Goal: Task Accomplishment & Management: Complete application form

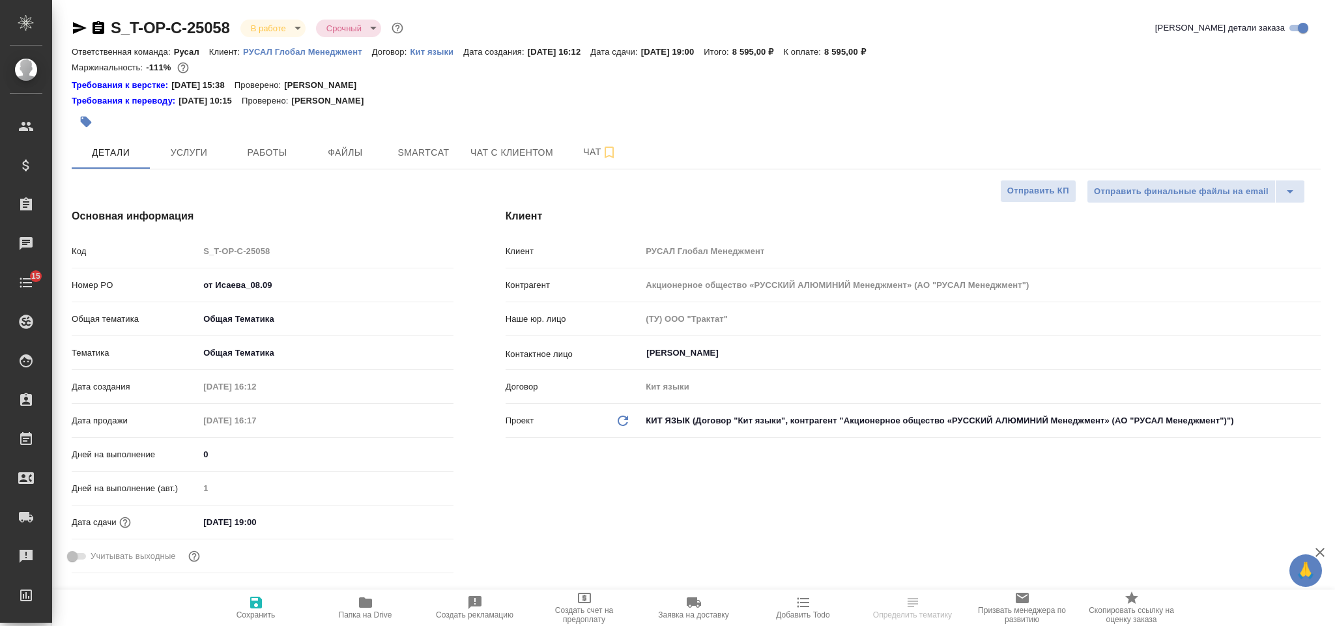
select select "RU"
type input "[PERSON_NAME]"
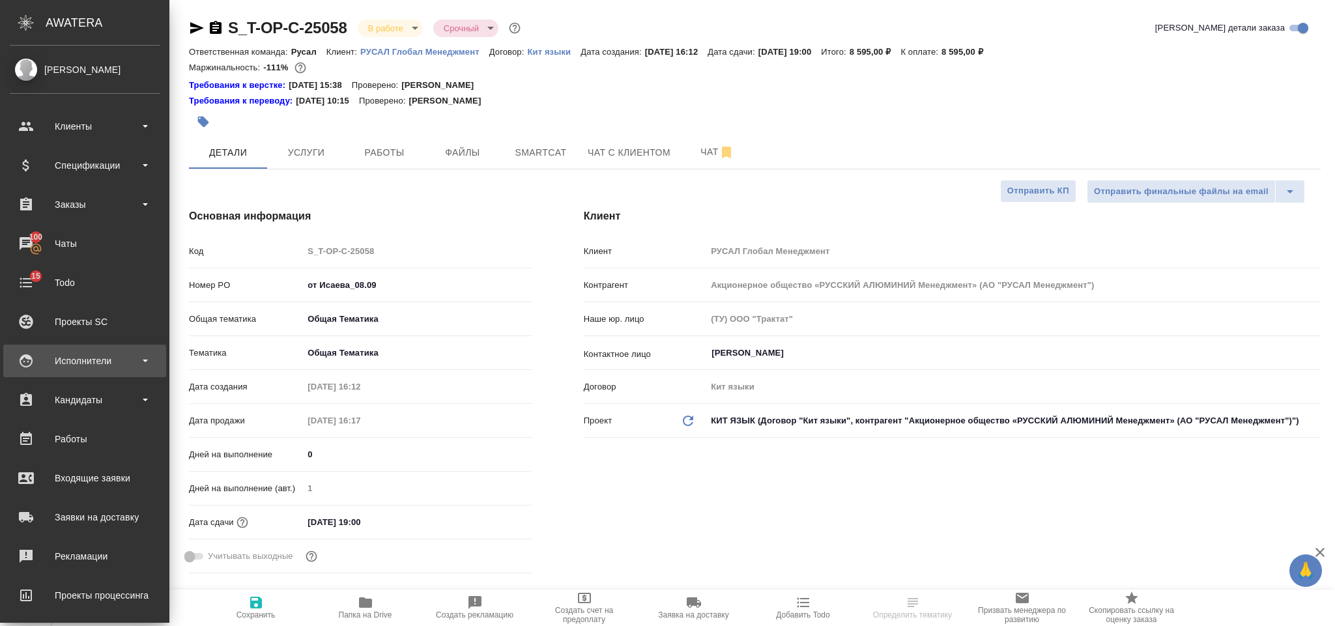
click at [117, 361] on div "Исполнители" at bounding box center [85, 361] width 150 height 20
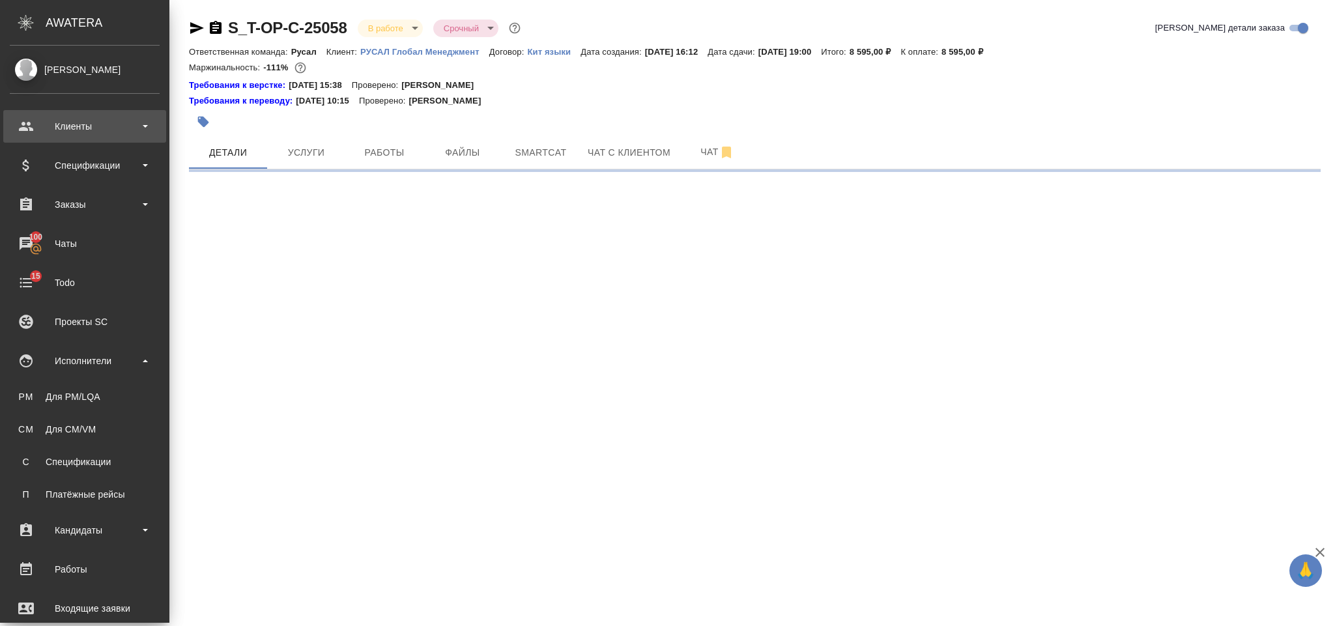
click at [111, 125] on div "Клиенты" at bounding box center [85, 127] width 150 height 20
select select "RU"
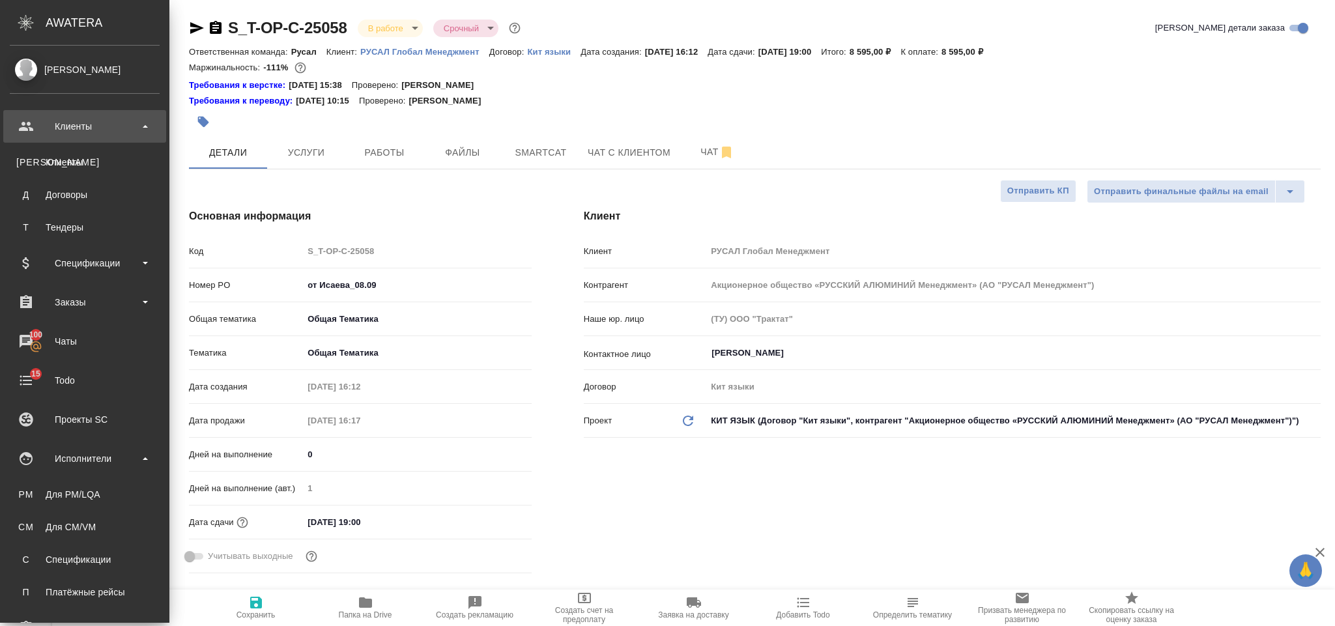
type textarea "x"
click at [108, 162] on div "Клиенты" at bounding box center [84, 162] width 137 height 13
type textarea "x"
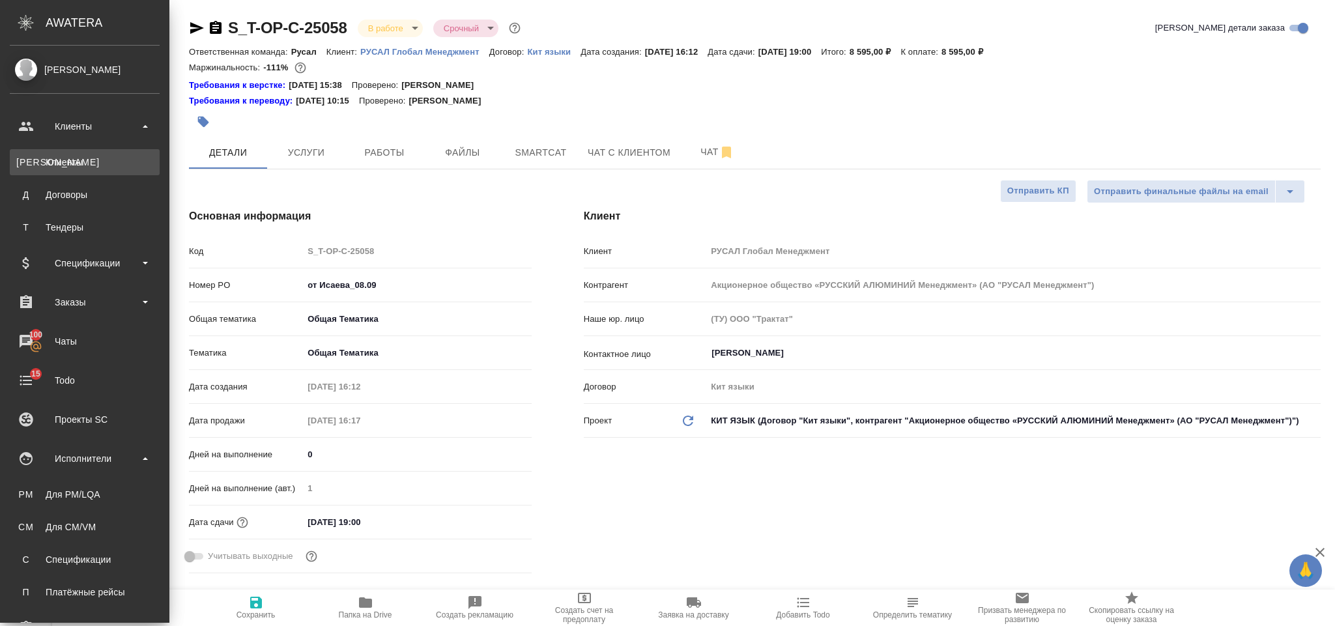
type textarea "x"
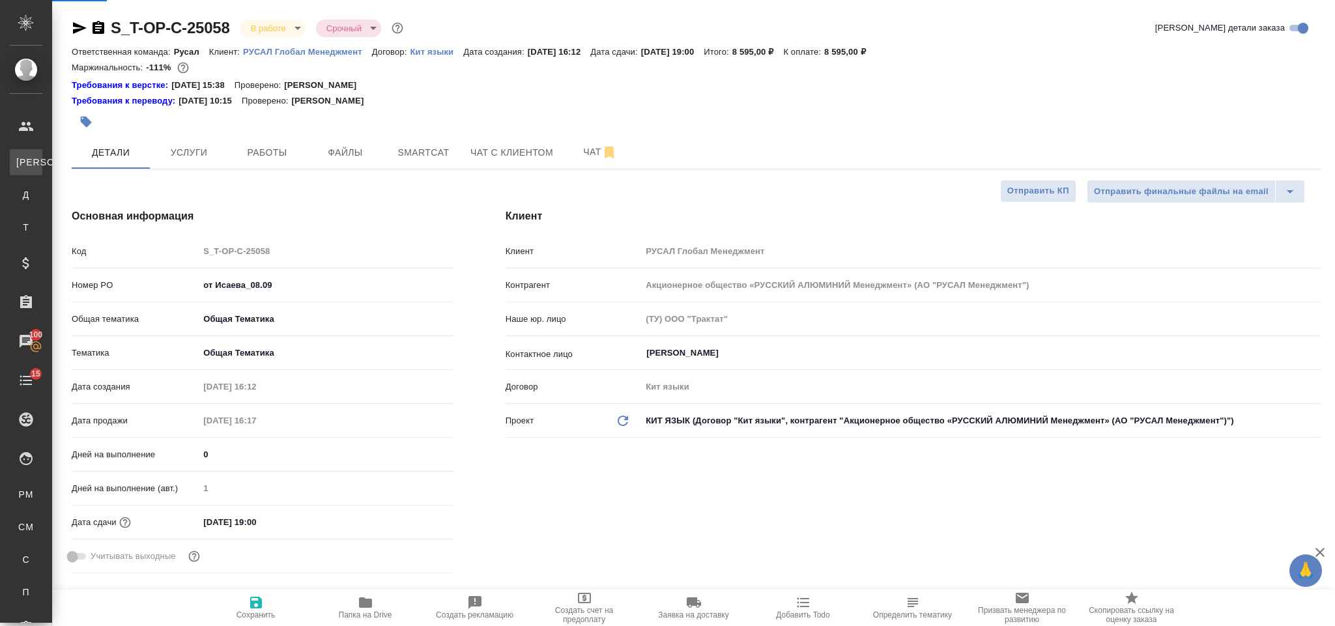
select select "RU"
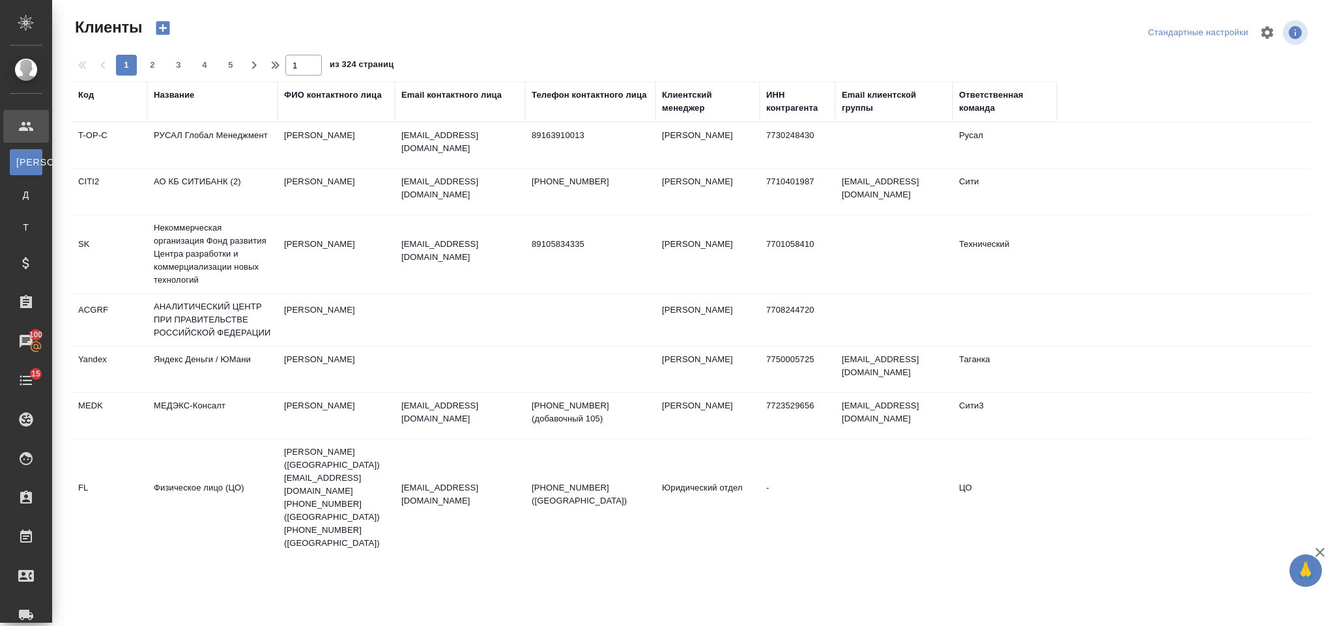
click at [173, 92] on div "Название" at bounding box center [174, 95] width 40 height 13
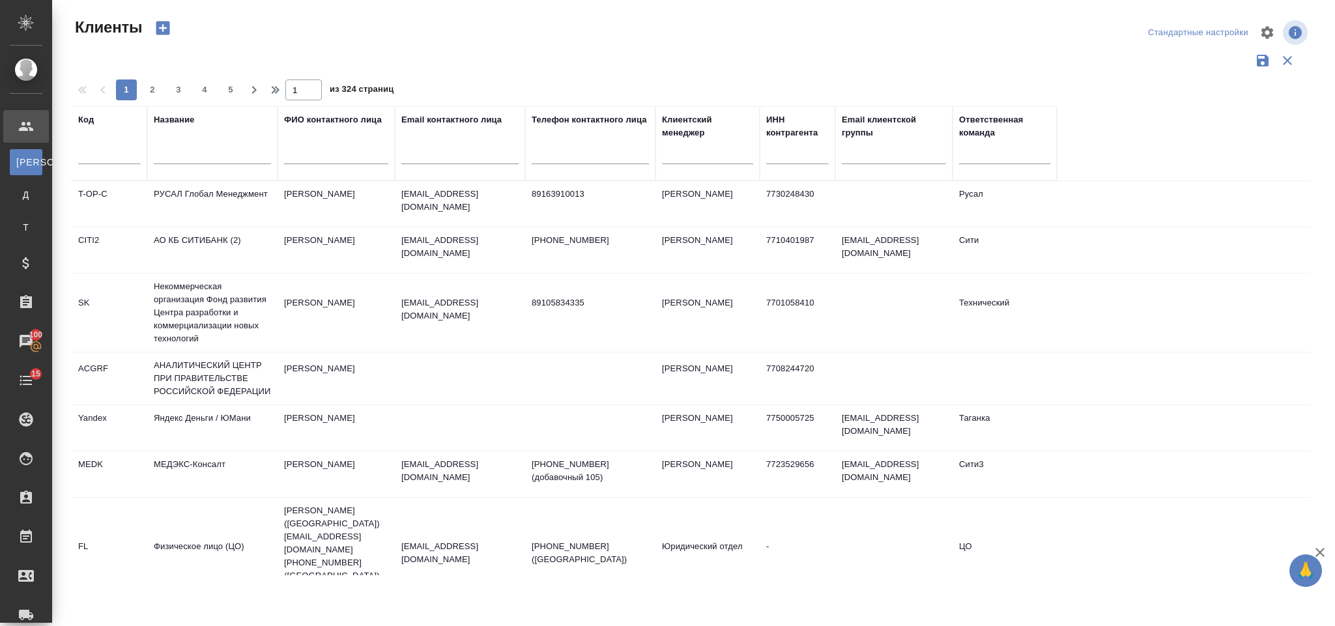
click at [213, 145] on div at bounding box center [212, 157] width 117 height 32
click at [218, 155] on input "text" at bounding box center [212, 156] width 117 height 16
type input "русал"
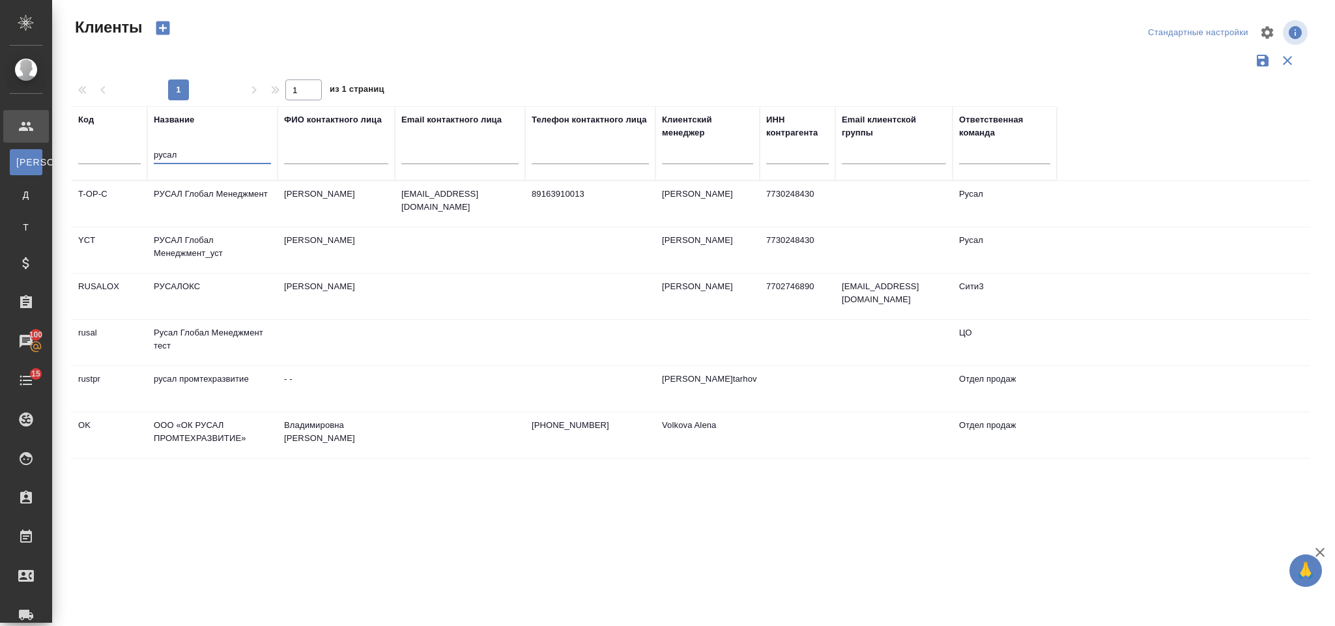
click at [250, 239] on td "РУСАЛ Глобал Менеджмент_уст" at bounding box center [212, 250] width 130 height 46
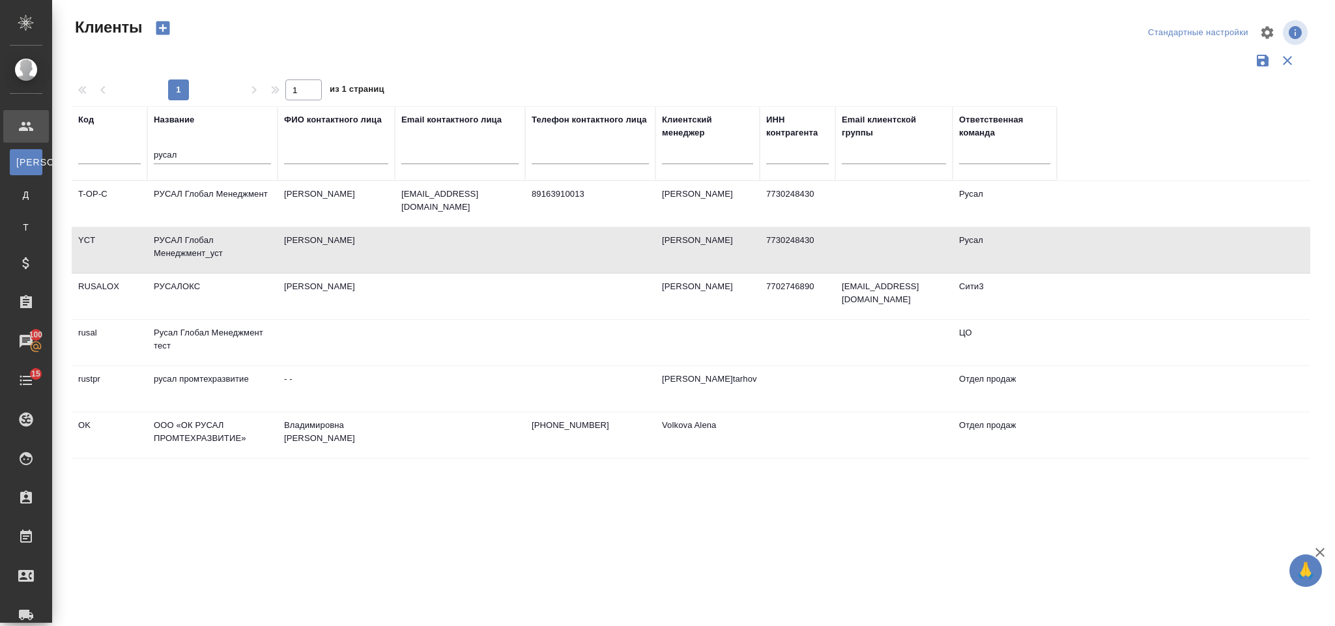
click at [250, 239] on td "РУСАЛ Глобал Менеджмент_уст" at bounding box center [212, 250] width 130 height 46
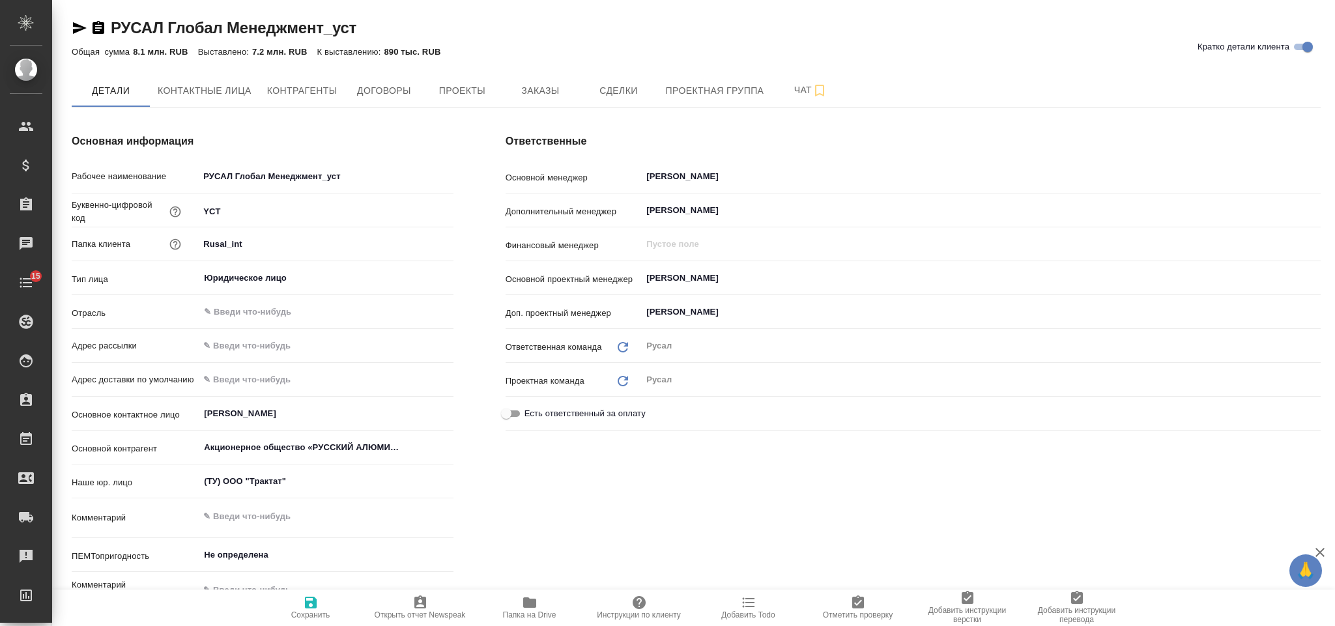
type textarea "x"
click at [553, 77] on button "Заказы" at bounding box center [540, 90] width 78 height 33
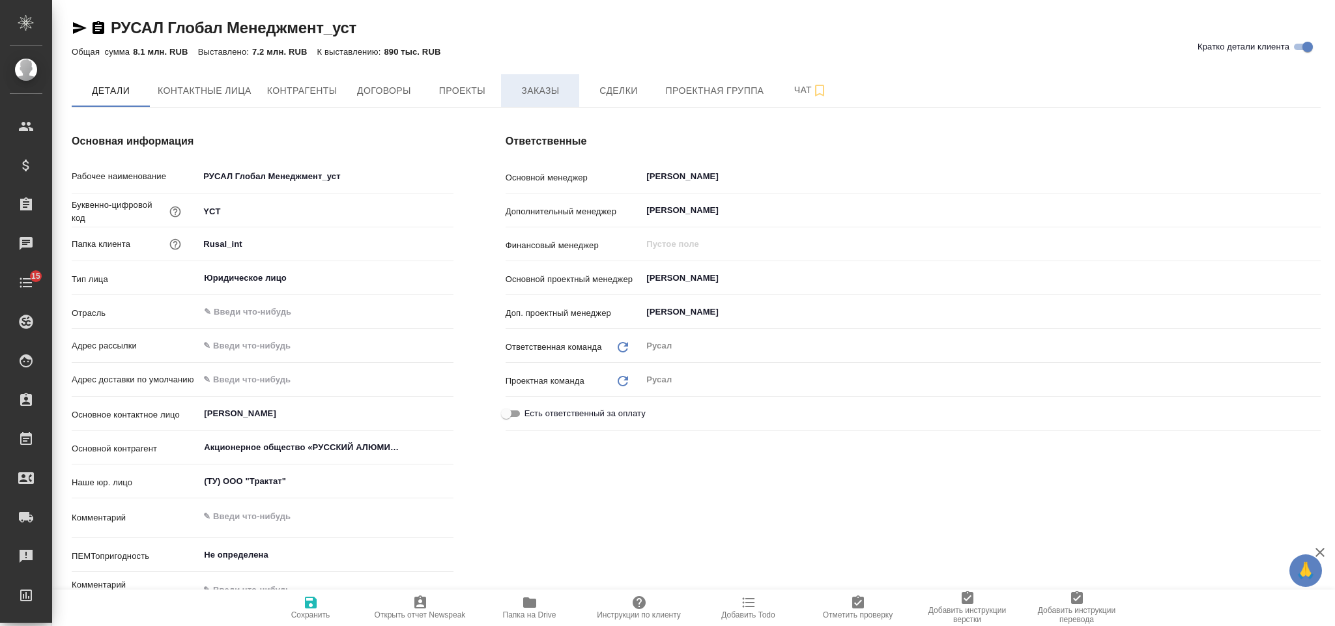
type textarea "x"
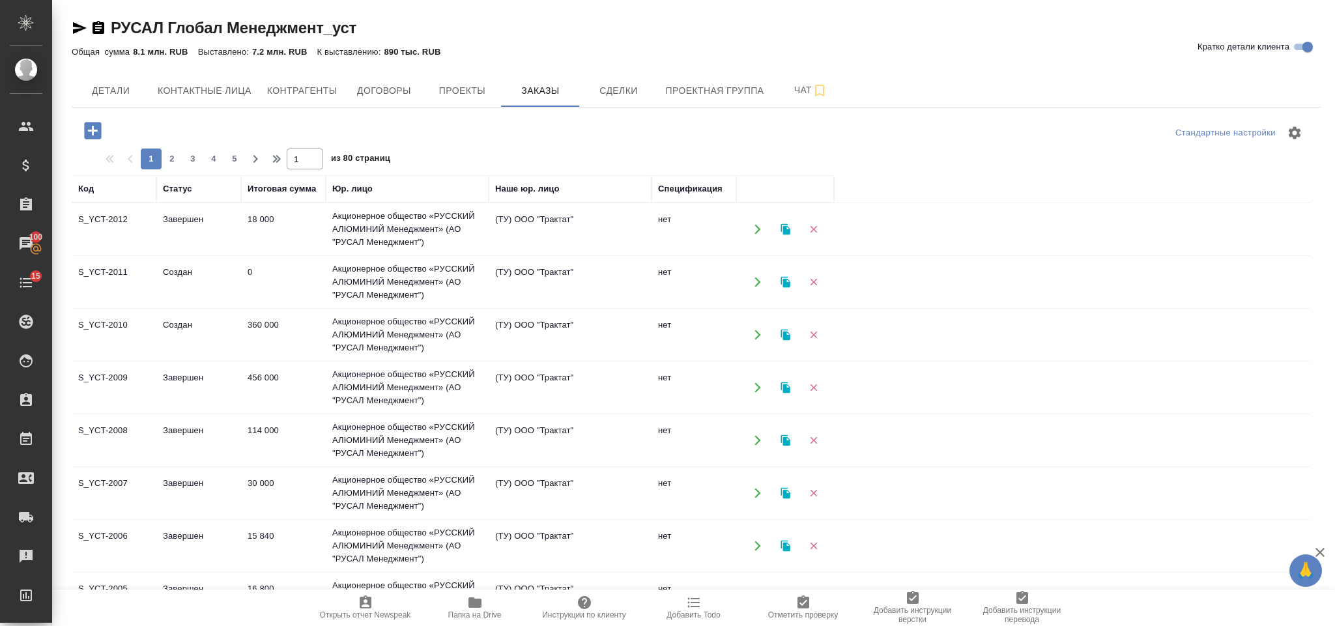
click at [96, 131] on icon "button" at bounding box center [92, 130] width 23 height 23
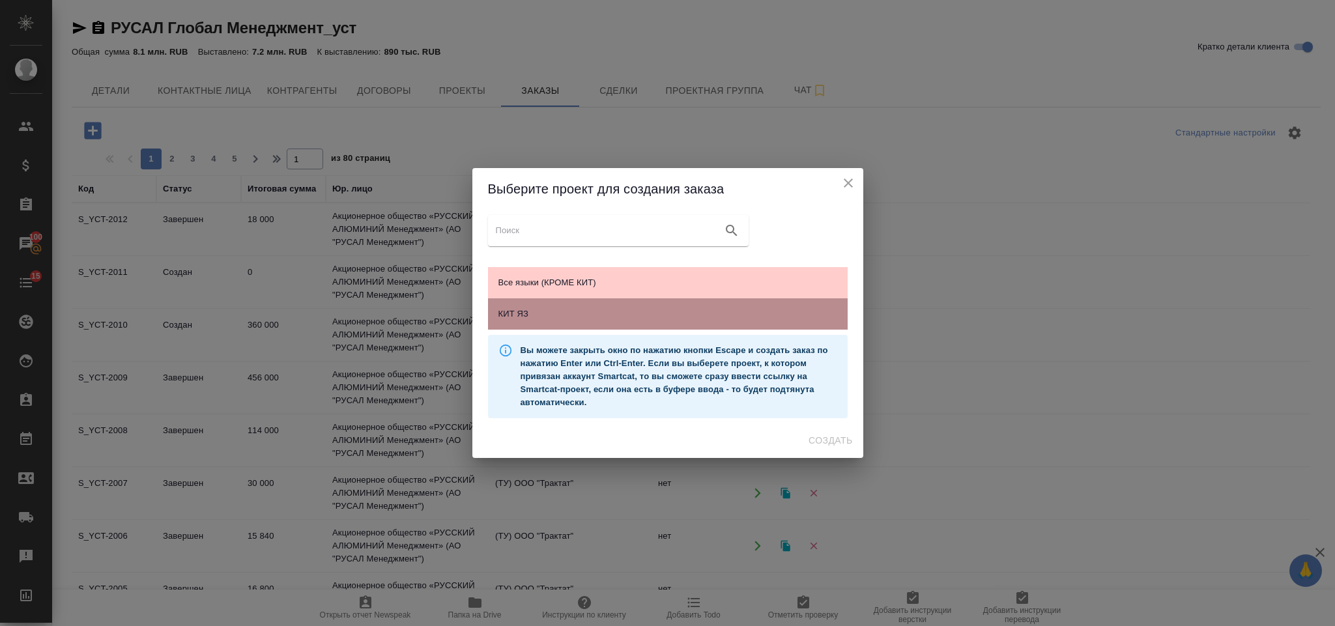
click at [661, 305] on div "КИТ ЯЗ" at bounding box center [668, 313] width 360 height 31
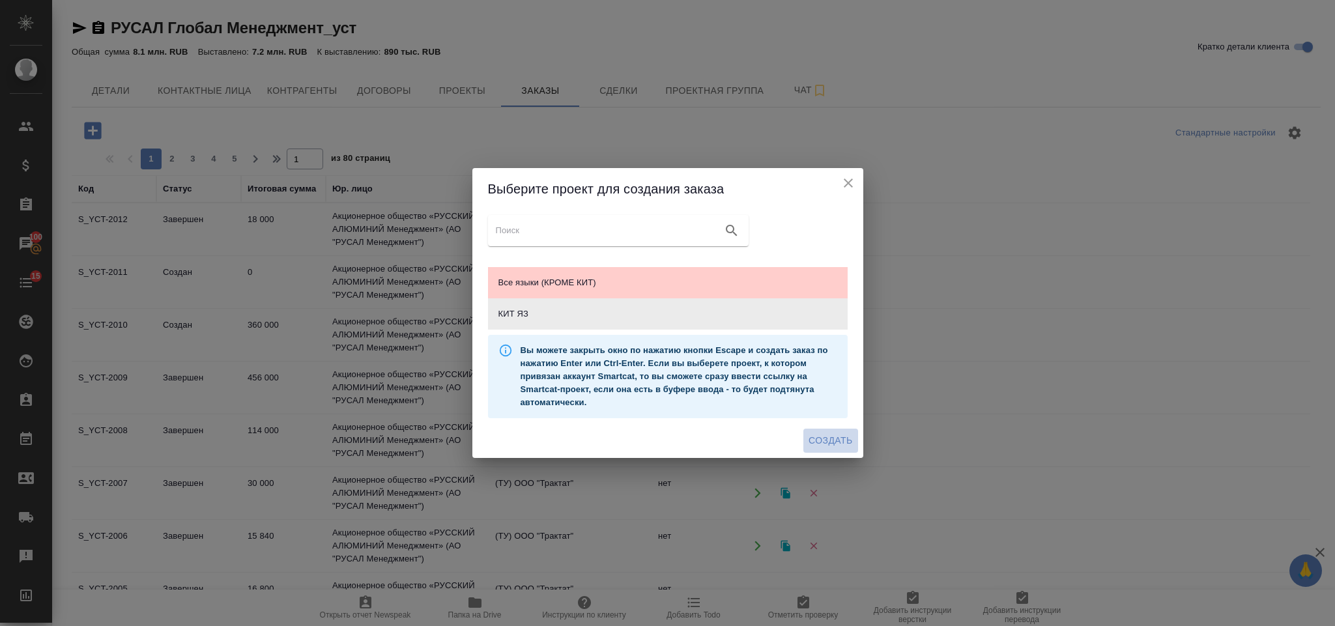
click at [808, 440] on span "Создать" at bounding box center [830, 440] width 44 height 16
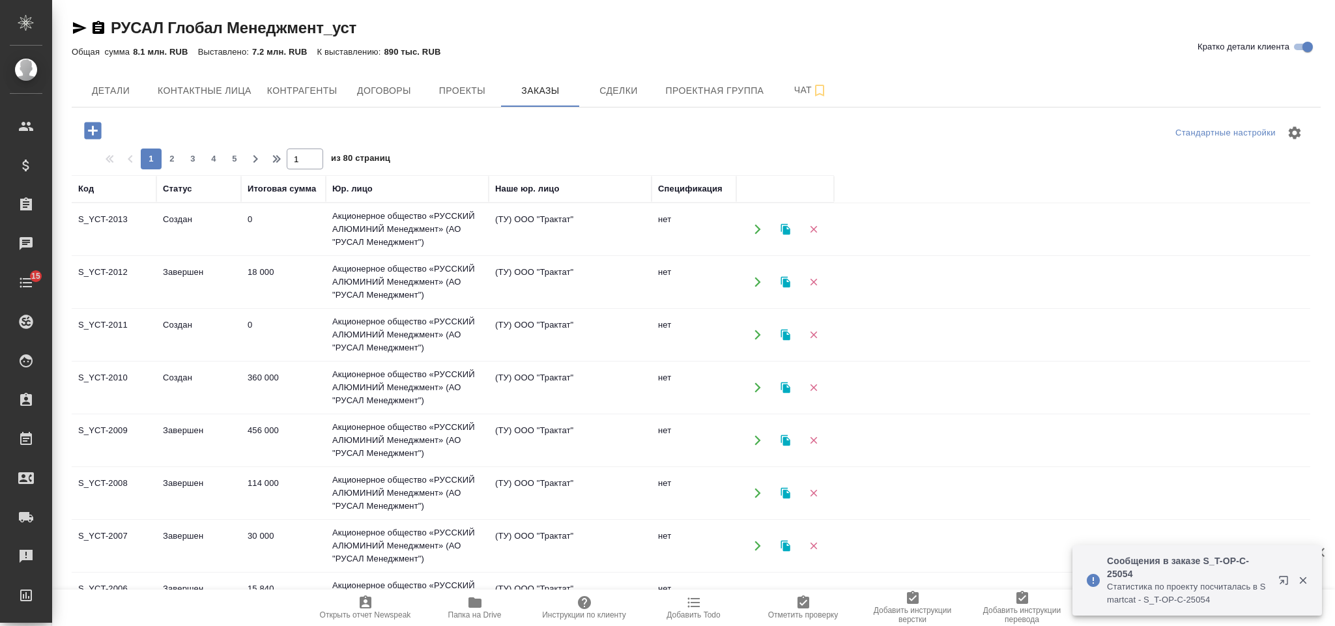
click at [253, 236] on td "0" at bounding box center [283, 229] width 85 height 46
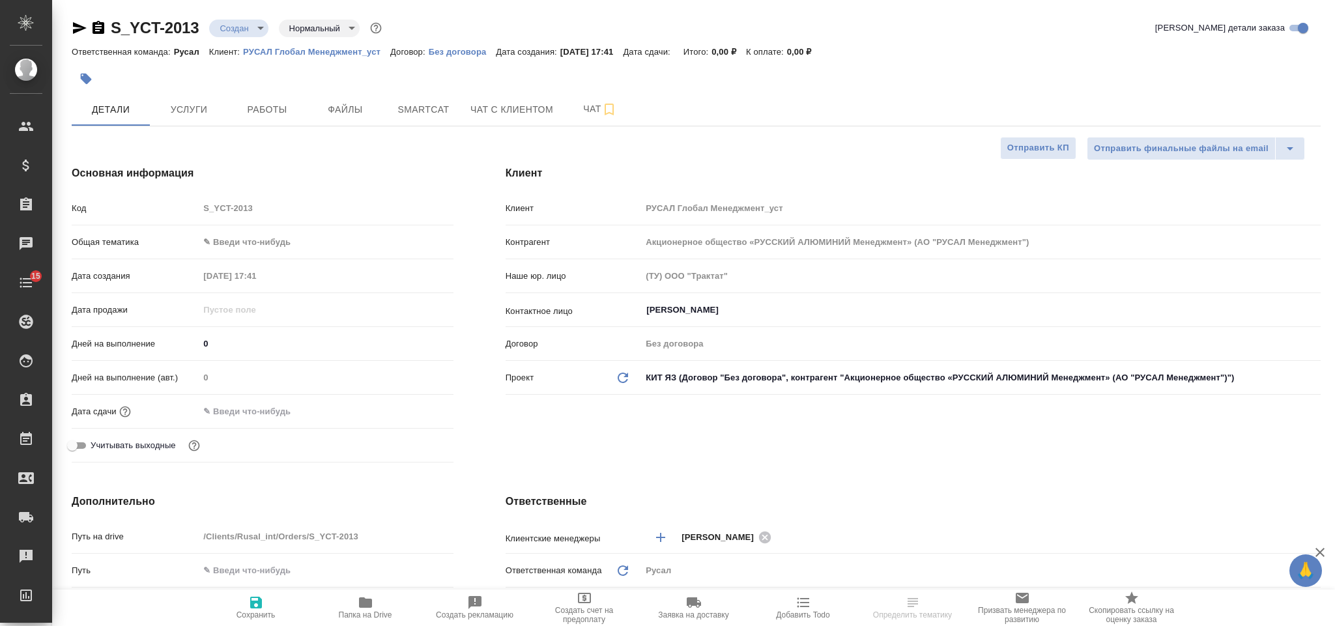
select select "RU"
type textarea "x"
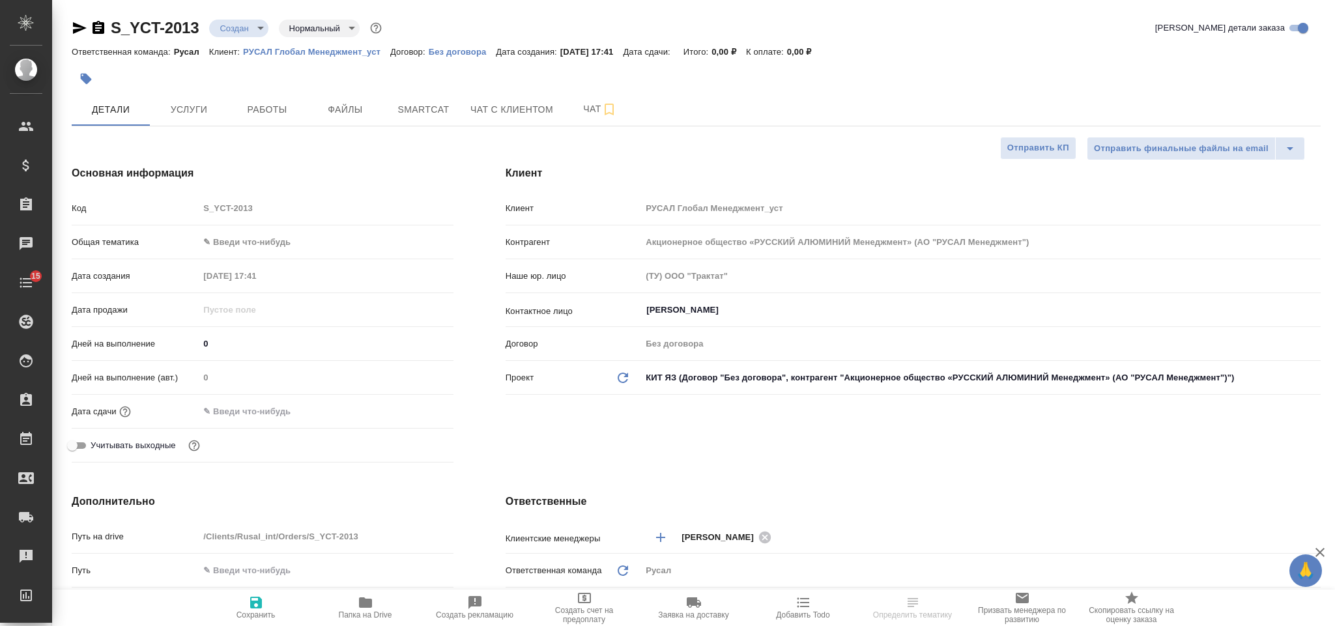
type textarea "x"
click at [318, 241] on body "🙏 .cls-1 fill:#fff; AWATERA Gorlenko [PERSON_NAME] Спецификации Заказы Чаты 15 …" at bounding box center [667, 313] width 1335 height 626
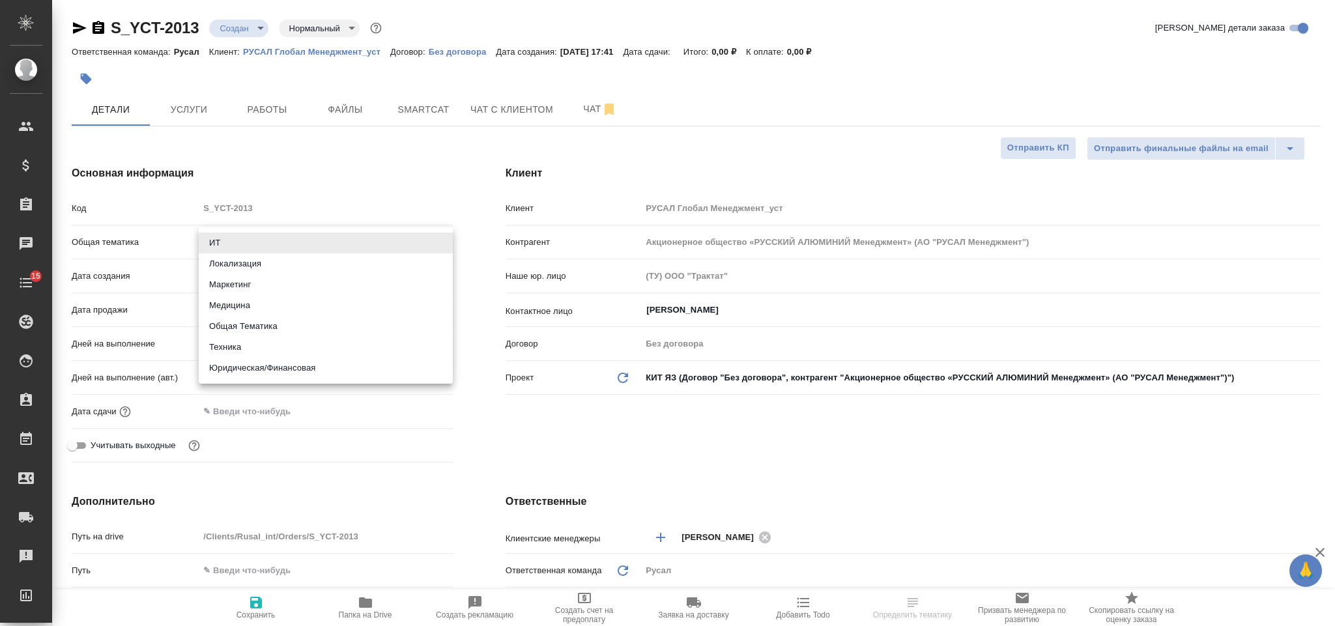
click at [266, 341] on li "Техника" at bounding box center [326, 347] width 254 height 21
type input "tech"
type textarea "x"
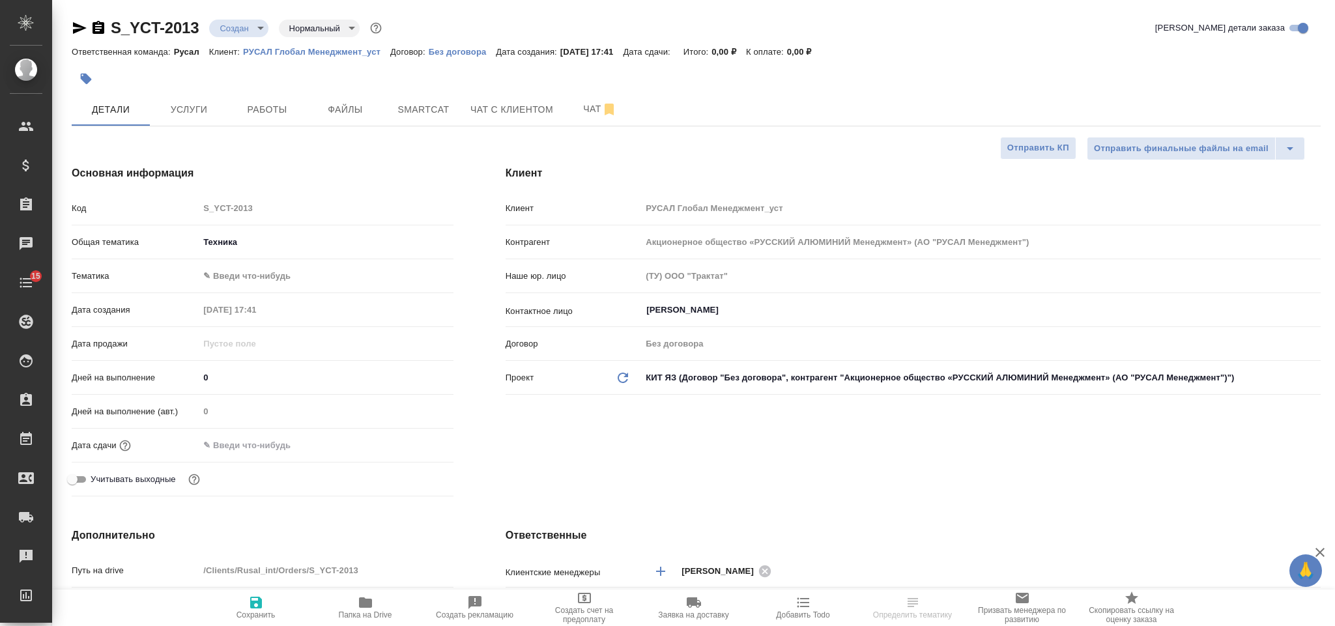
click at [254, 280] on body "🙏 .cls-1 fill:#fff; AWATERA Gorlenko [PERSON_NAME] Спецификации Заказы Чаты 15 …" at bounding box center [667, 313] width 1335 height 626
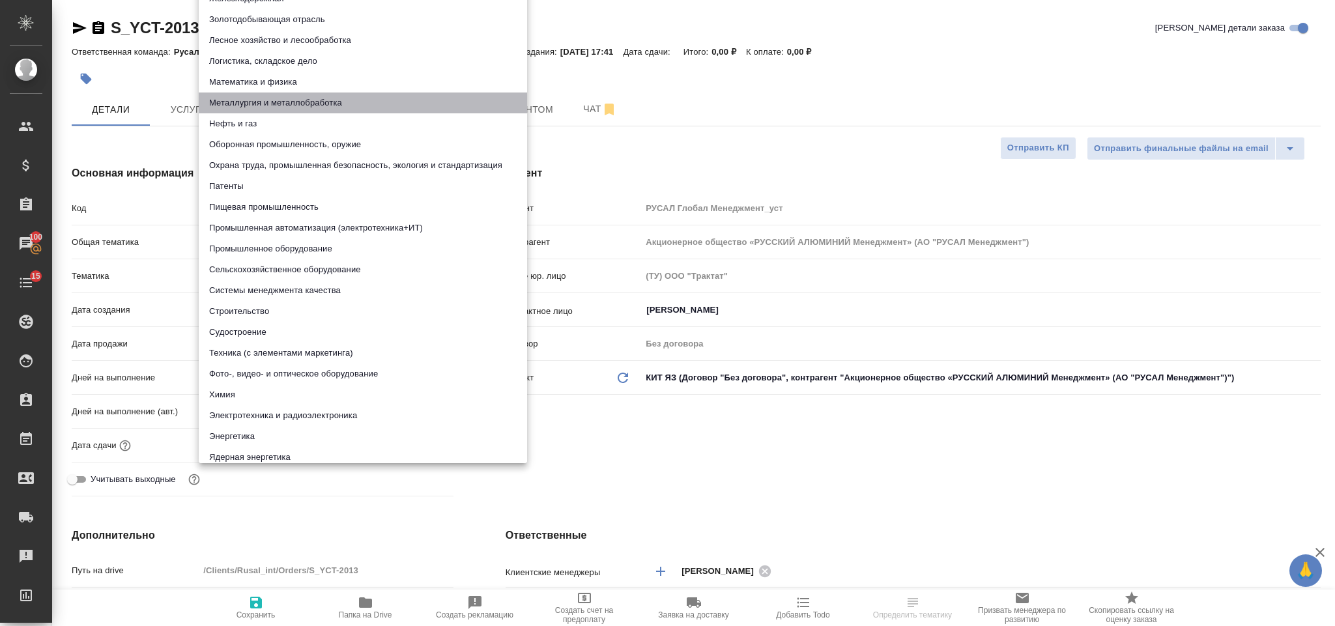
click at [331, 104] on li "Металлургия и металлобработка" at bounding box center [363, 102] width 328 height 21
type textarea "x"
type input "60014e23f7d9dc5f480a3cf8"
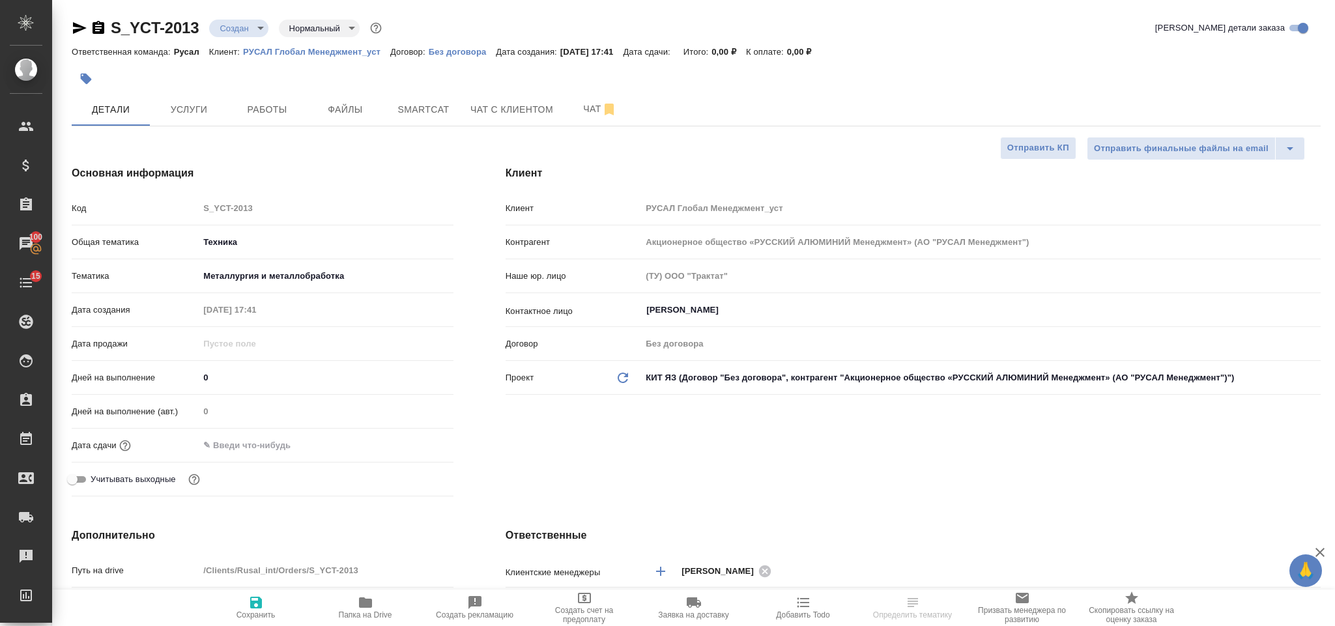
click at [259, 444] on input "text" at bounding box center [256, 445] width 114 height 19
click at [417, 444] on icon "button" at bounding box center [416, 444] width 16 height 16
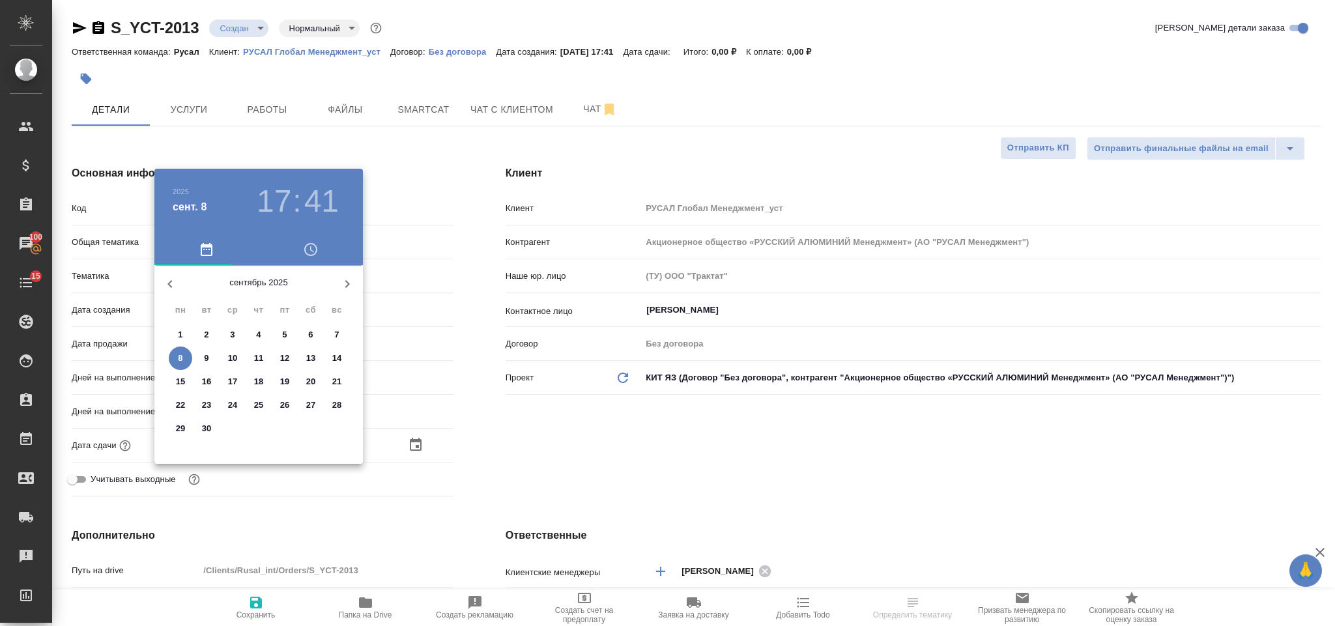
click at [178, 354] on div ".cls-1 fill:#fff; AWATERA Gorlenko [PERSON_NAME] Спецификации Заказы 100 Чаты 1…" at bounding box center [667, 313] width 1335 height 626
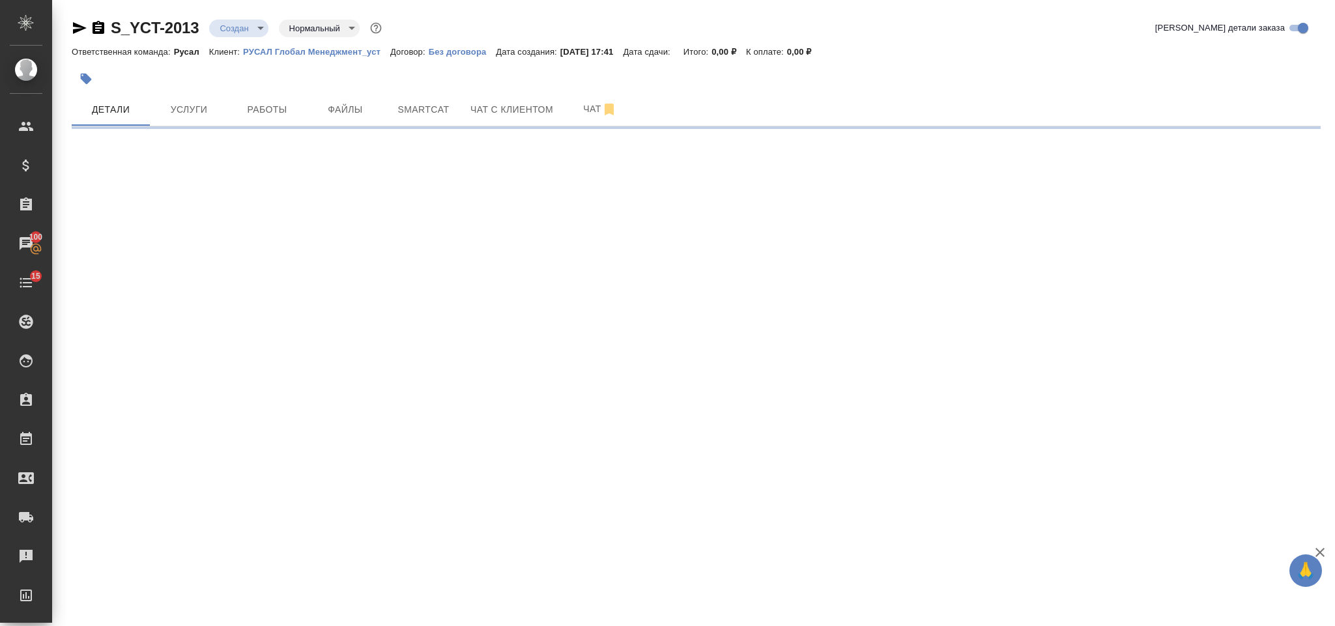
select select "RU"
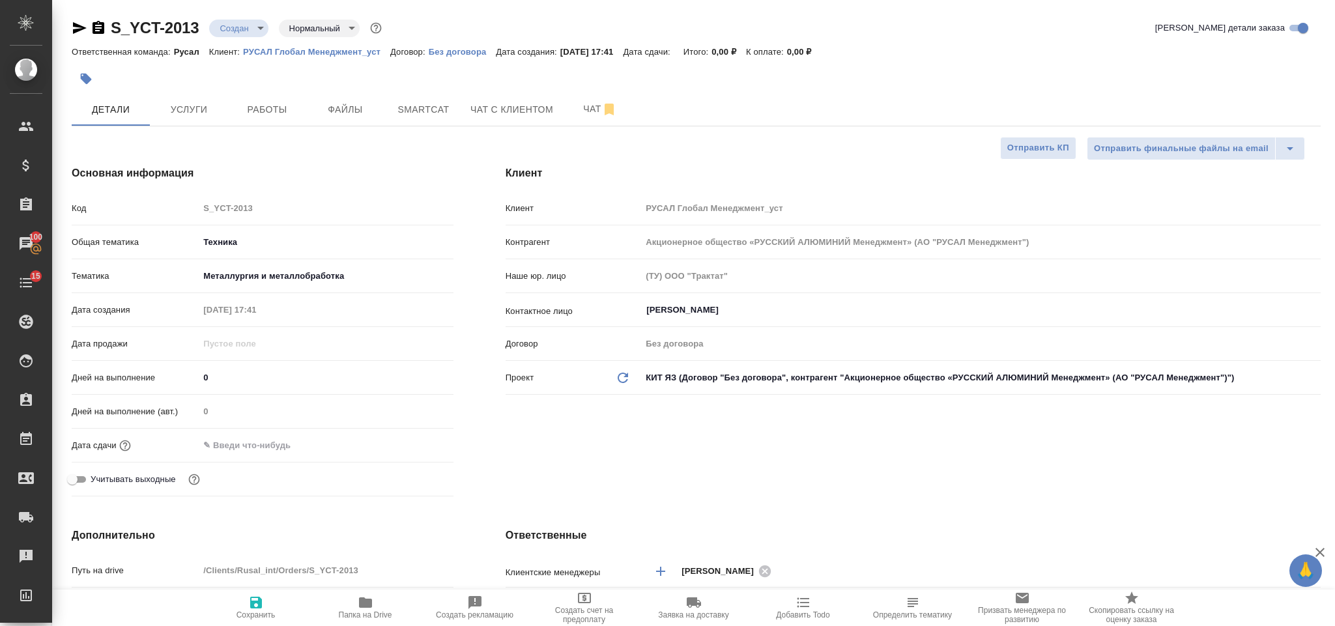
type textarea "x"
click at [293, 436] on input "text" at bounding box center [256, 445] width 114 height 19
click at [411, 448] on icon "button" at bounding box center [416, 444] width 16 height 16
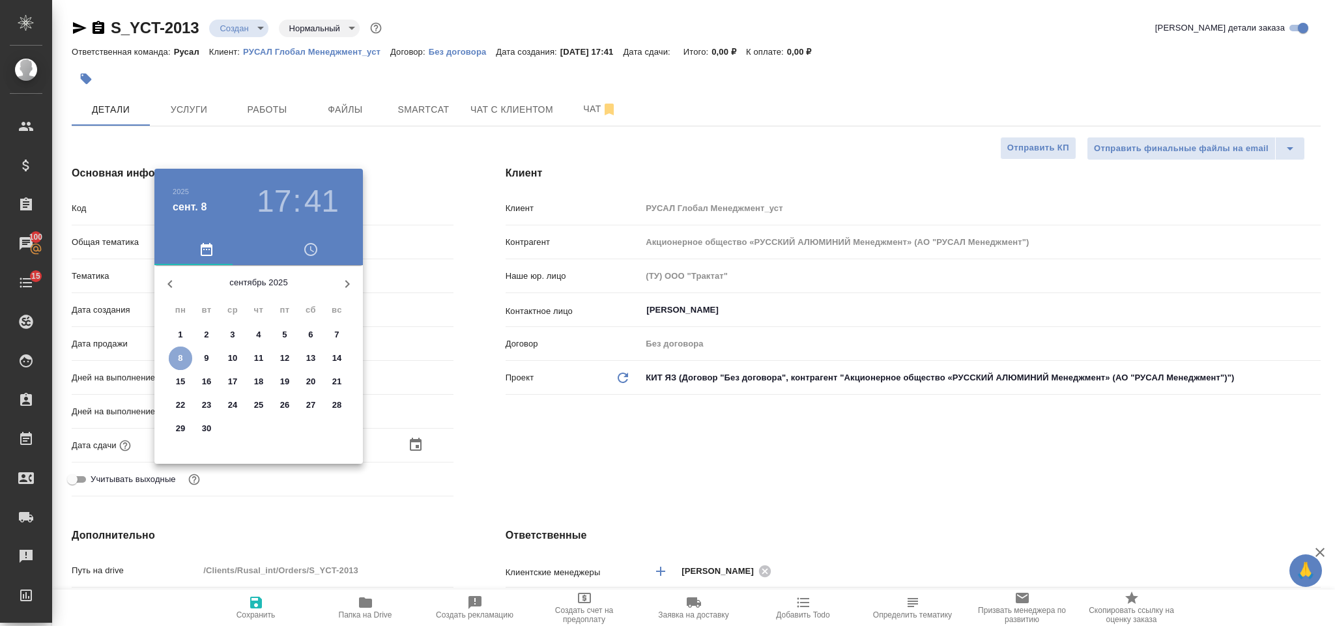
click at [186, 362] on span "8" at bounding box center [180, 358] width 23 height 13
type input "[DATE] 17:41"
type textarea "x"
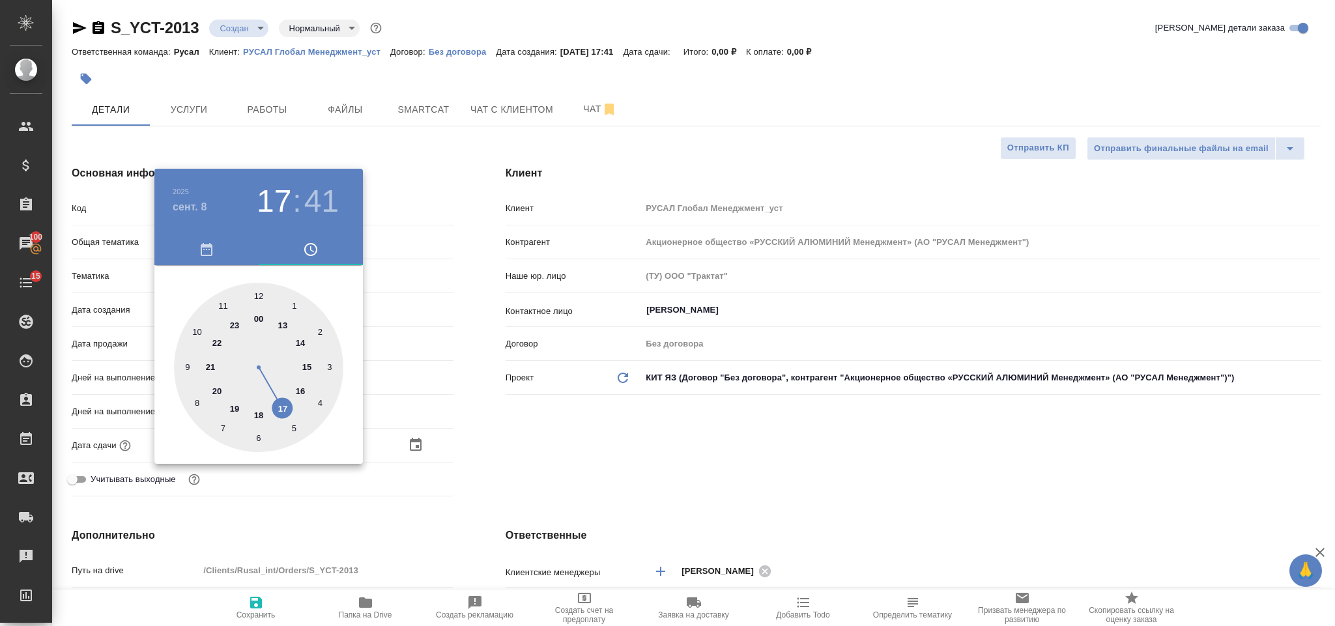
click at [262, 413] on div at bounding box center [258, 367] width 169 height 169
type input "[DATE] 18:41"
type textarea "x"
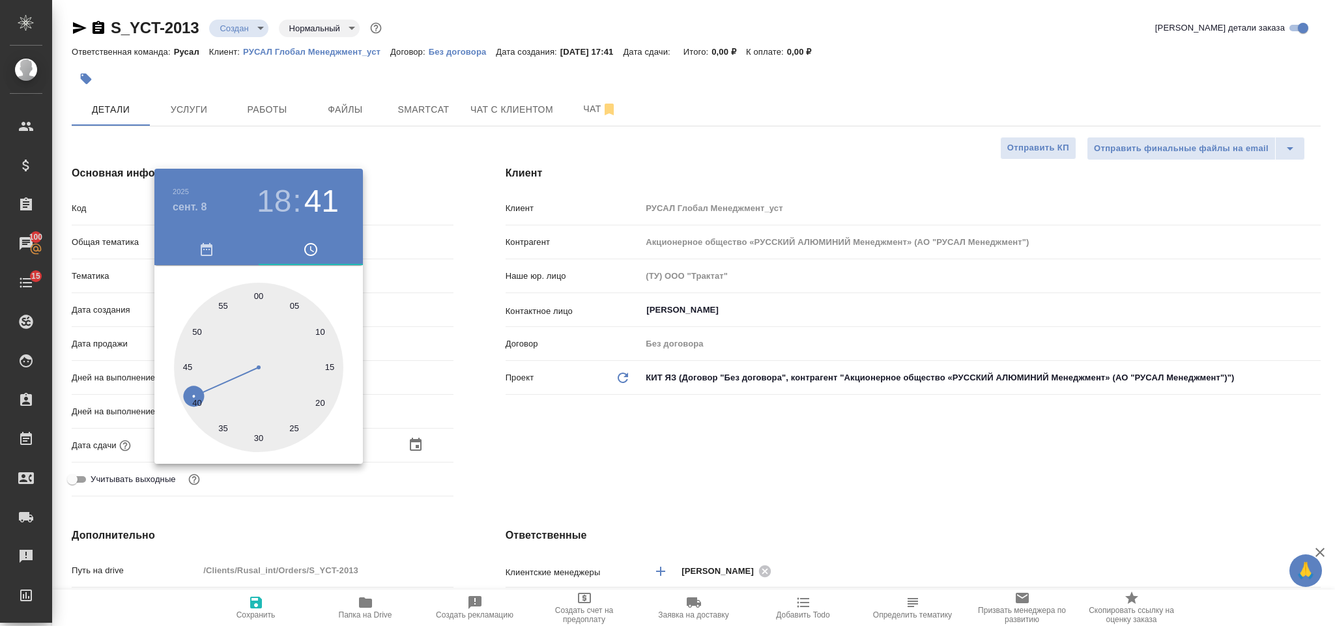
click at [257, 290] on div at bounding box center [258, 367] width 169 height 169
type input "[DATE] 18:00"
type textarea "x"
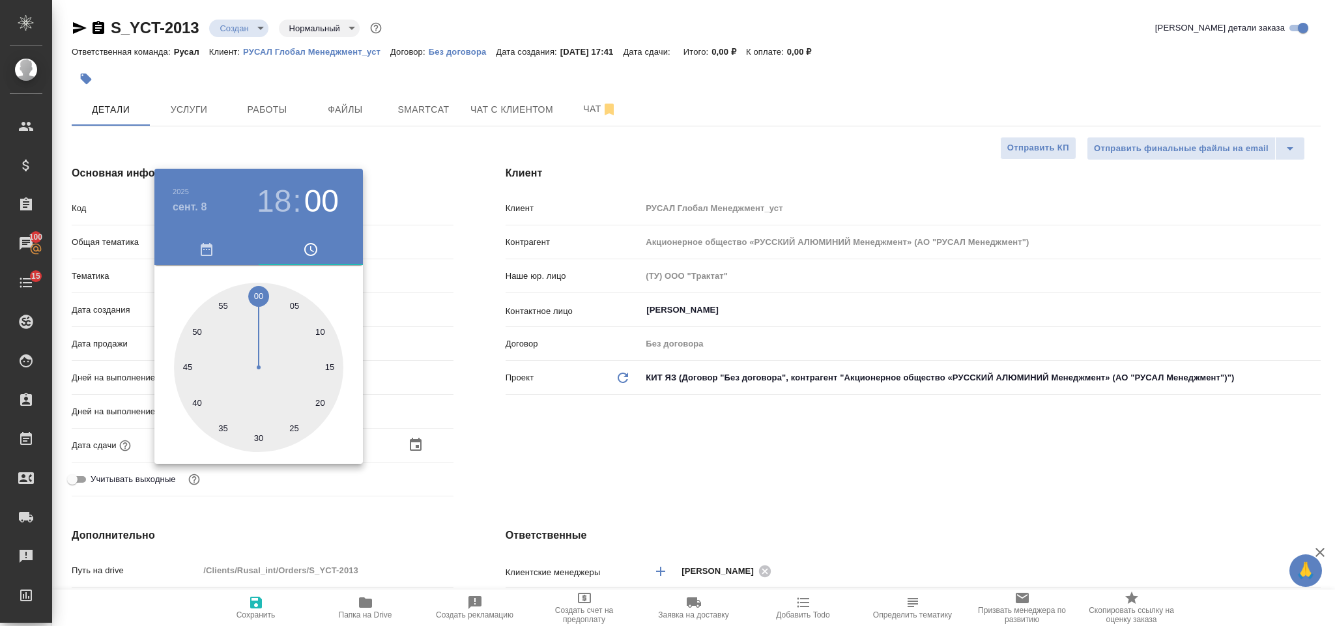
click at [512, 442] on div at bounding box center [667, 313] width 1335 height 626
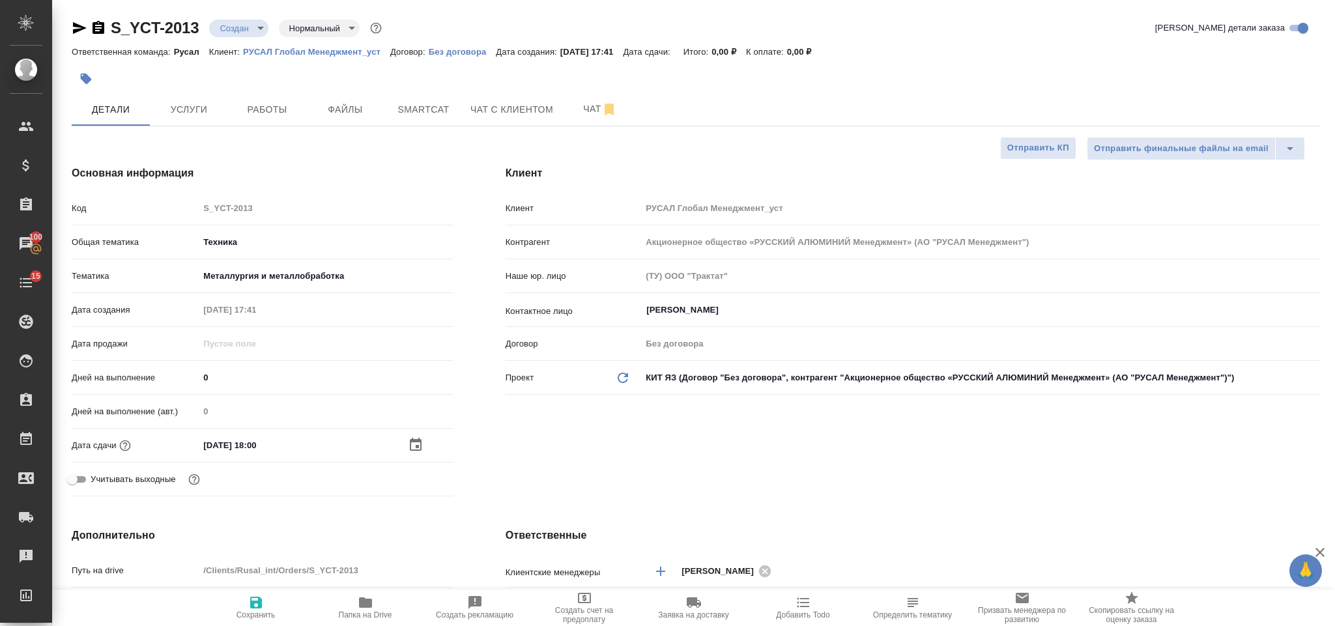
click at [251, 597] on icon "button" at bounding box center [256, 603] width 16 height 16
type textarea "x"
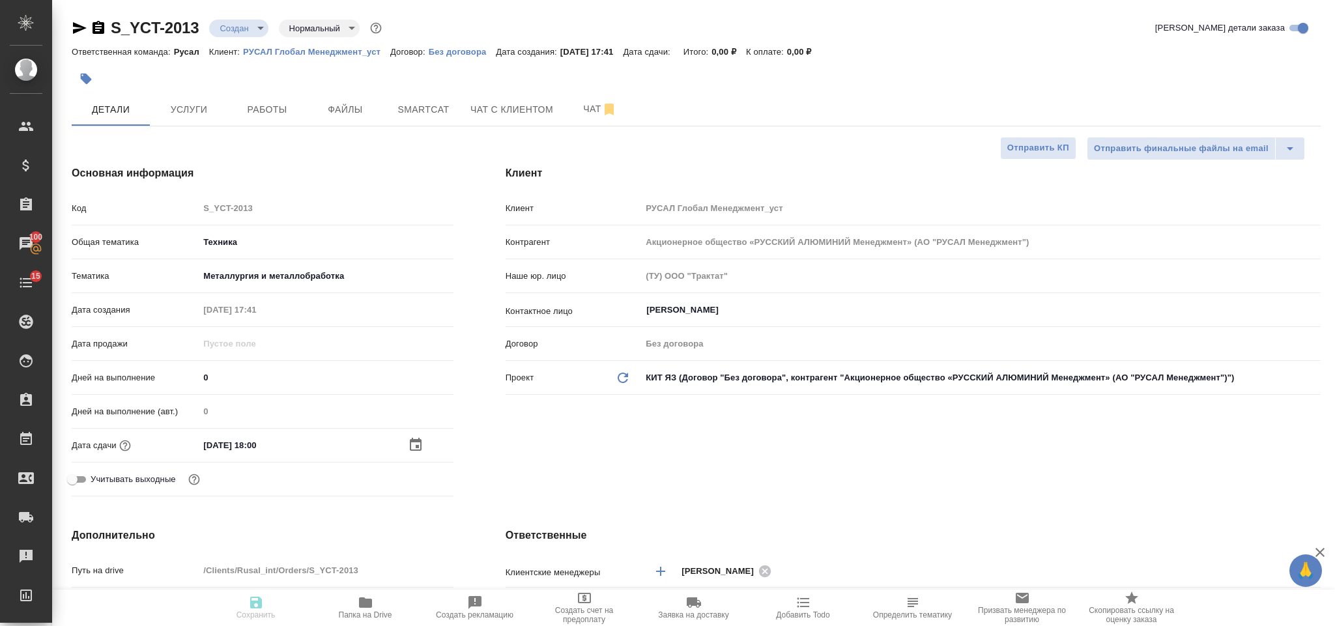
type textarea "x"
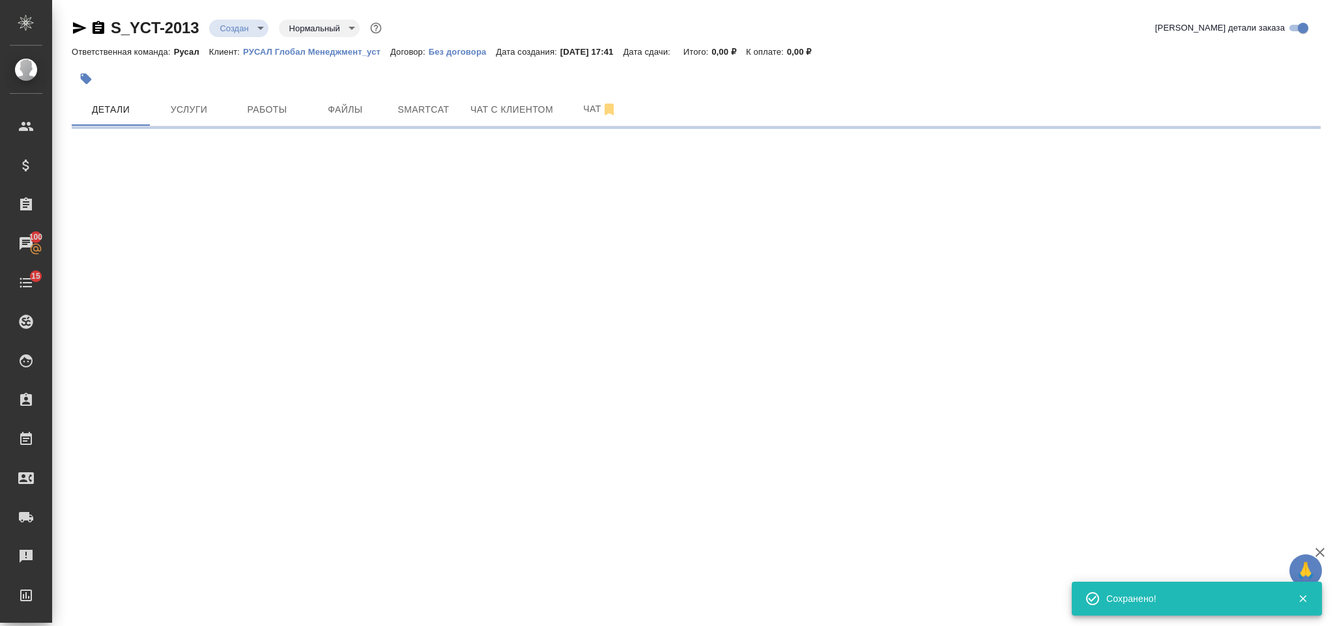
select select "RU"
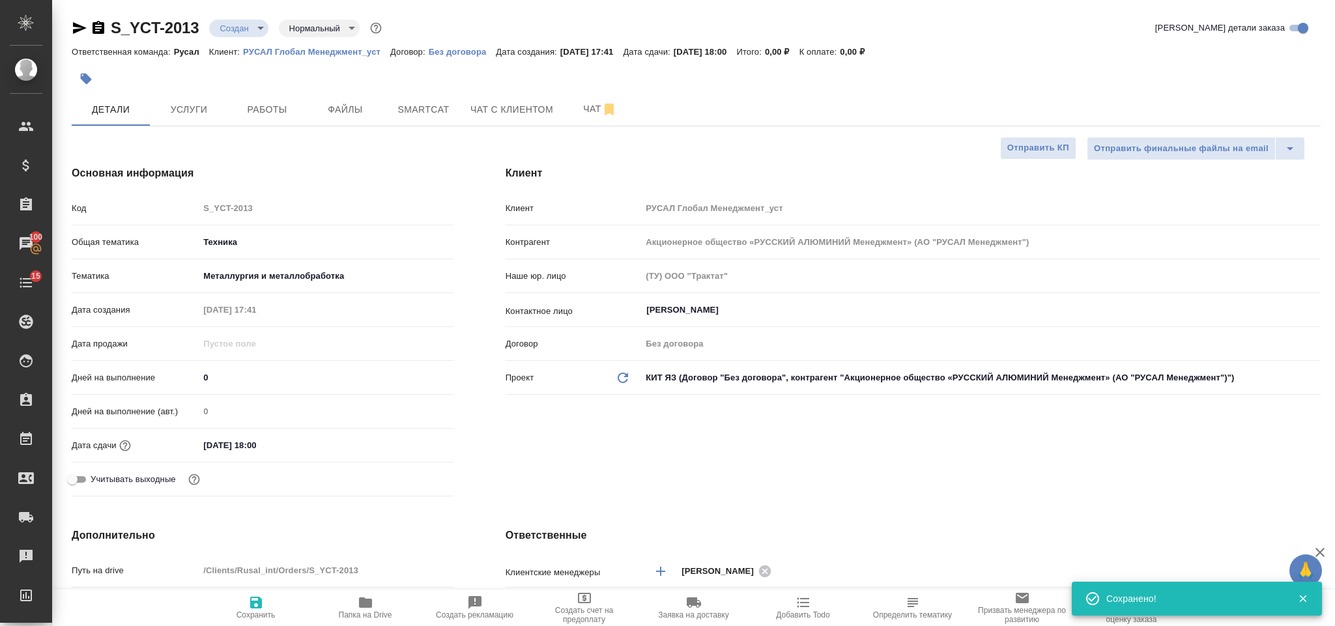
type textarea "x"
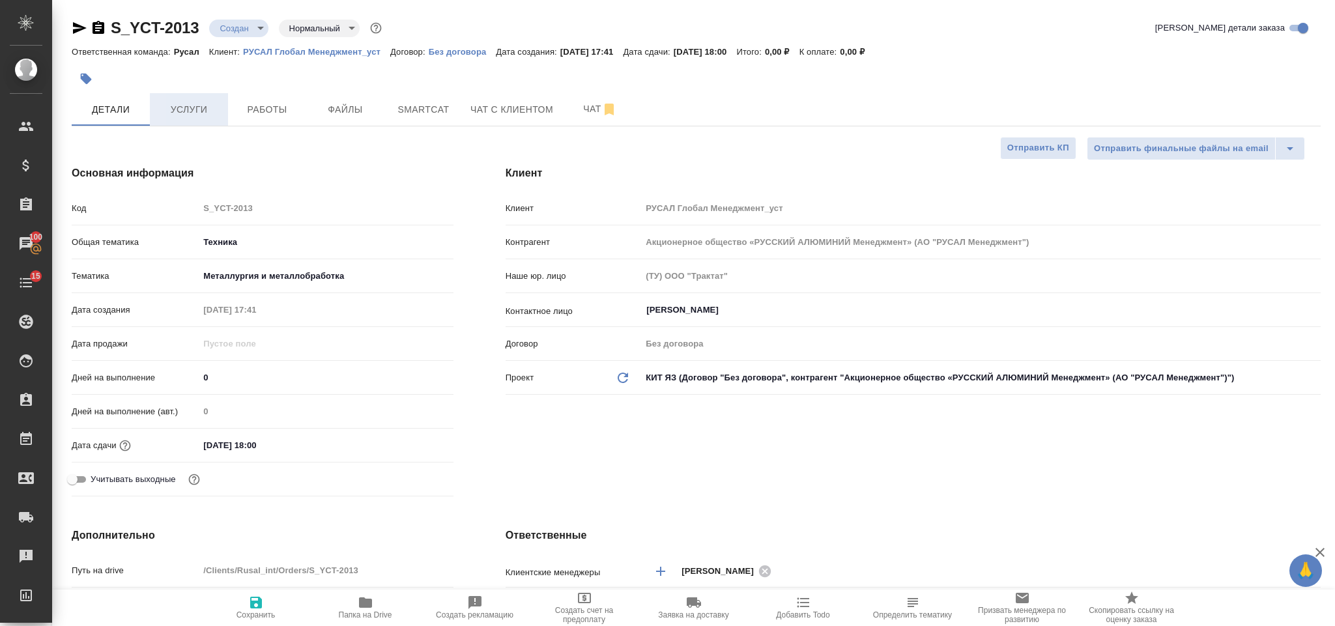
click at [182, 104] on span "Услуги" at bounding box center [189, 110] width 63 height 16
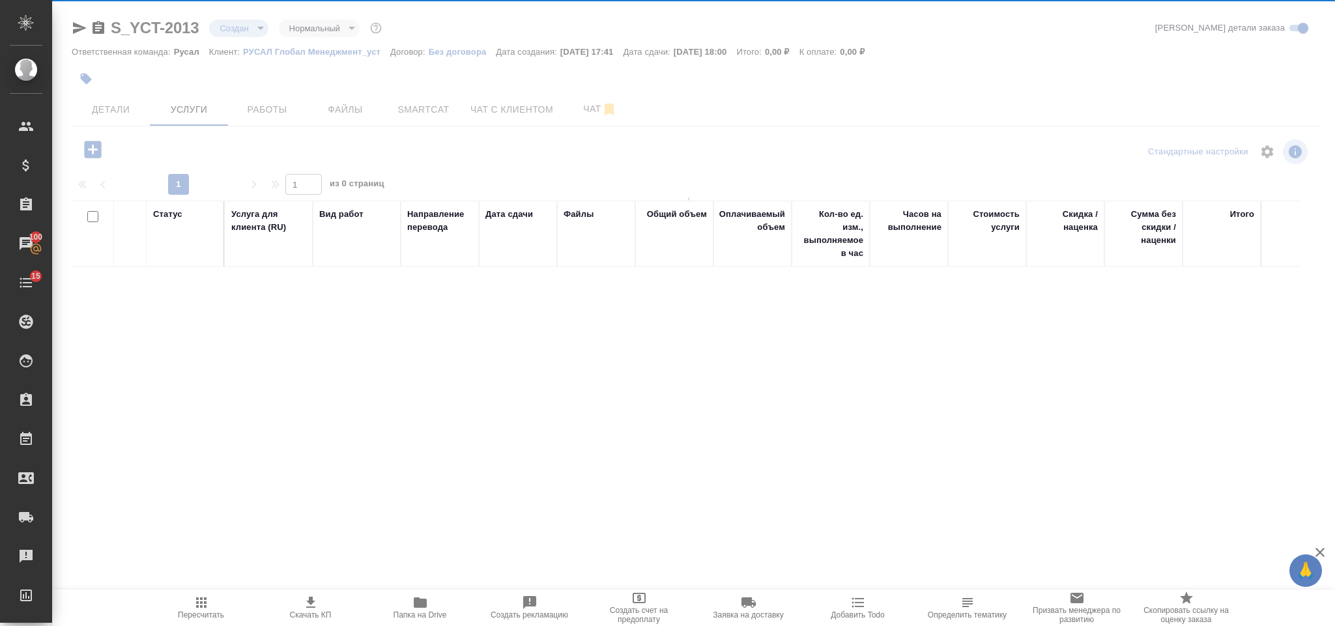
click at [123, 106] on div at bounding box center [693, 257] width 1282 height 514
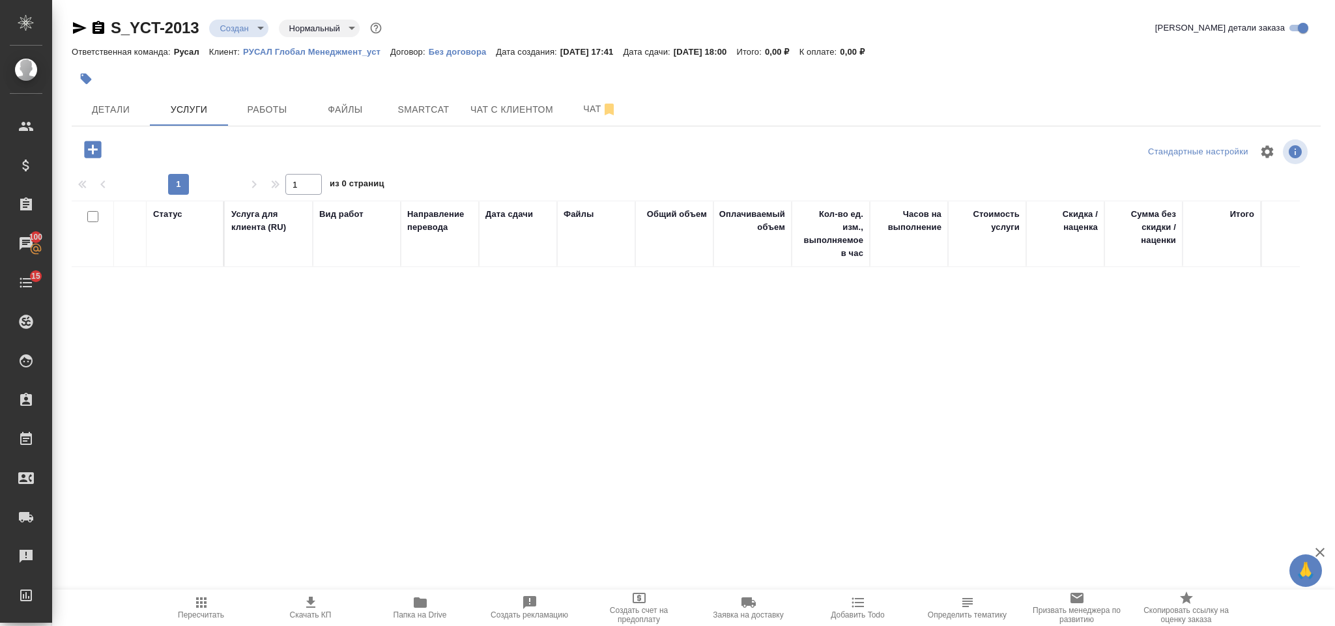
click at [123, 106] on span "Детали" at bounding box center [110, 110] width 63 height 16
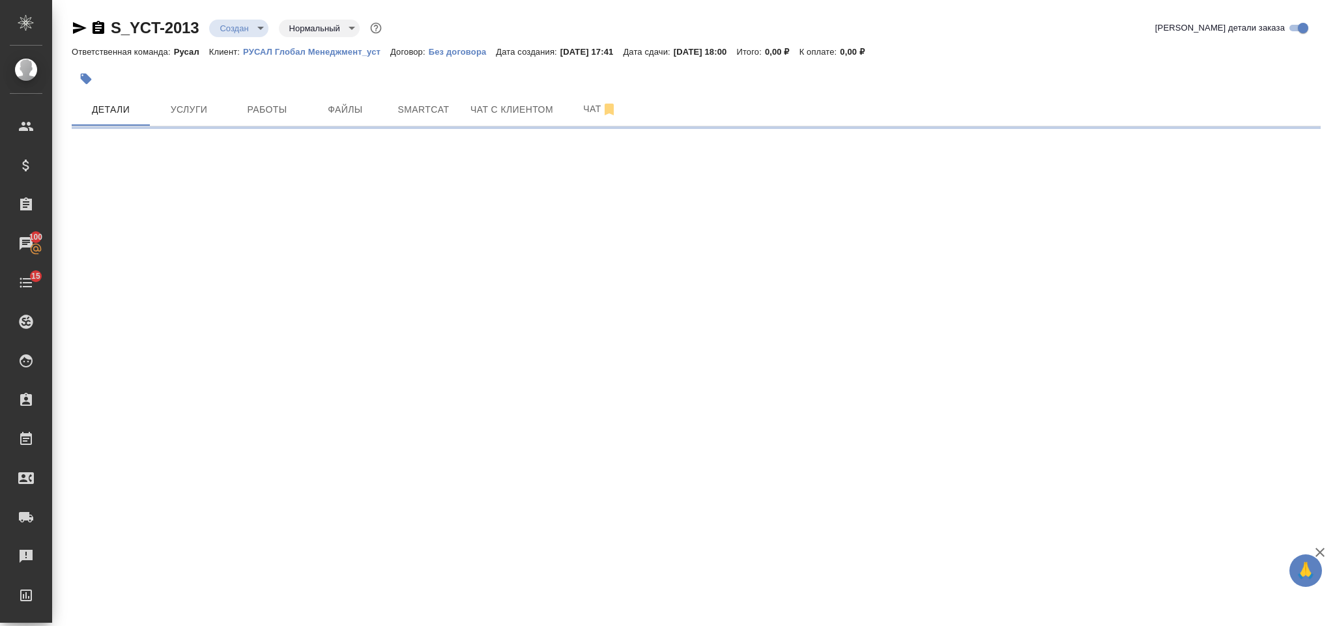
select select "RU"
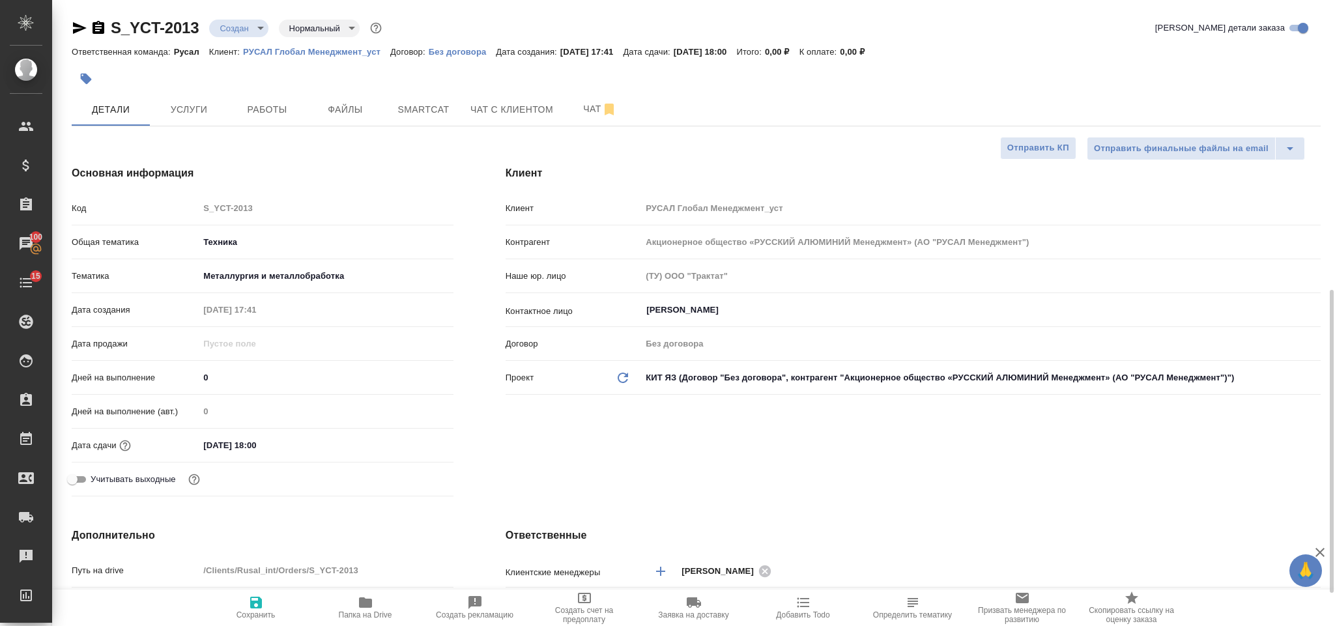
type textarea "x"
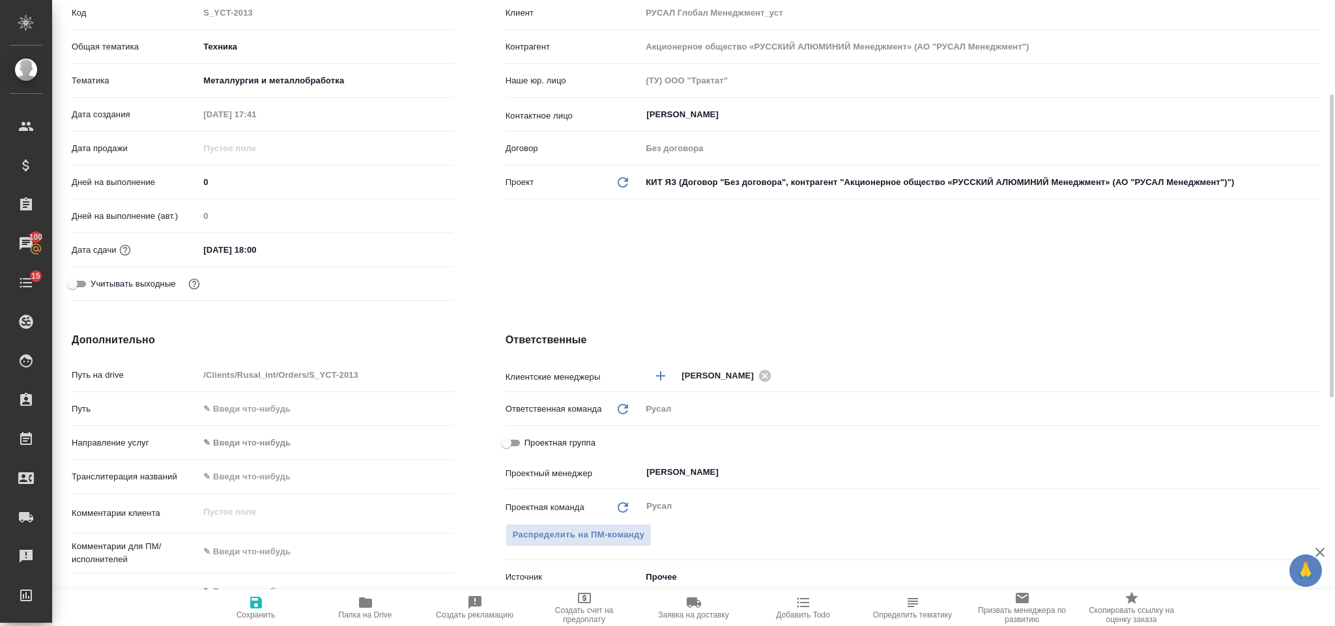
scroll to position [391, 0]
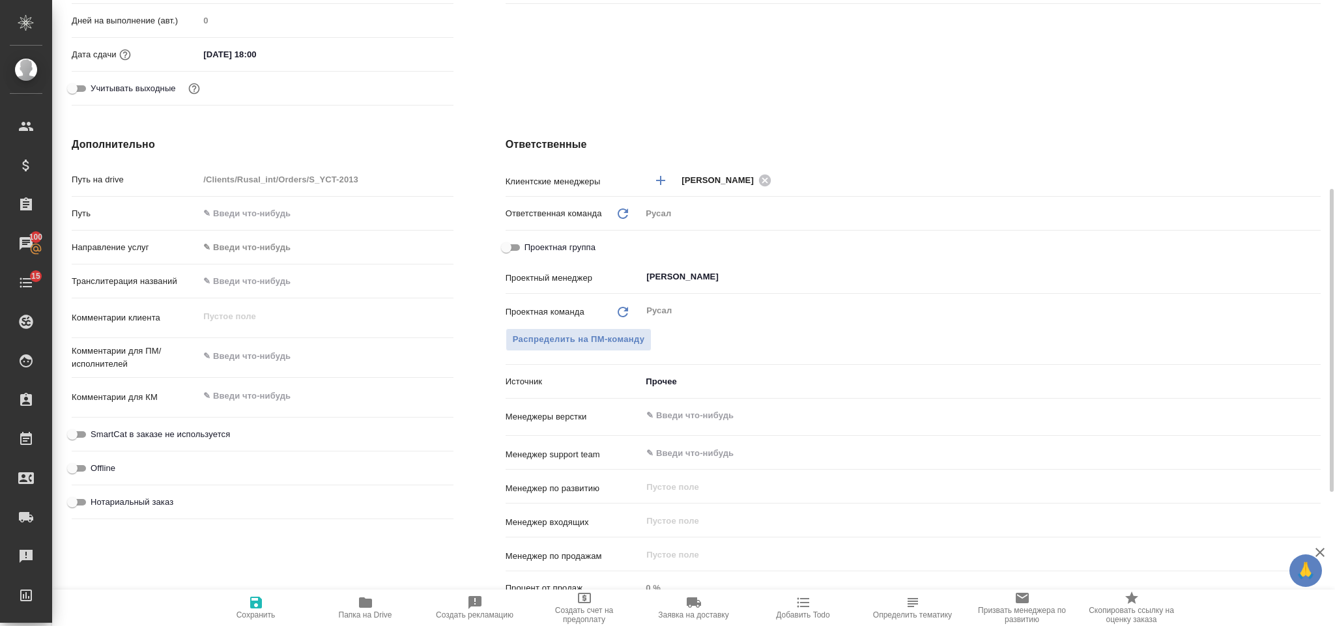
type textarea "x"
click at [250, 361] on textarea at bounding box center [326, 356] width 254 height 22
type textarea "М"
type textarea "x"
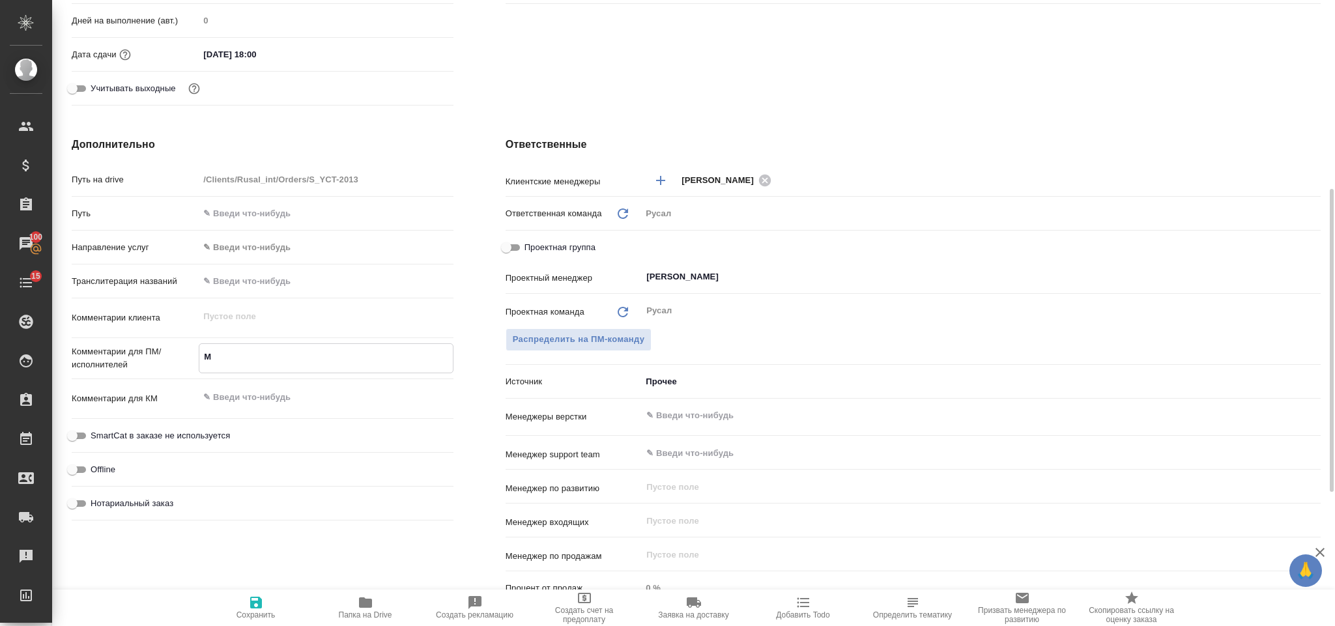
type textarea "x"
type textarea "[PERSON_NAME]"
type textarea "x"
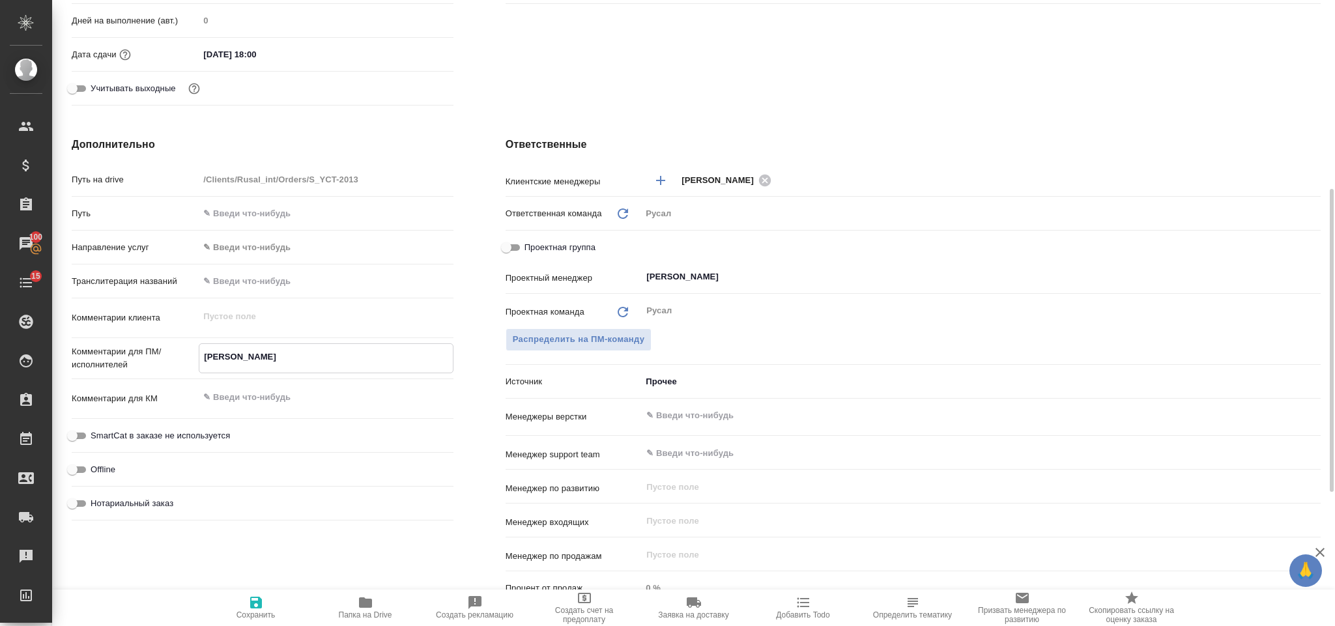
type textarea "Мир"
type textarea "x"
type textarea "Миро"
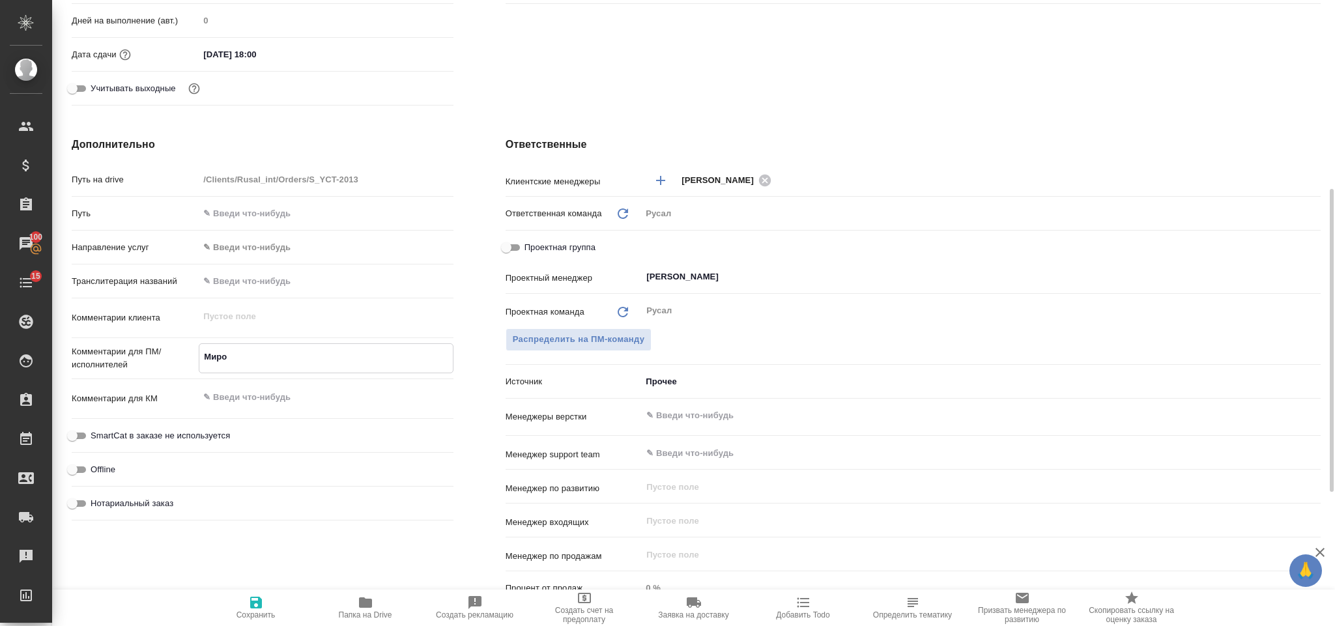
type textarea "x"
type textarea "[PERSON_NAME]"
type textarea "x"
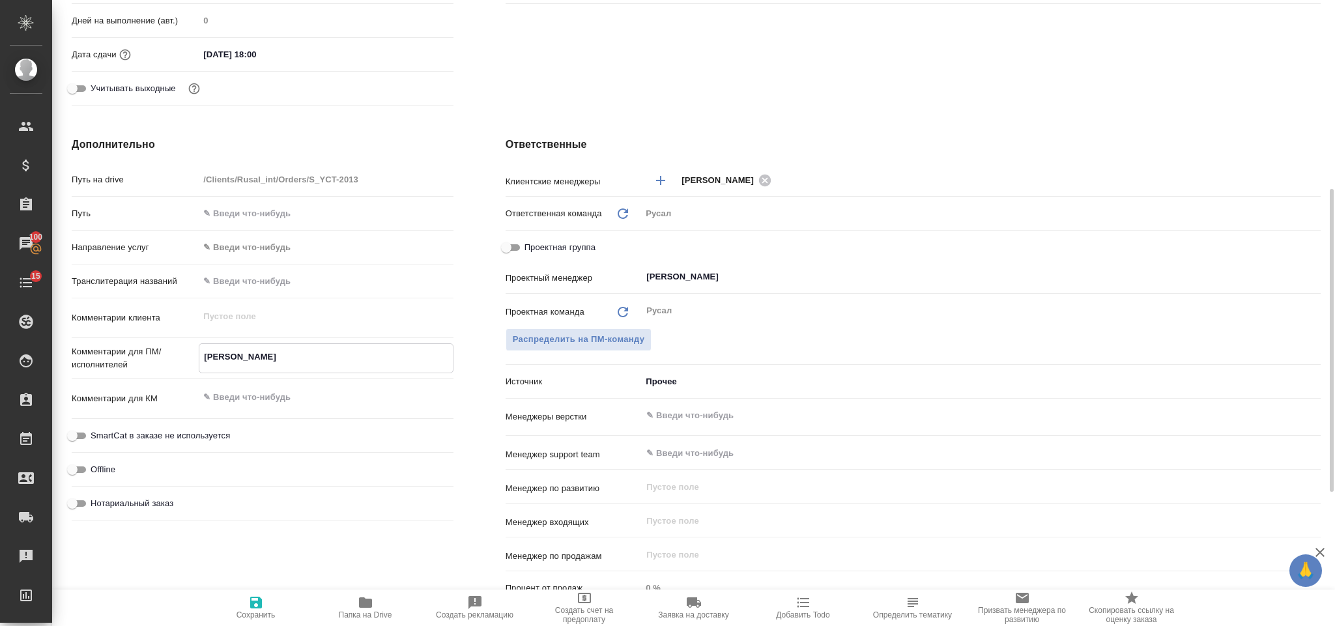
type textarea "x"
type textarea "Мироши"
type textarea "x"
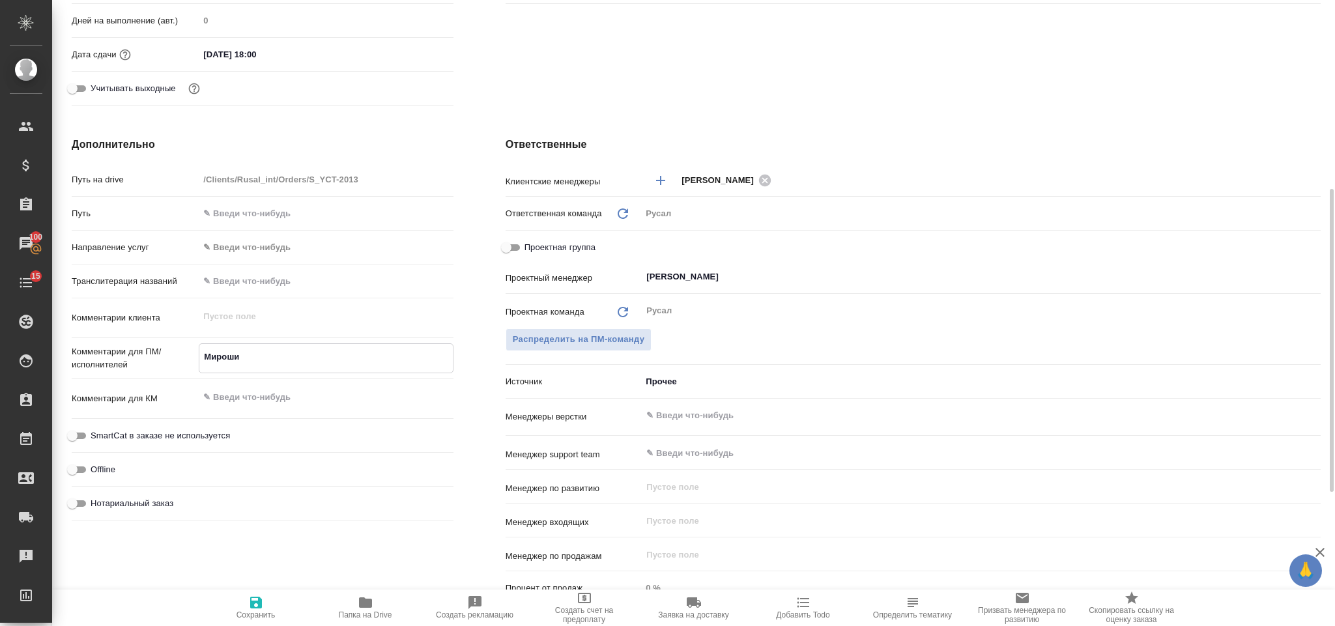
type textarea "x"
type textarea "[PERSON_NAME]"
type textarea "x"
type textarea "[PERSON_NAME]"
type textarea "x"
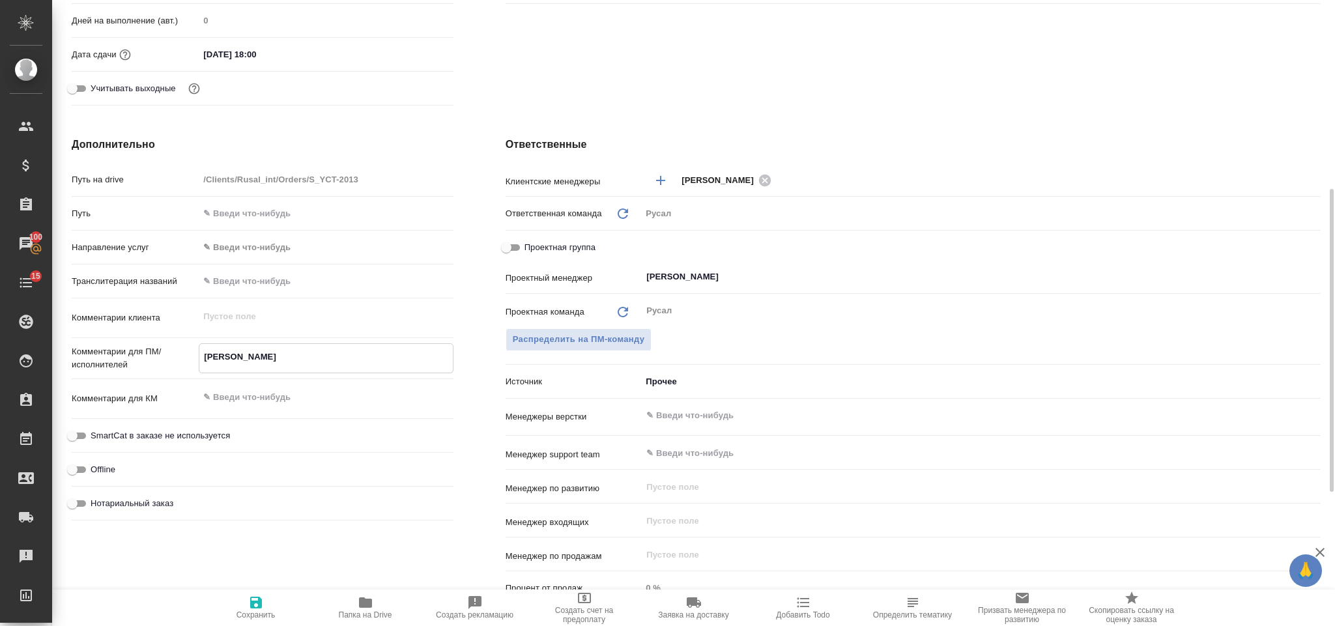
type textarea "x"
type textarea "[PERSON_NAME],"
type textarea "x"
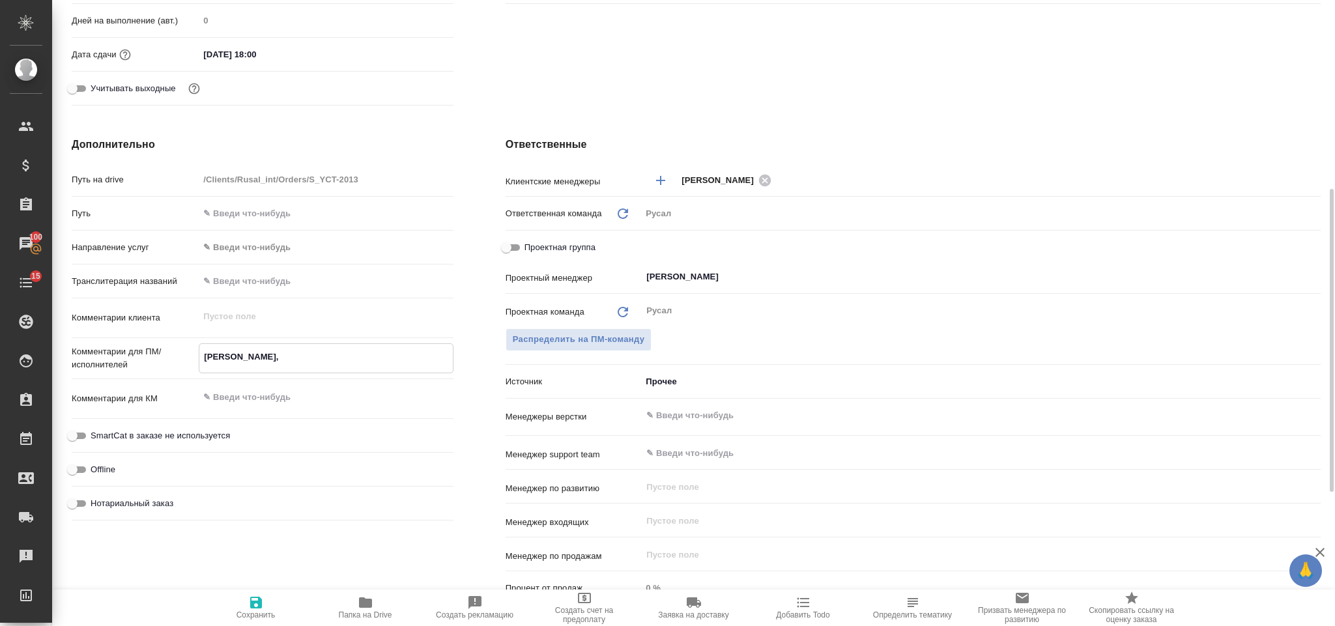
type textarea "[PERSON_NAME],"
type textarea "x"
type textarea "[PERSON_NAME], 0"
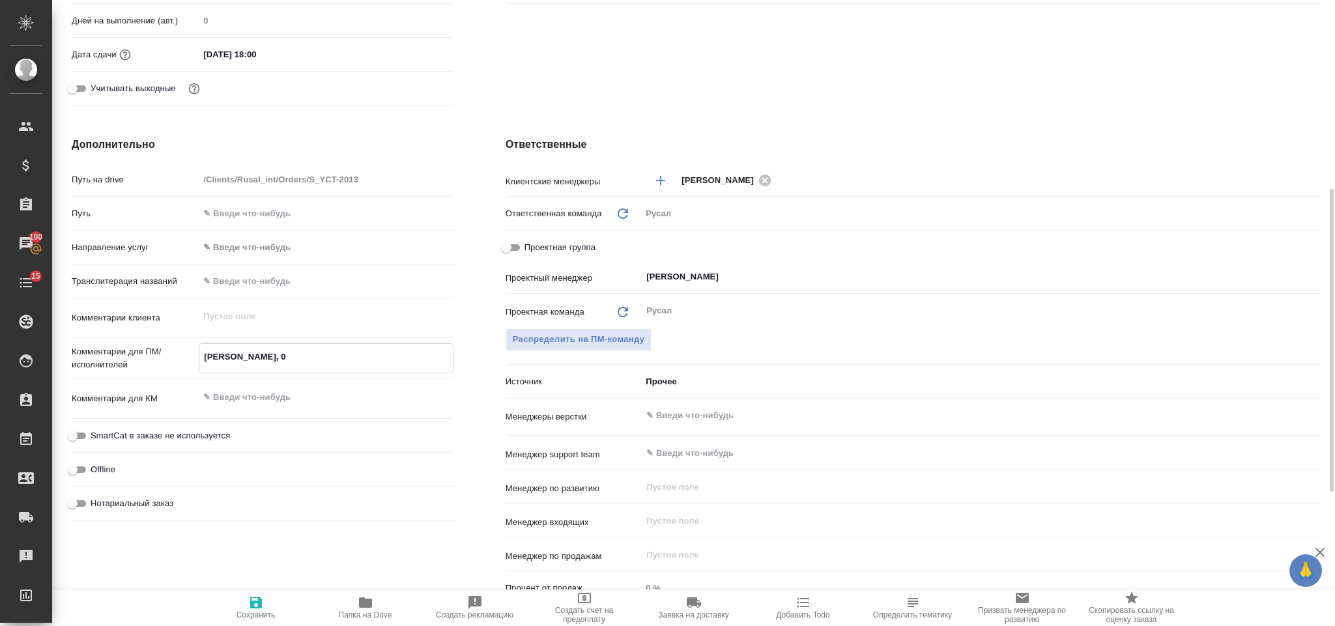
type textarea "x"
type textarea "[PERSON_NAME], 08."
type textarea "x"
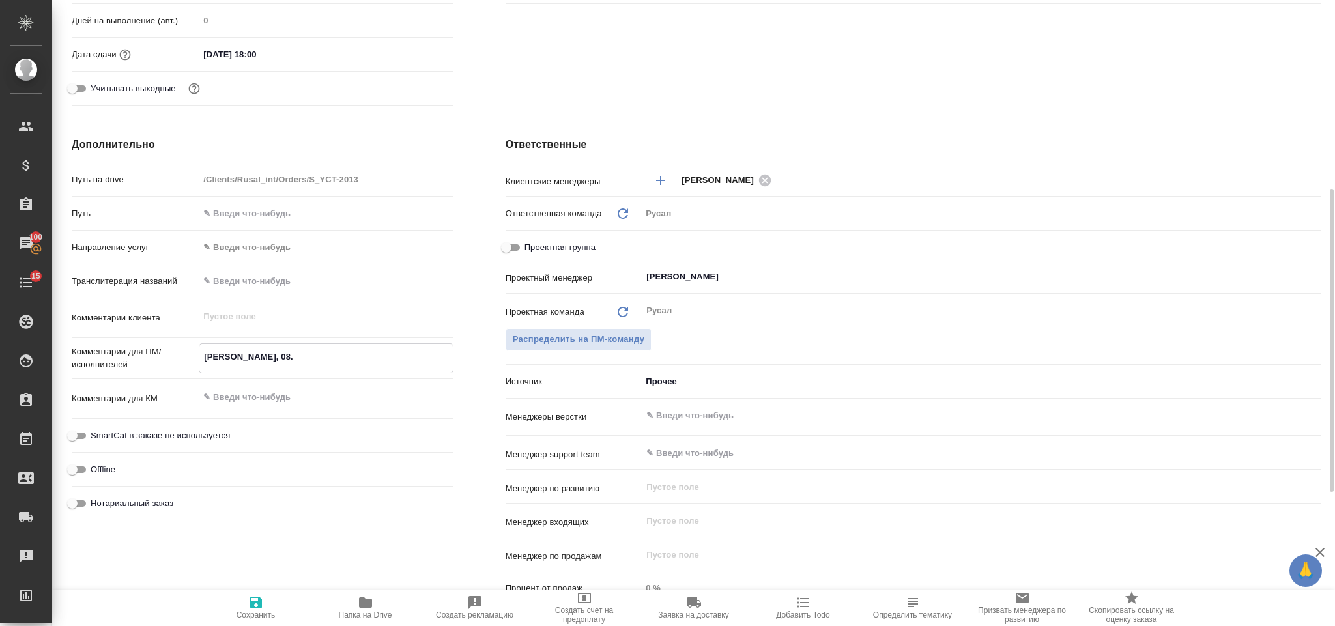
type textarea "x"
type textarea "[PERSON_NAME], 08.09"
type textarea "x"
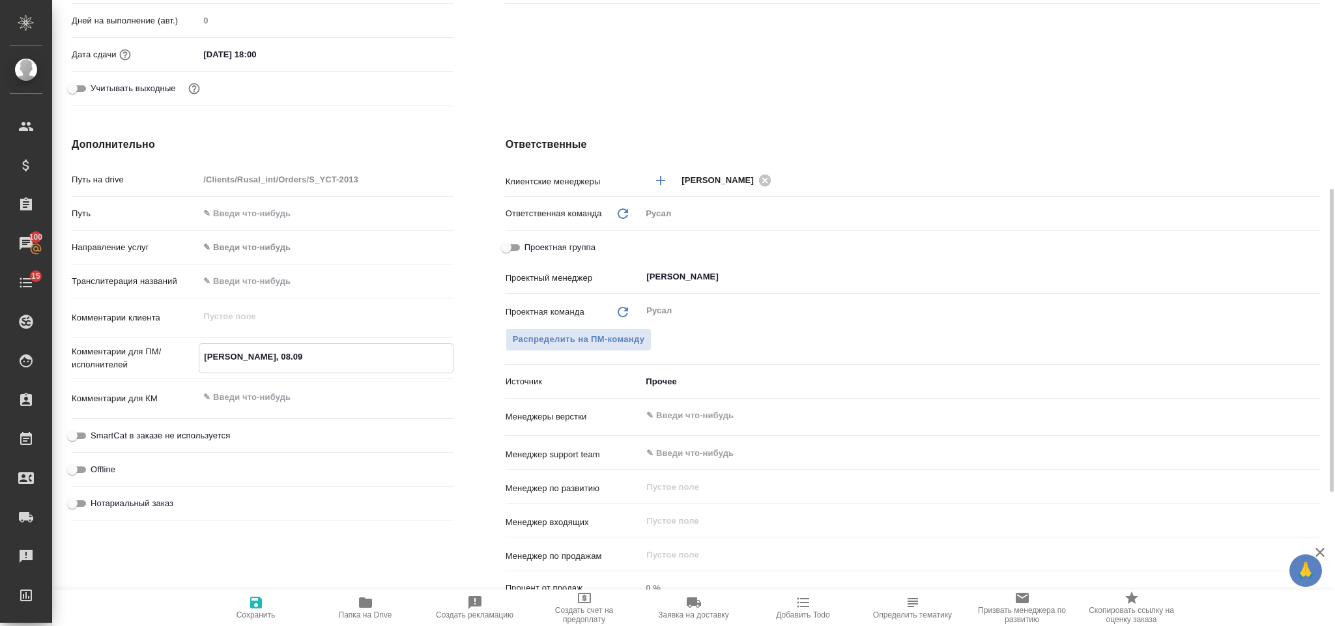
type textarea "x"
type textarea "[PERSON_NAME], 08.09"
type textarea "x"
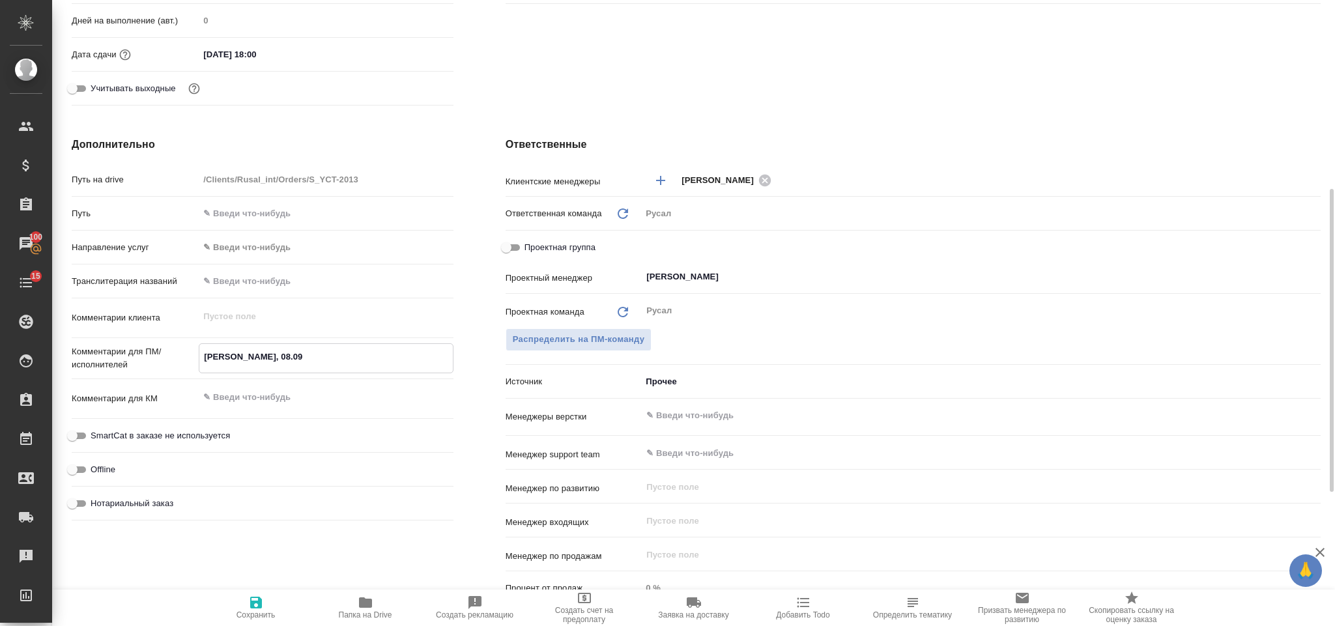
type textarea "[PERSON_NAME], 08.09 о"
type textarea "x"
type textarea "[PERSON_NAME], 08.09 он"
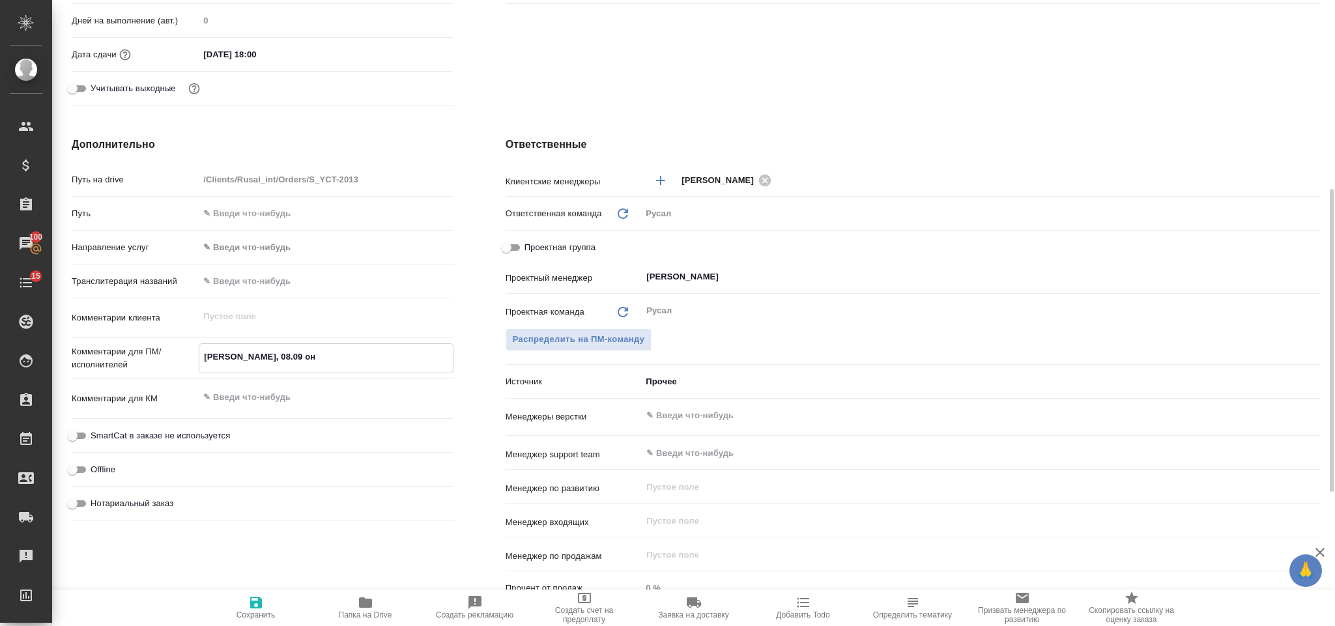
type textarea "x"
type textarea "[PERSON_NAME], 08.09 онла"
type textarea "x"
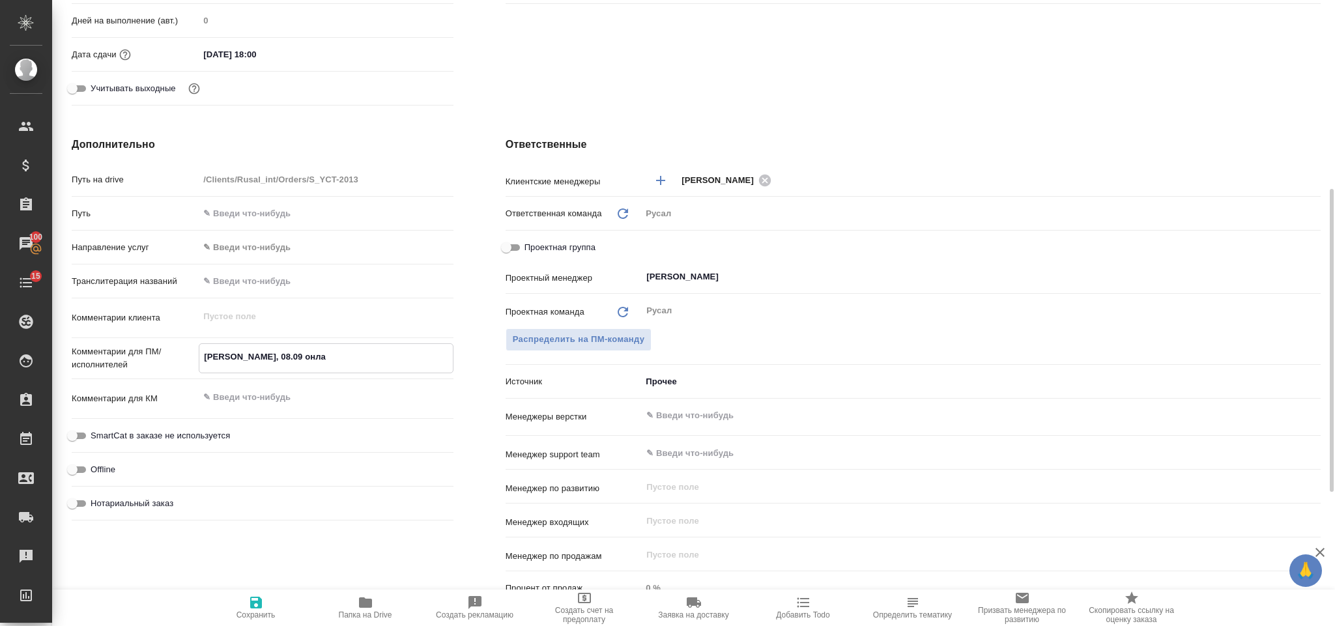
type textarea "x"
type textarea "[PERSON_NAME], 08.09 онлай"
type textarea "x"
type textarea "[PERSON_NAME], 08.09 онлайн"
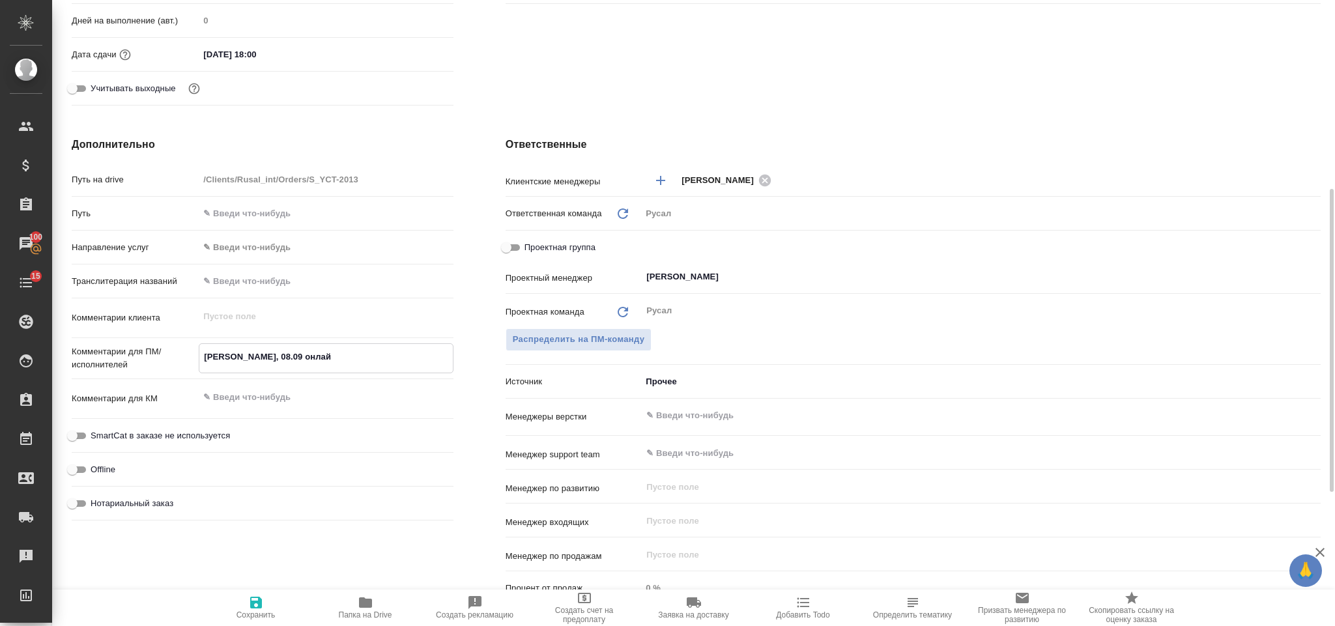
type textarea "x"
type textarea "[PERSON_NAME], 08.09 онлайн"
type textarea "x"
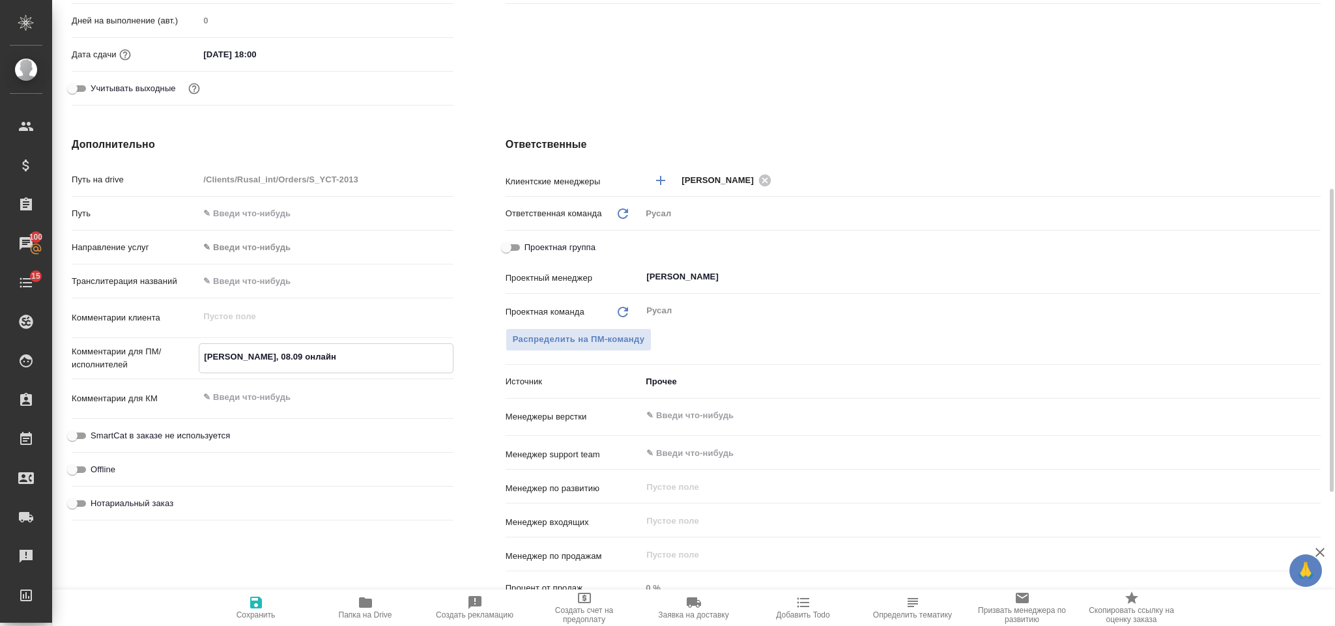
type textarea "x"
type textarea "[PERSON_NAME], 08.09 онлайн о"
type textarea "x"
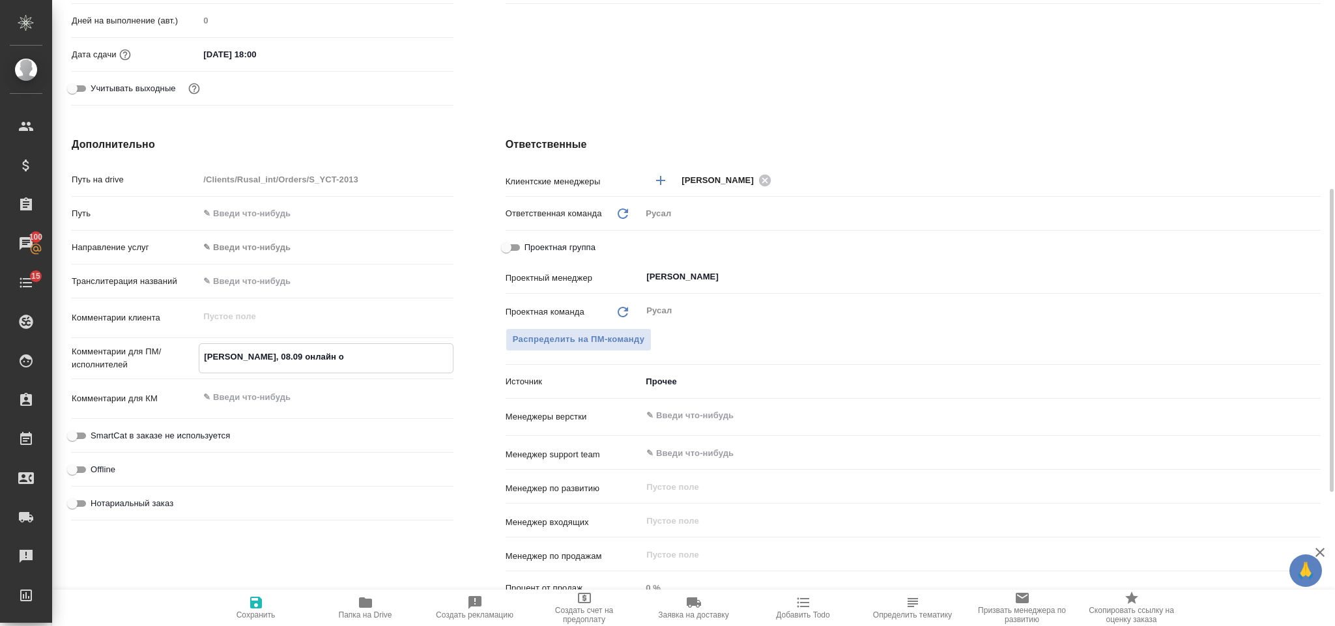
type textarea "[PERSON_NAME], 08.09 онлайн от"
type textarea "x"
type textarea "[PERSON_NAME], 08.09 онлайн отм"
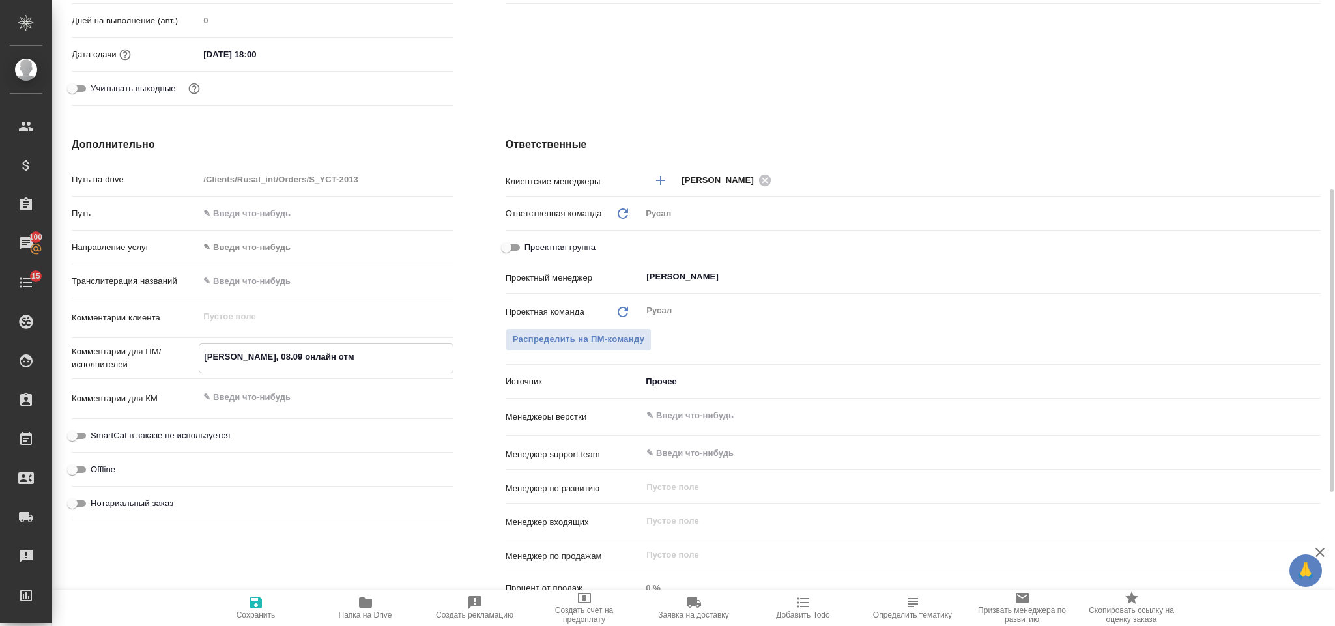
type textarea "x"
type textarea "[PERSON_NAME], 08.09 онлайн отме"
type textarea "x"
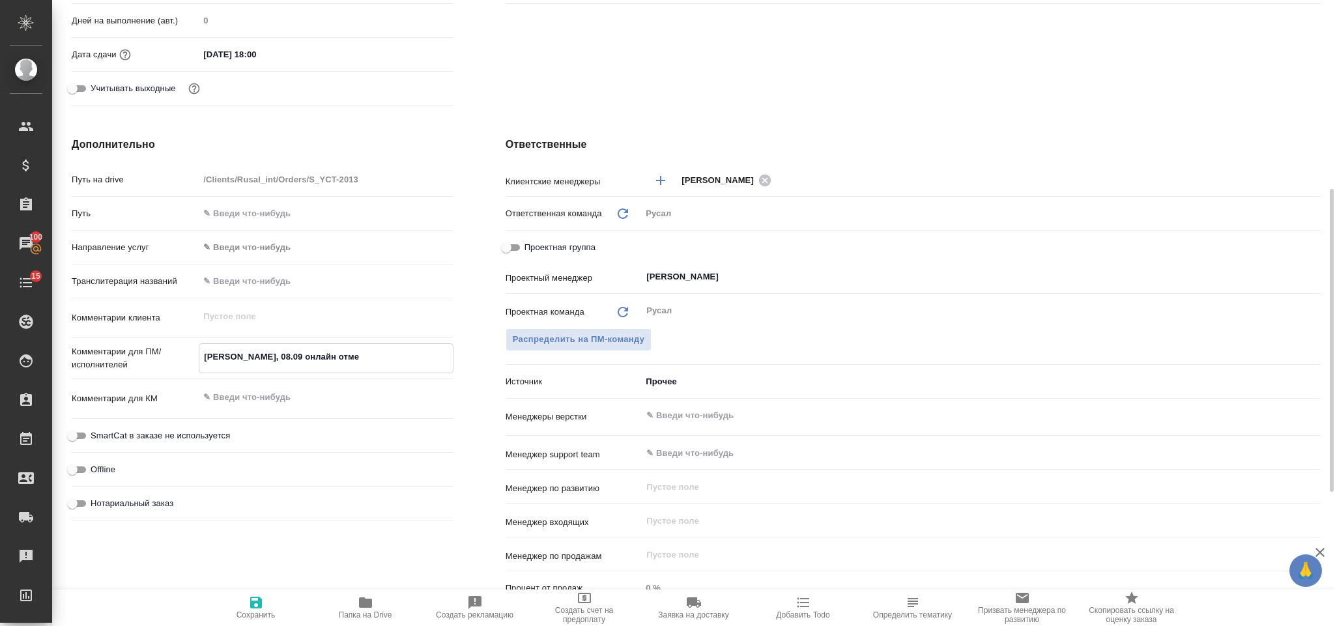
type textarea "x"
type textarea "[PERSON_NAME], 08.09 онлайн отмена"
type textarea "x"
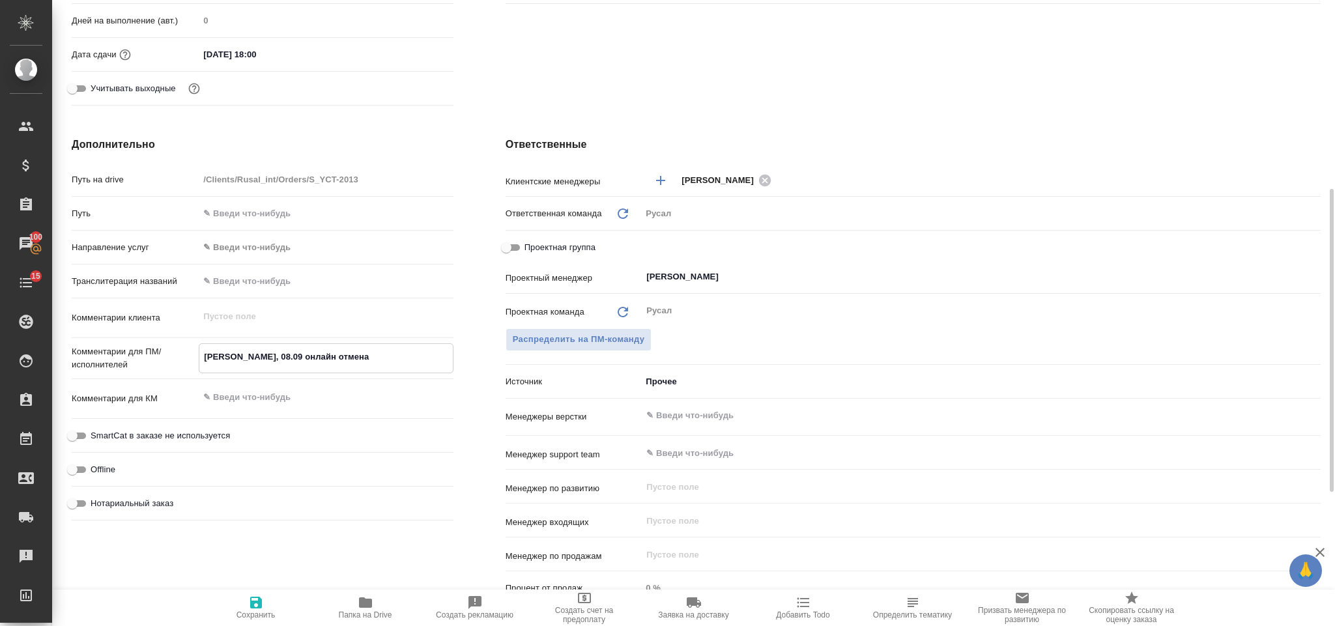
type textarea "x"
type textarea "[PERSON_NAME], 08.09 онлайн отмена"
type textarea "x"
click at [253, 610] on span "Сохранить" at bounding box center [255, 614] width 39 height 9
type textarea "x"
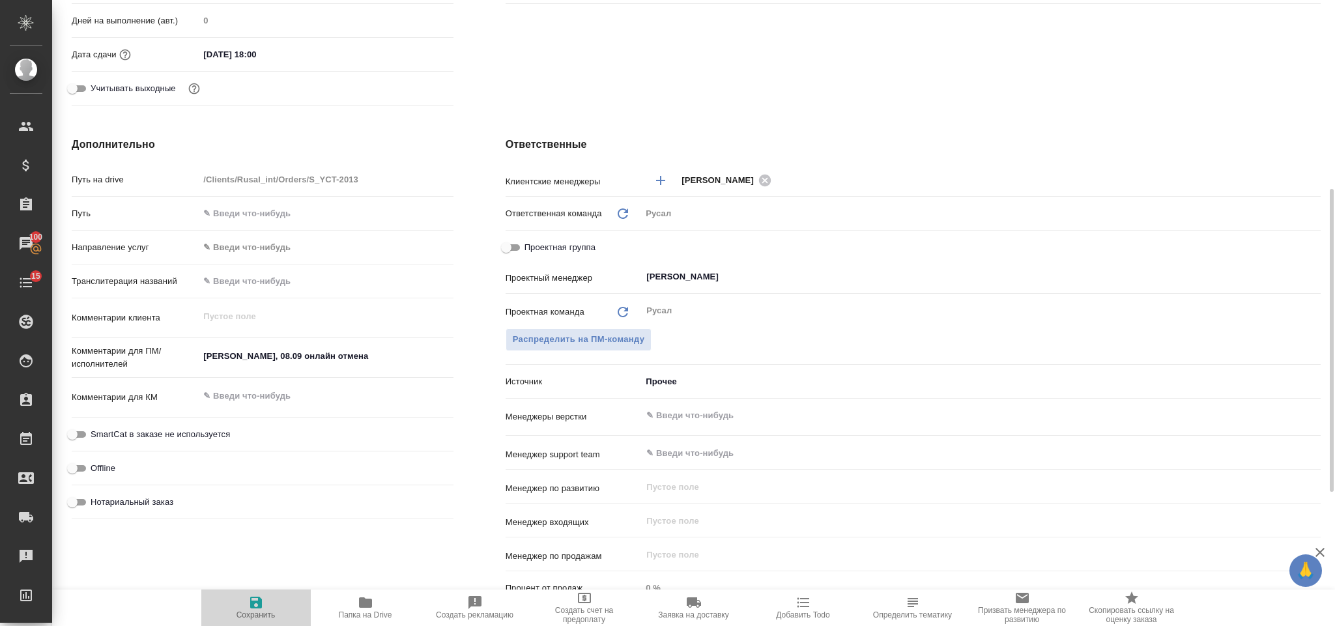
type textarea "x"
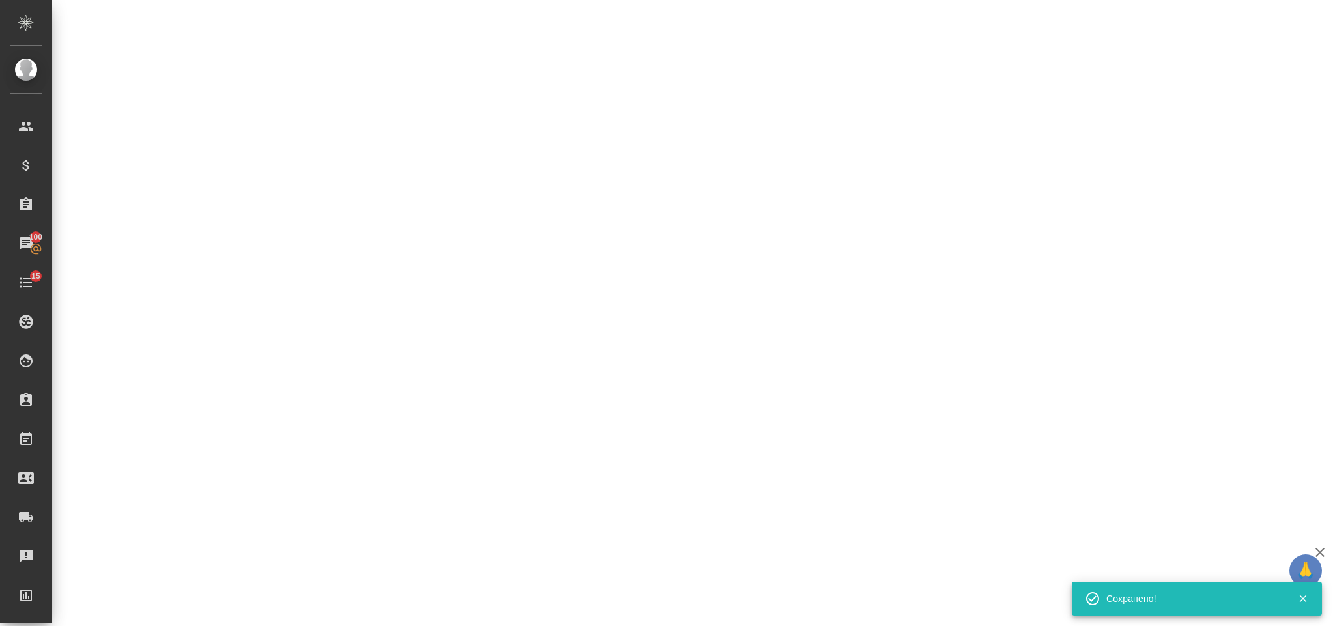
select select "RU"
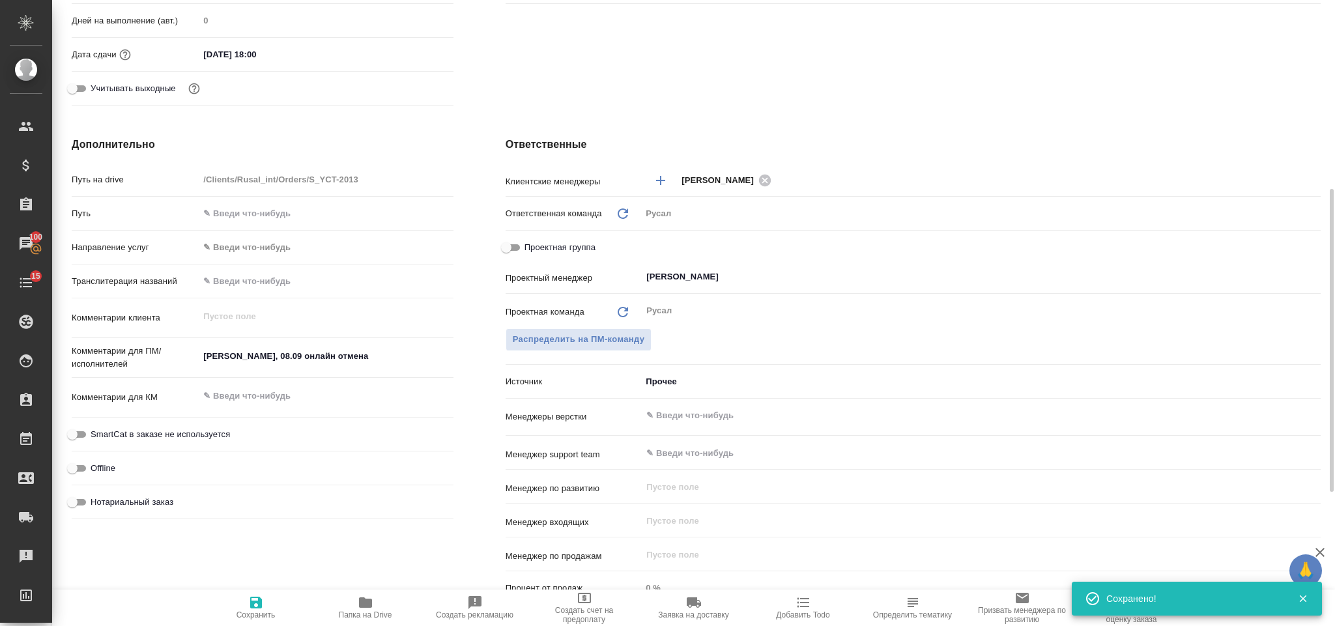
type textarea "x"
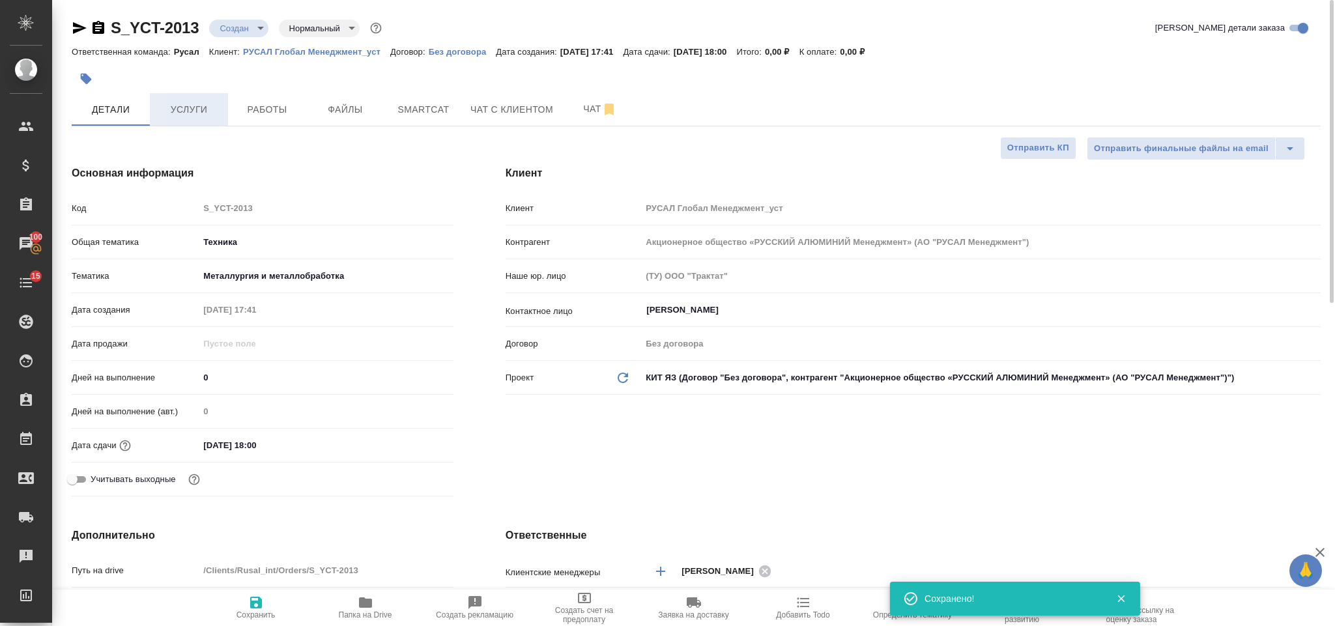
click at [205, 96] on button "Услуги" at bounding box center [189, 109] width 78 height 33
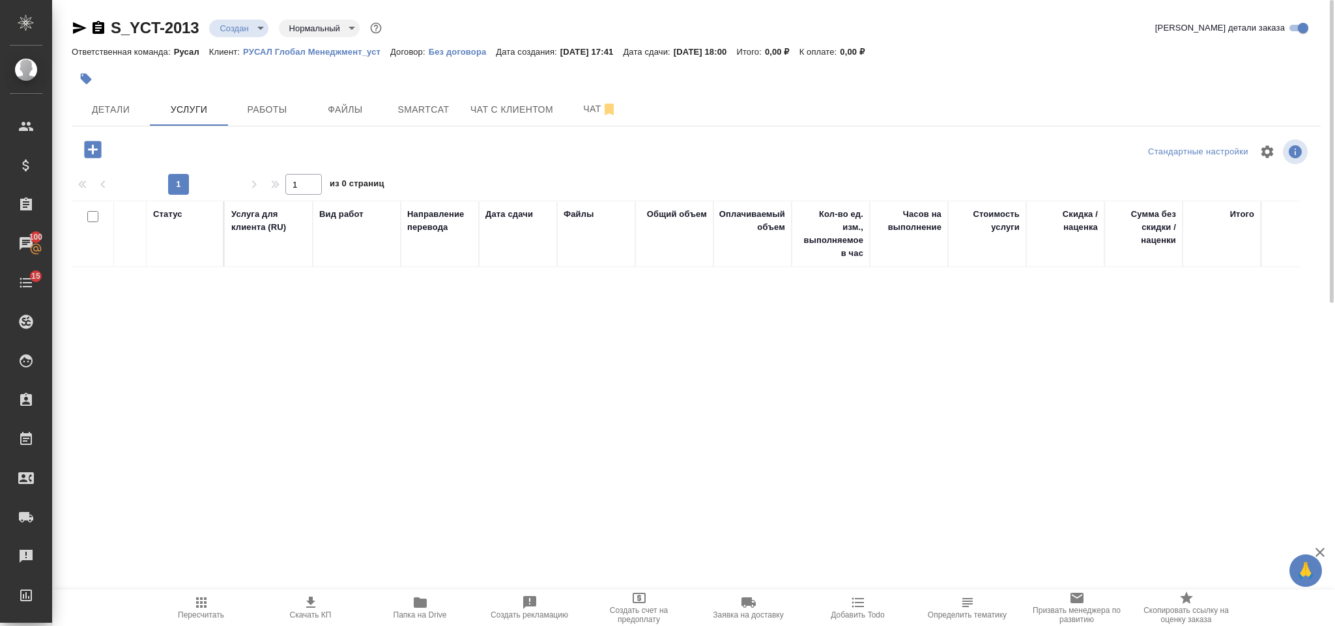
click at [98, 147] on icon "button" at bounding box center [92, 149] width 17 height 17
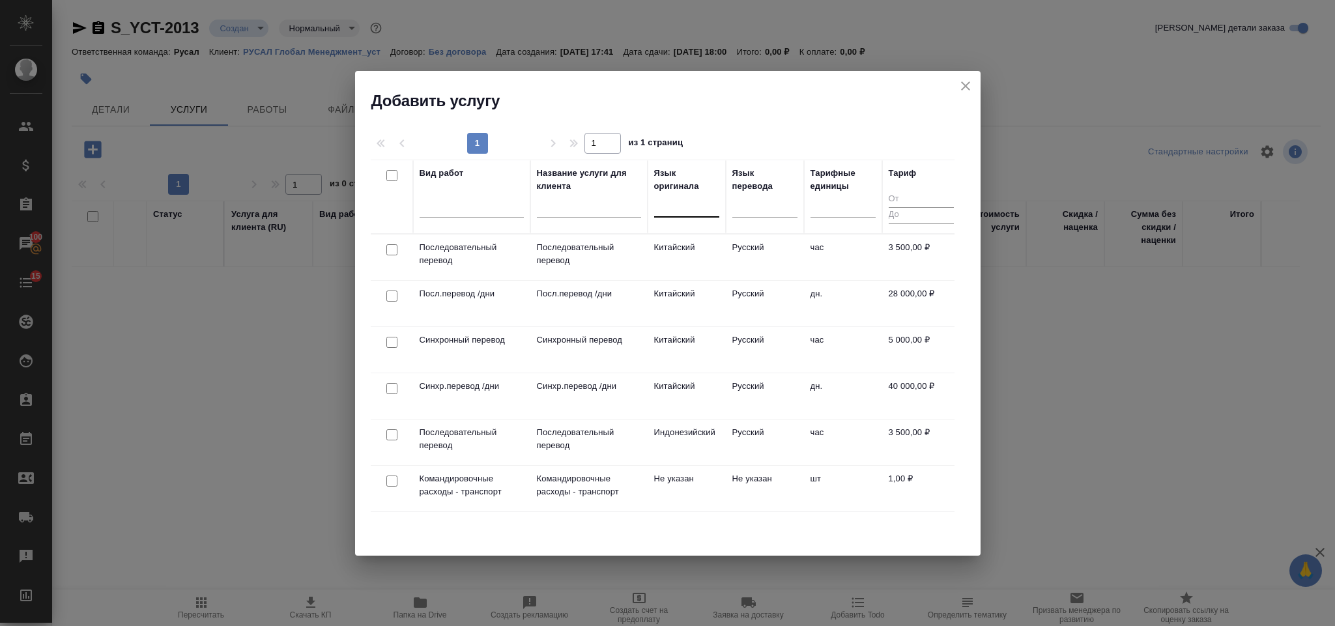
click at [669, 207] on div at bounding box center [686, 204] width 65 height 19
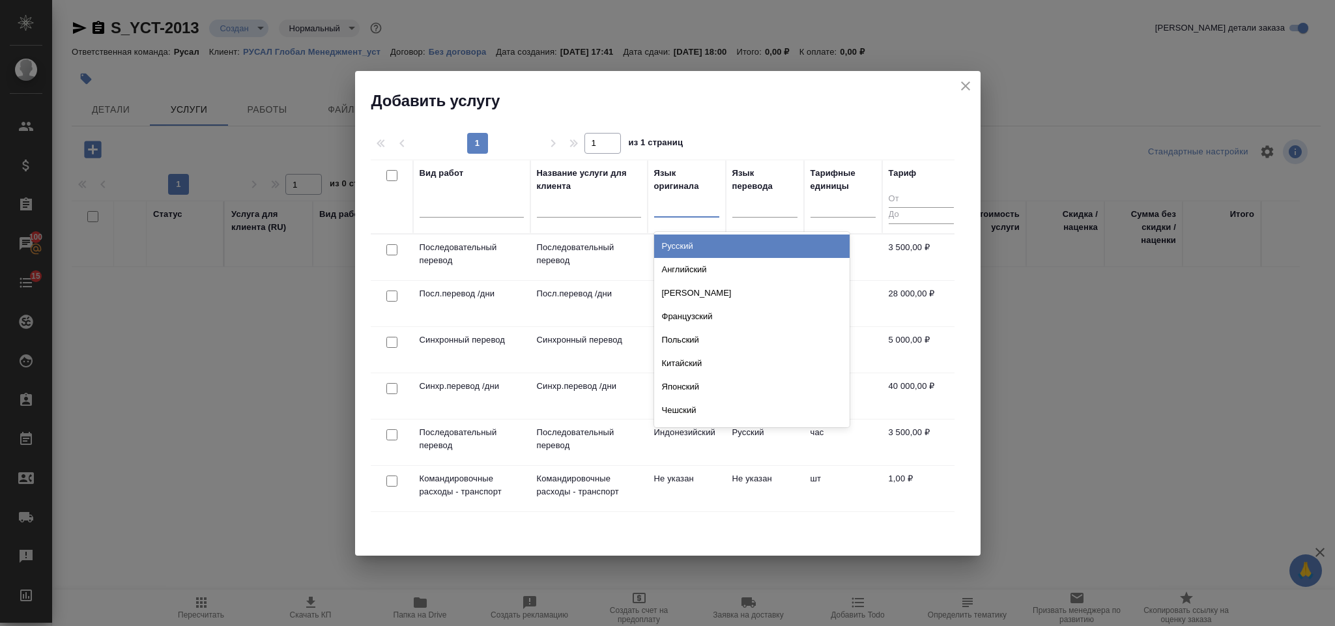
click at [688, 206] on div at bounding box center [686, 204] width 65 height 19
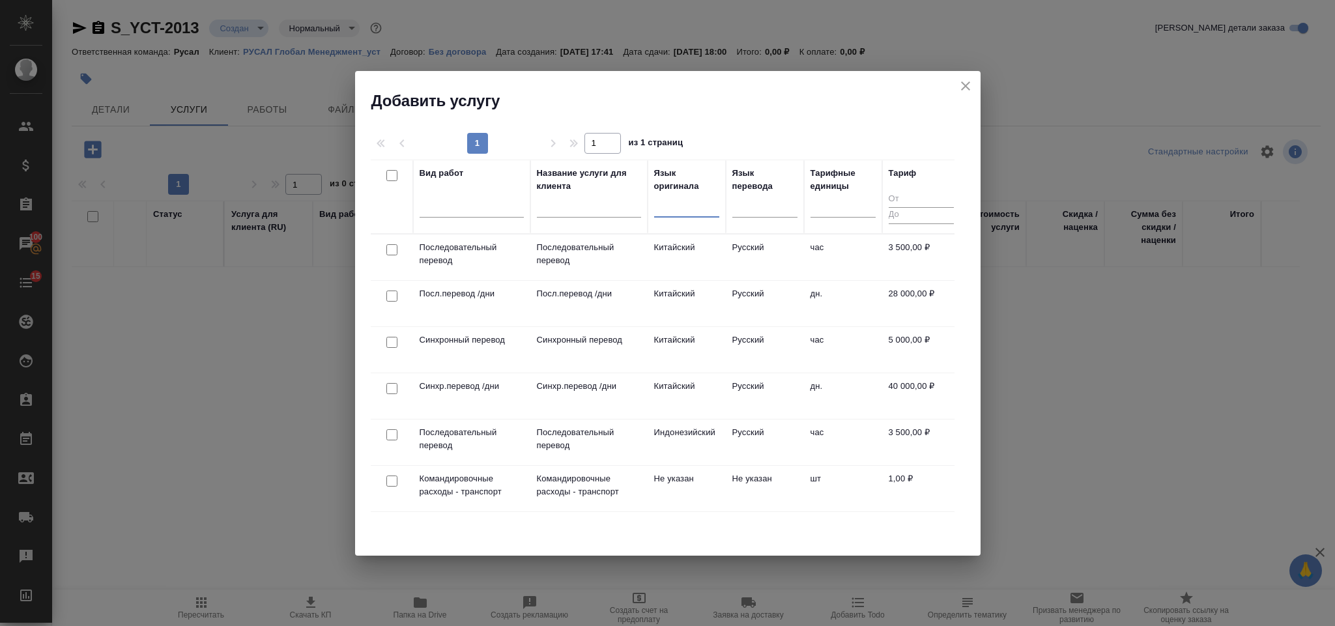
click at [391, 252] on input "checkbox" at bounding box center [391, 249] width 11 height 11
checkbox input "true"
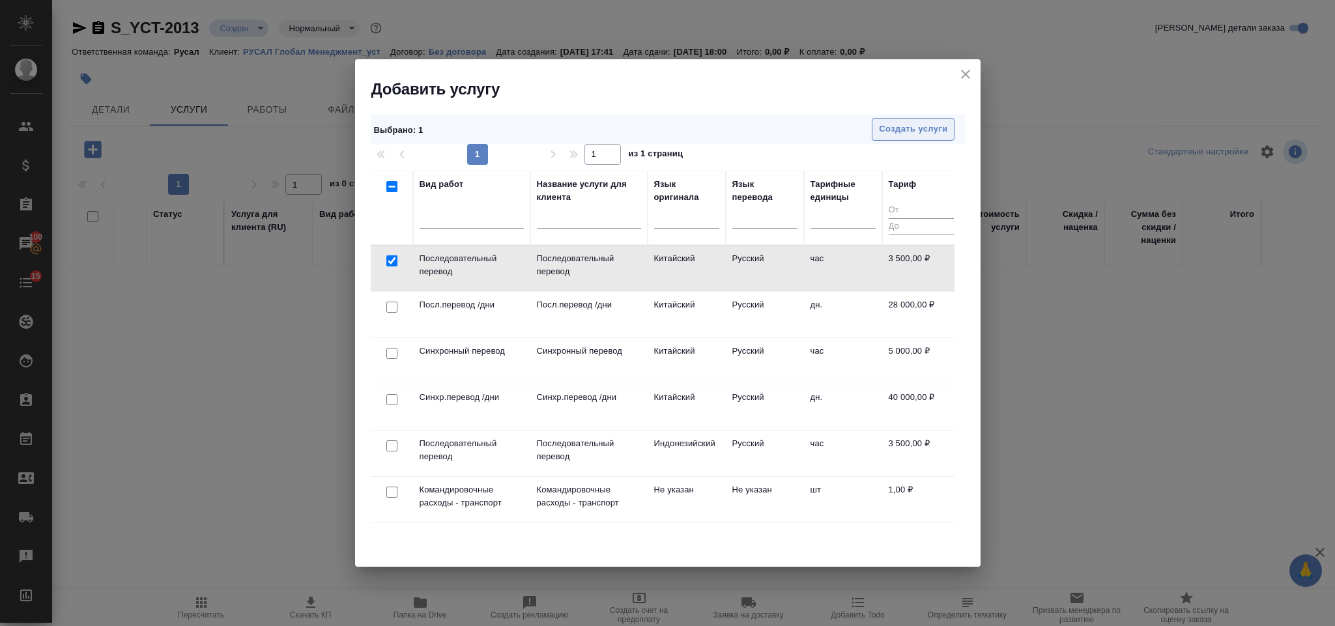
click at [905, 131] on span "Создать услуги" at bounding box center [913, 129] width 68 height 15
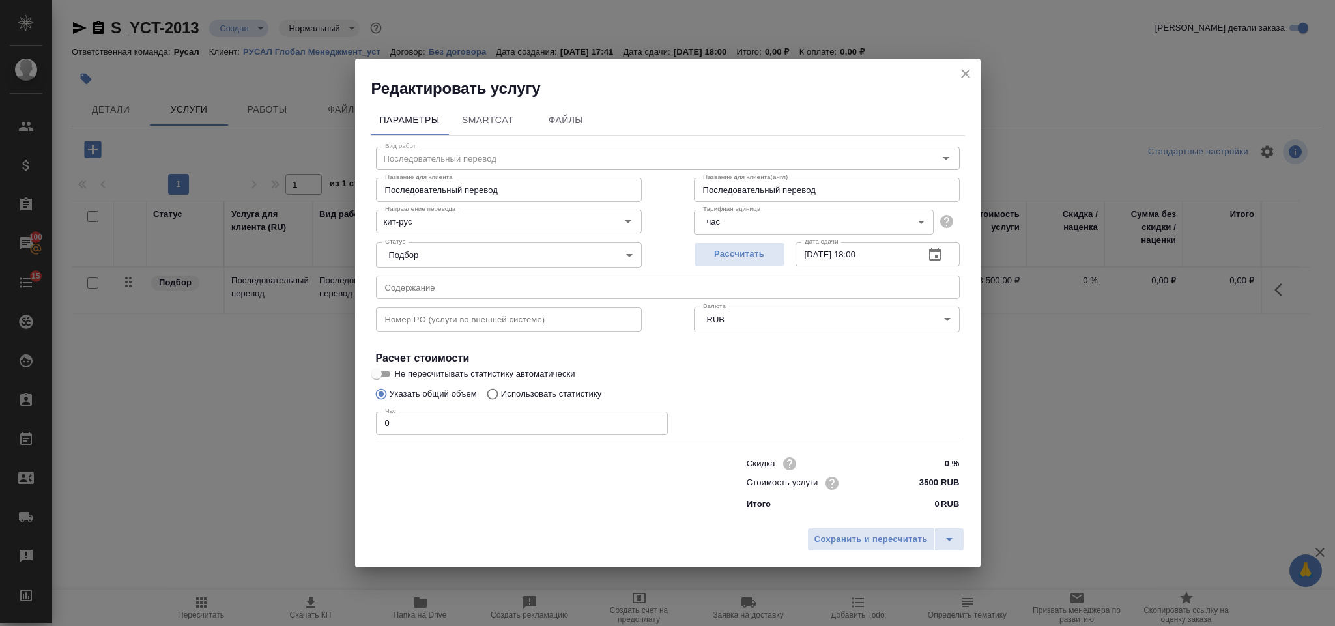
drag, startPoint x: 471, startPoint y: 444, endPoint x: 460, endPoint y: 428, distance: 19.7
click at [471, 444] on div "Скидка 0 % Стоимость услуги 3500 RUB Итого 0 RUB" at bounding box center [668, 482] width 636 height 109
click at [460, 428] on input "0" at bounding box center [522, 423] width 292 height 23
type input "2"
click at [843, 541] on span "Сохранить и пересчитать" at bounding box center [870, 539] width 113 height 15
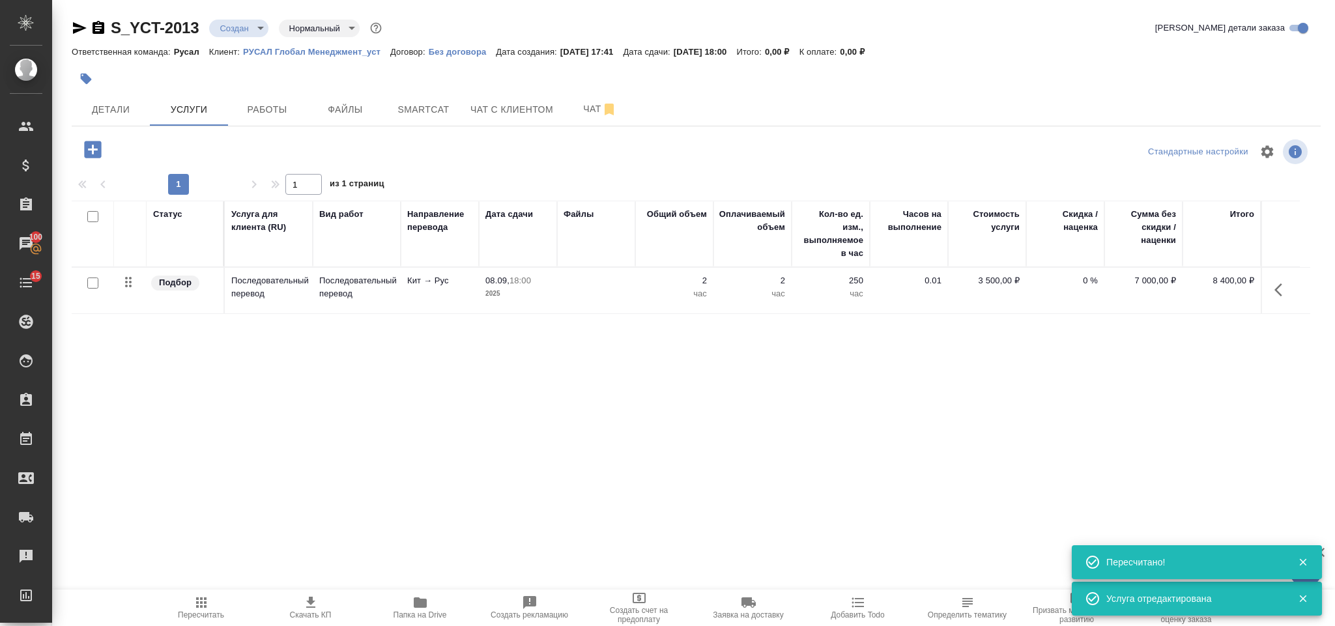
type input "urgent"
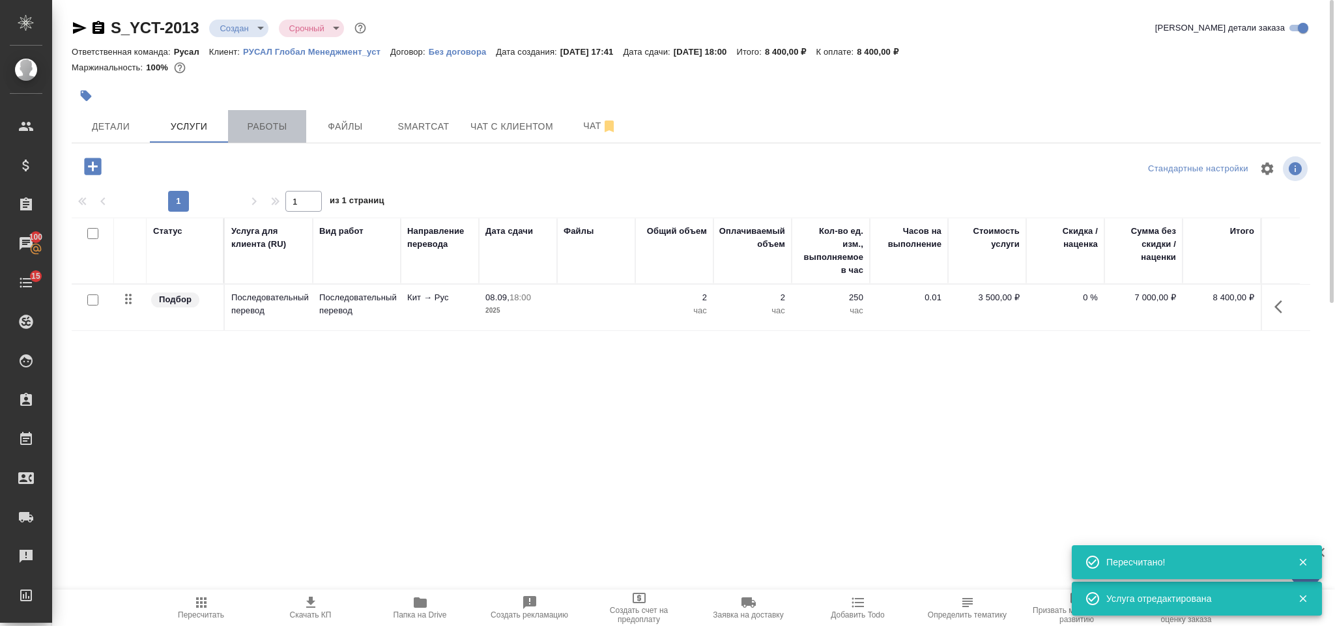
click at [282, 128] on span "Работы" at bounding box center [267, 127] width 63 height 16
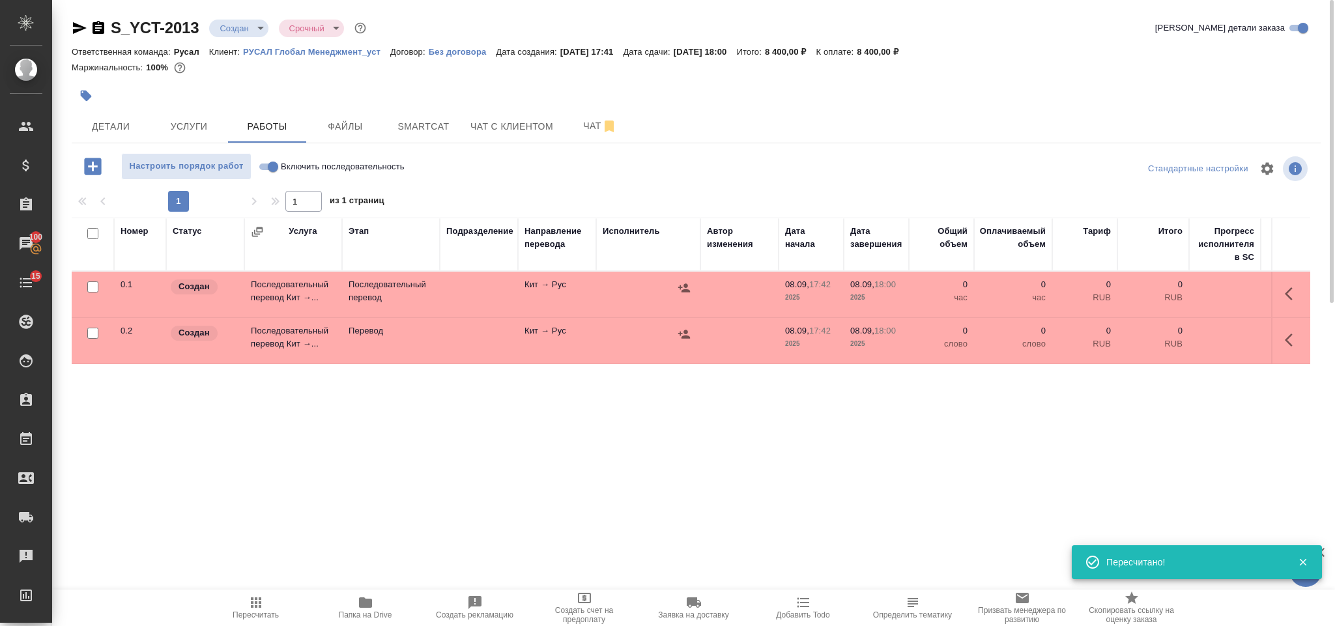
click at [283, 164] on span "Включить последовательность" at bounding box center [343, 166] width 124 height 13
click at [283, 164] on input "Включить последовательность" at bounding box center [272, 167] width 47 height 16
checkbox input "true"
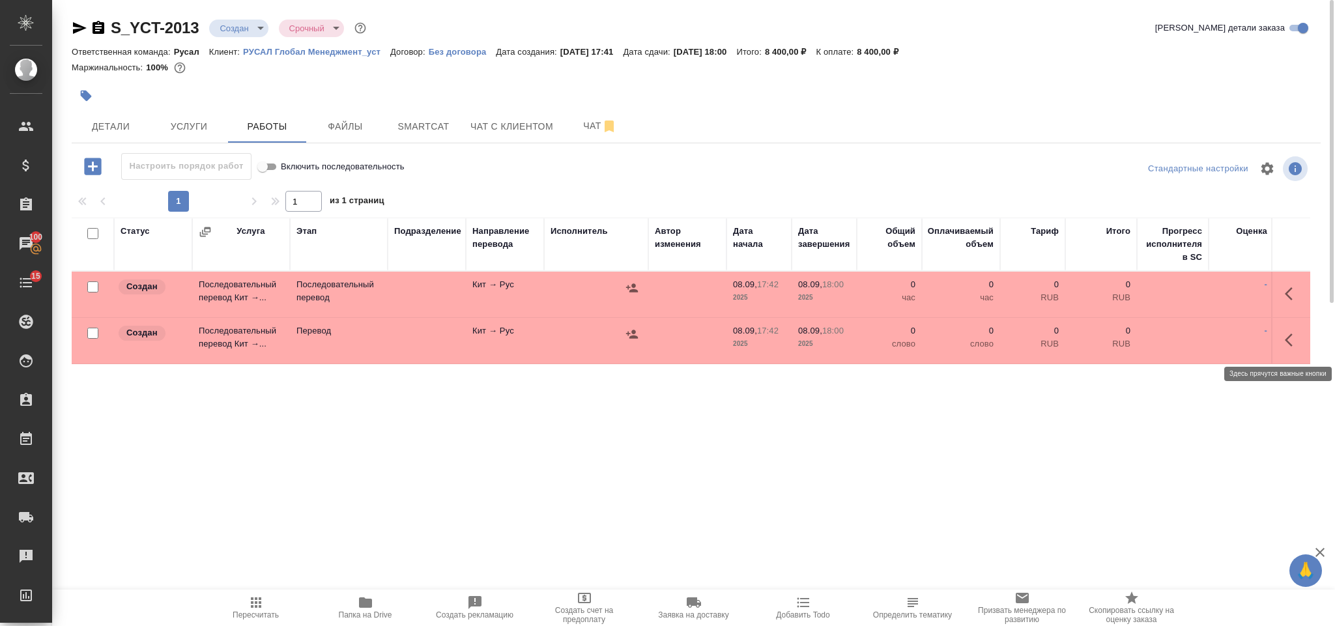
click at [1288, 332] on button "button" at bounding box center [1292, 339] width 31 height 31
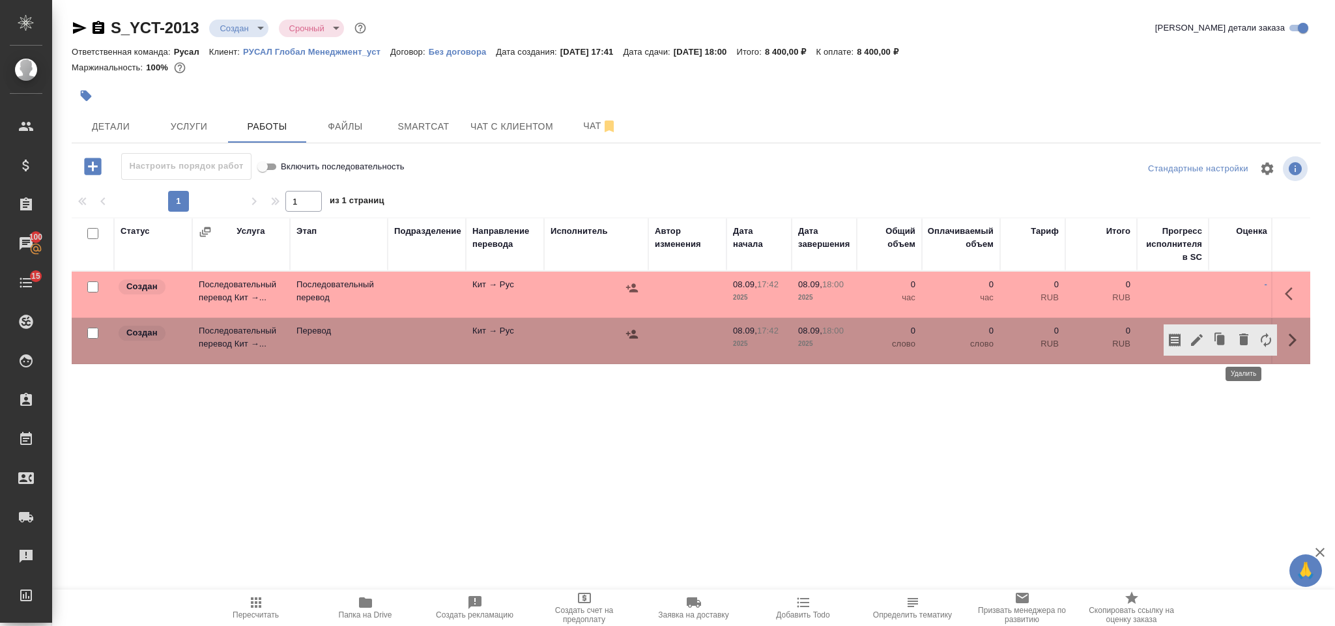
click at [1239, 347] on icon "button" at bounding box center [1244, 340] width 16 height 16
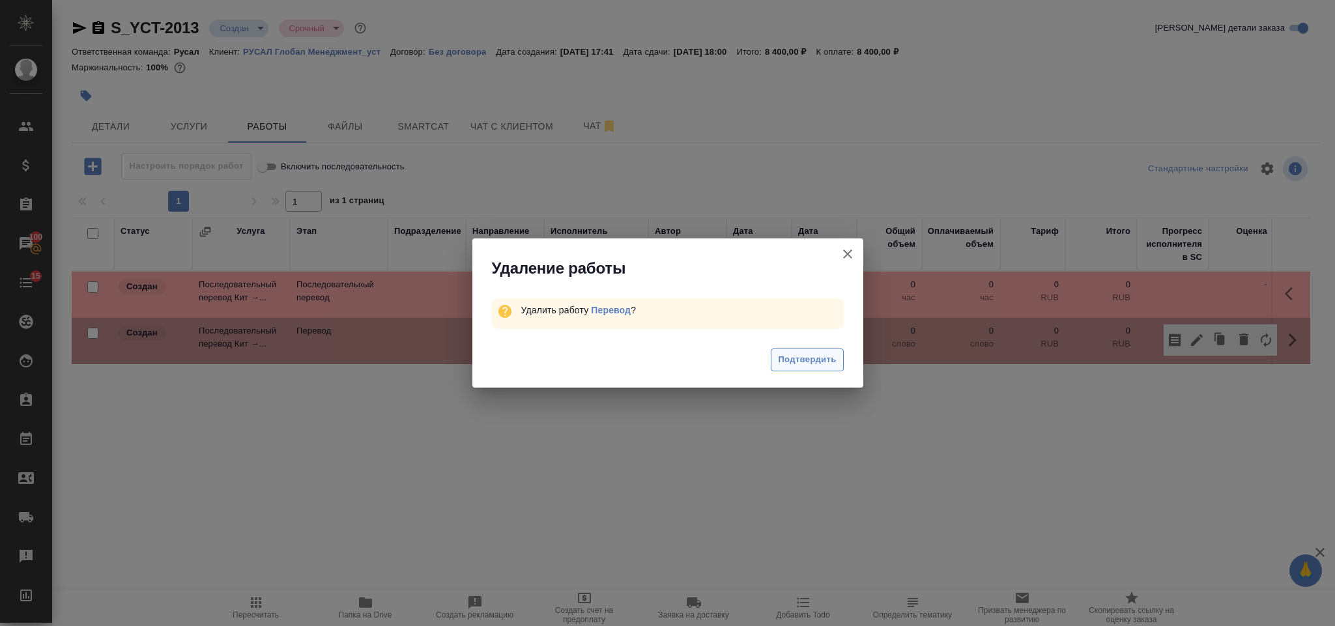
click at [780, 370] on button "Подтвердить" at bounding box center [807, 359] width 72 height 23
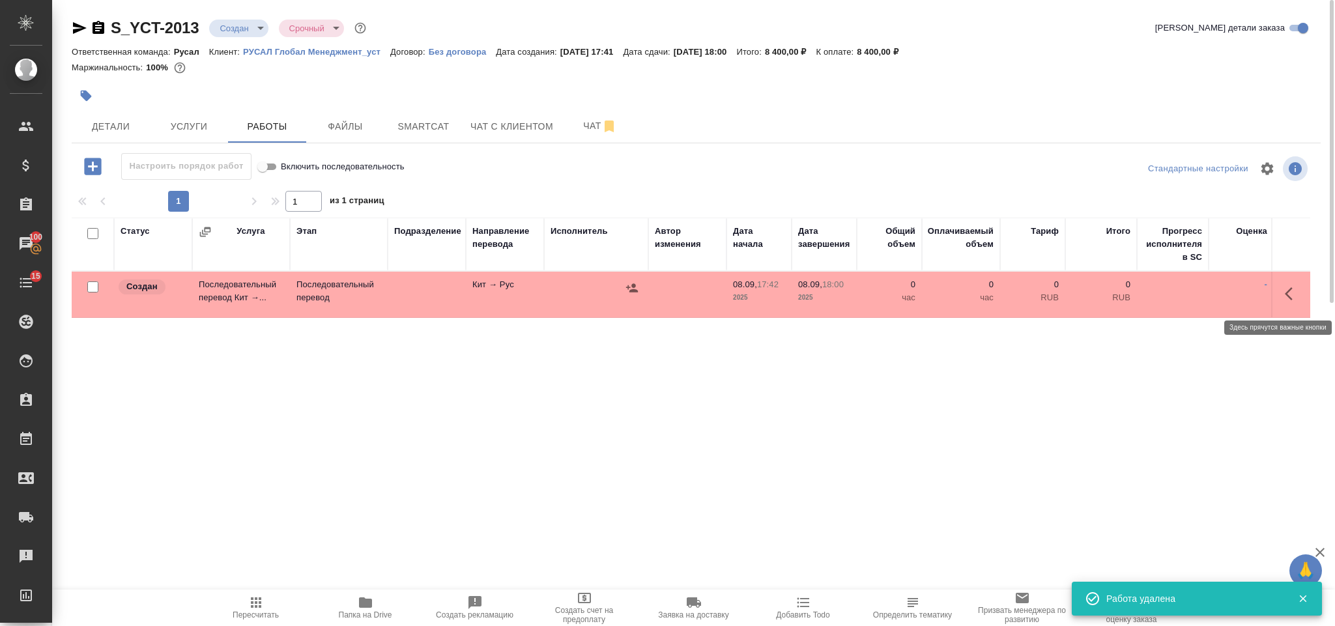
click at [1292, 295] on icon "button" at bounding box center [1292, 294] width 16 height 16
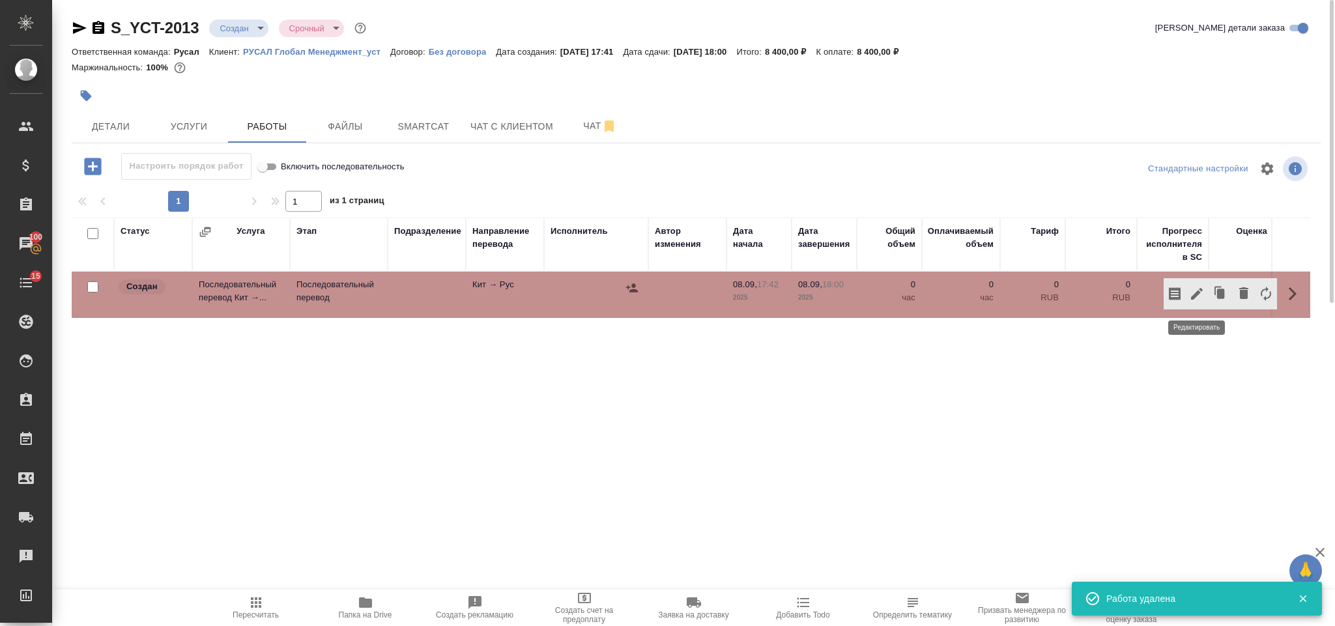
click at [1200, 291] on icon "button" at bounding box center [1197, 294] width 12 height 12
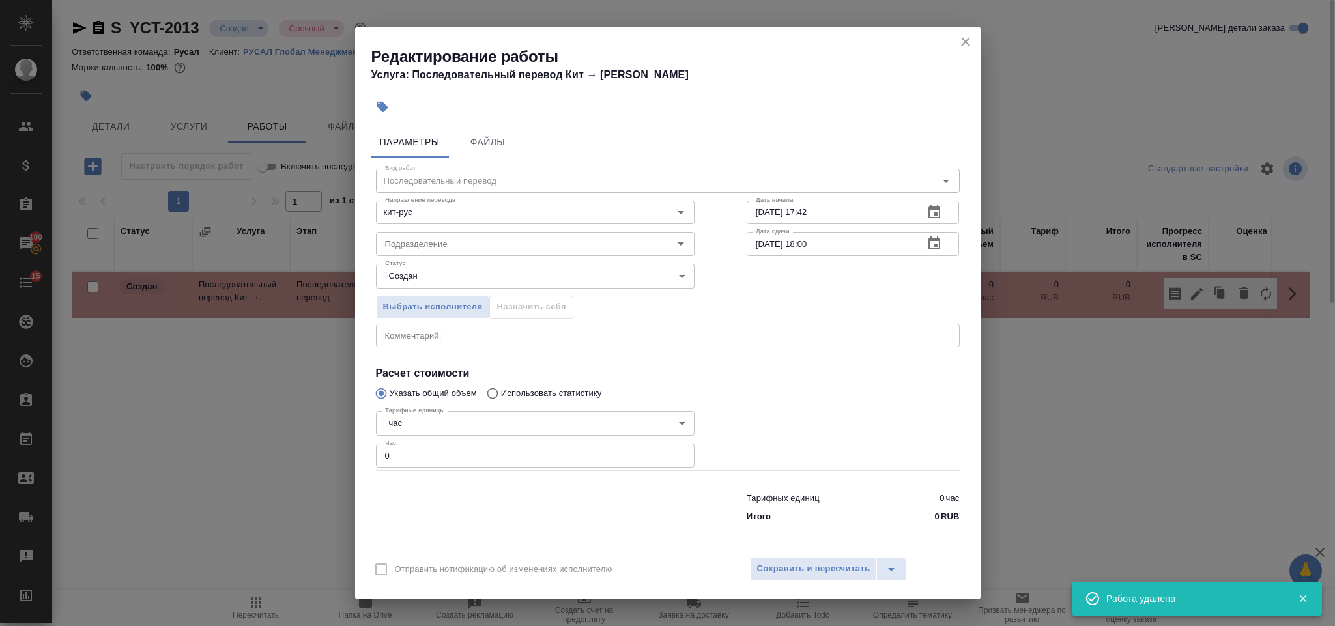
click at [424, 450] on input "0" at bounding box center [535, 455] width 318 height 23
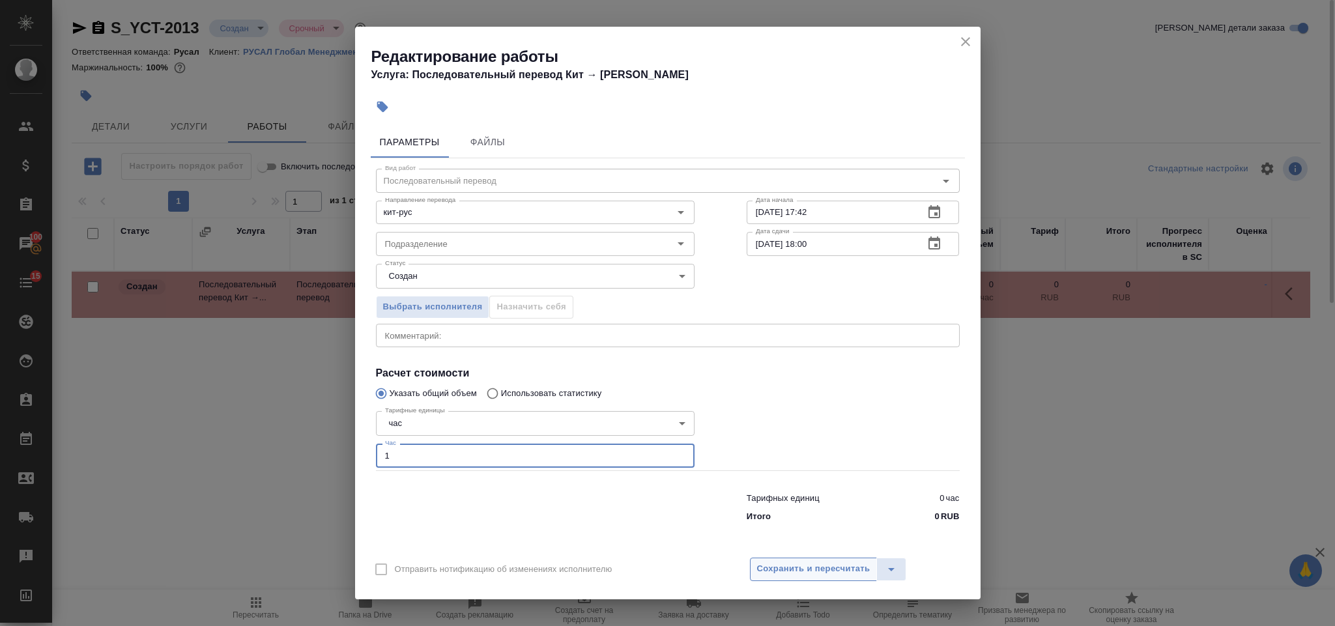
type input "1"
click at [782, 573] on span "Сохранить и пересчитать" at bounding box center [813, 568] width 113 height 15
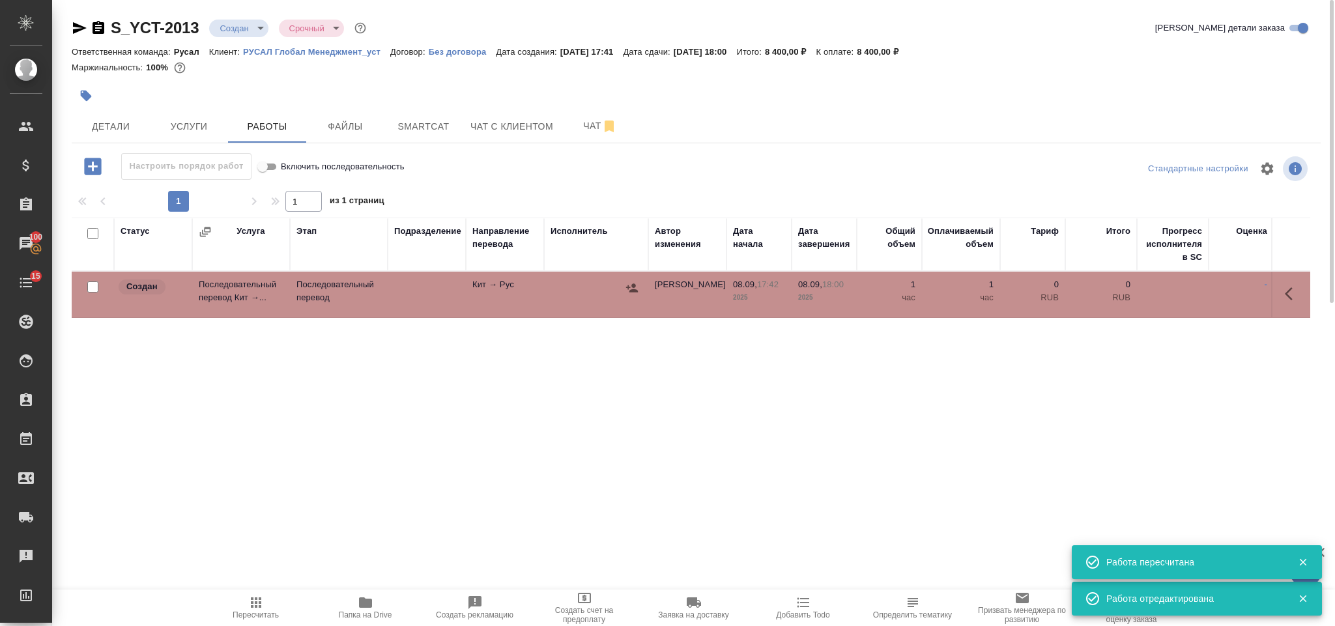
click at [629, 294] on icon "button" at bounding box center [631, 287] width 13 height 13
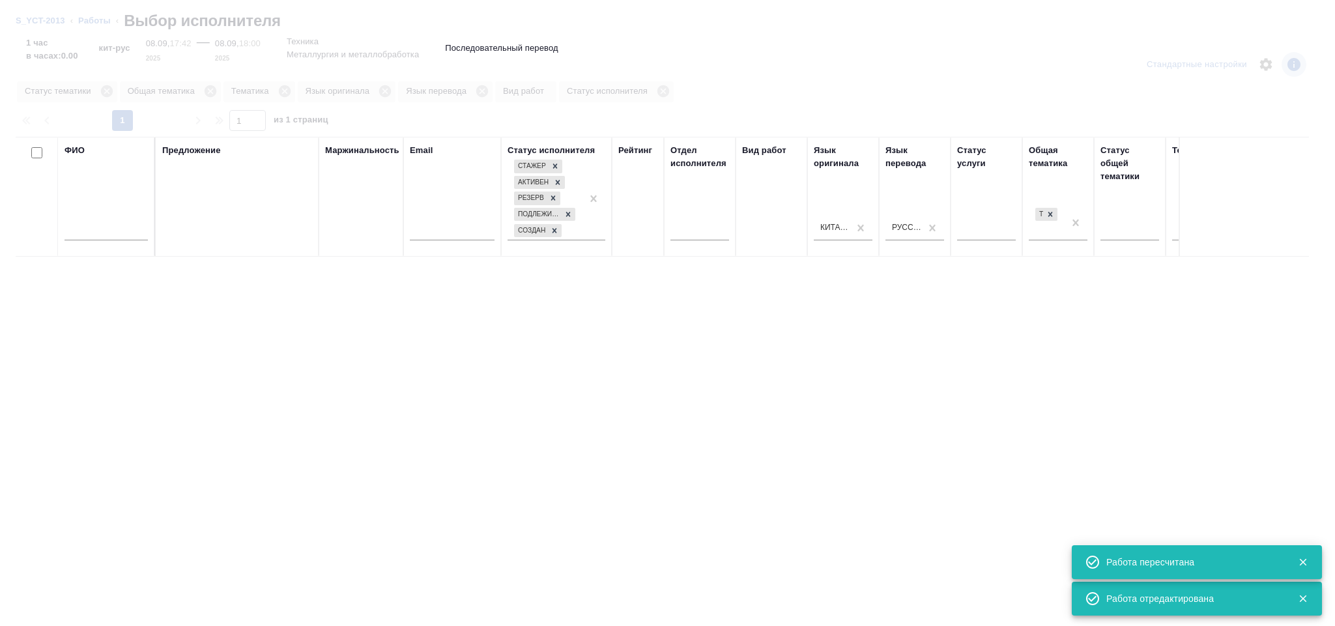
click at [102, 227] on input "text" at bounding box center [105, 232] width 83 height 16
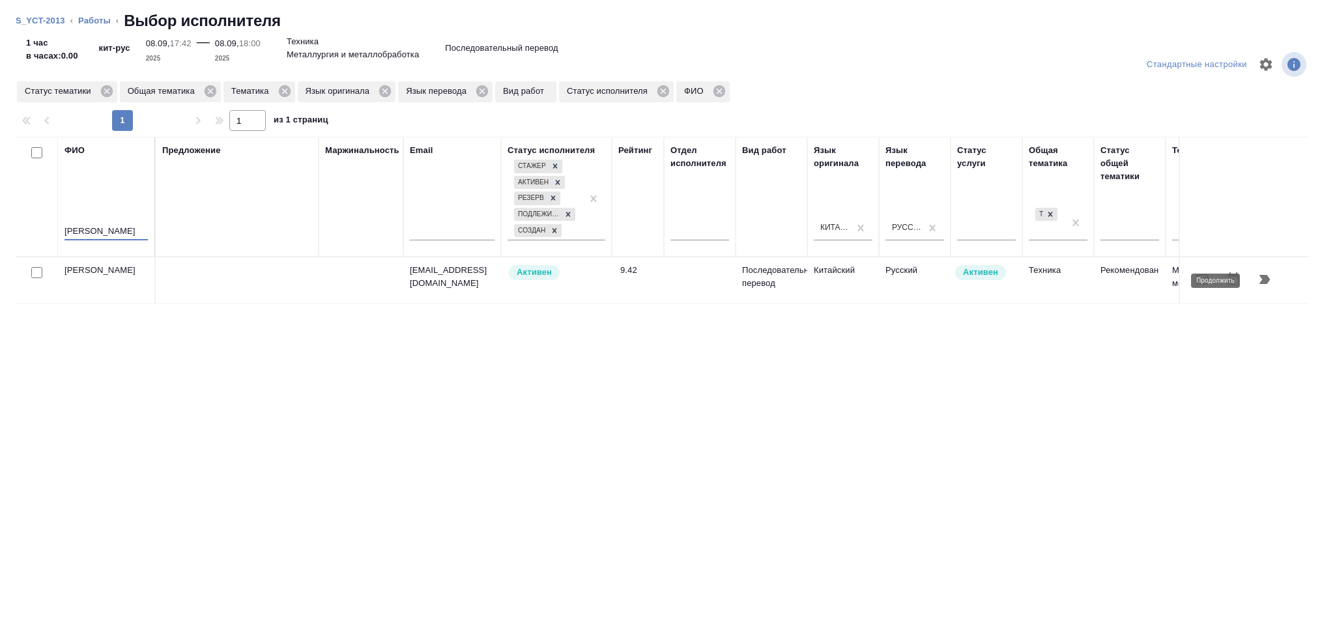
type input "[PERSON_NAME]"
click at [1260, 279] on icon "button" at bounding box center [1264, 280] width 16 height 16
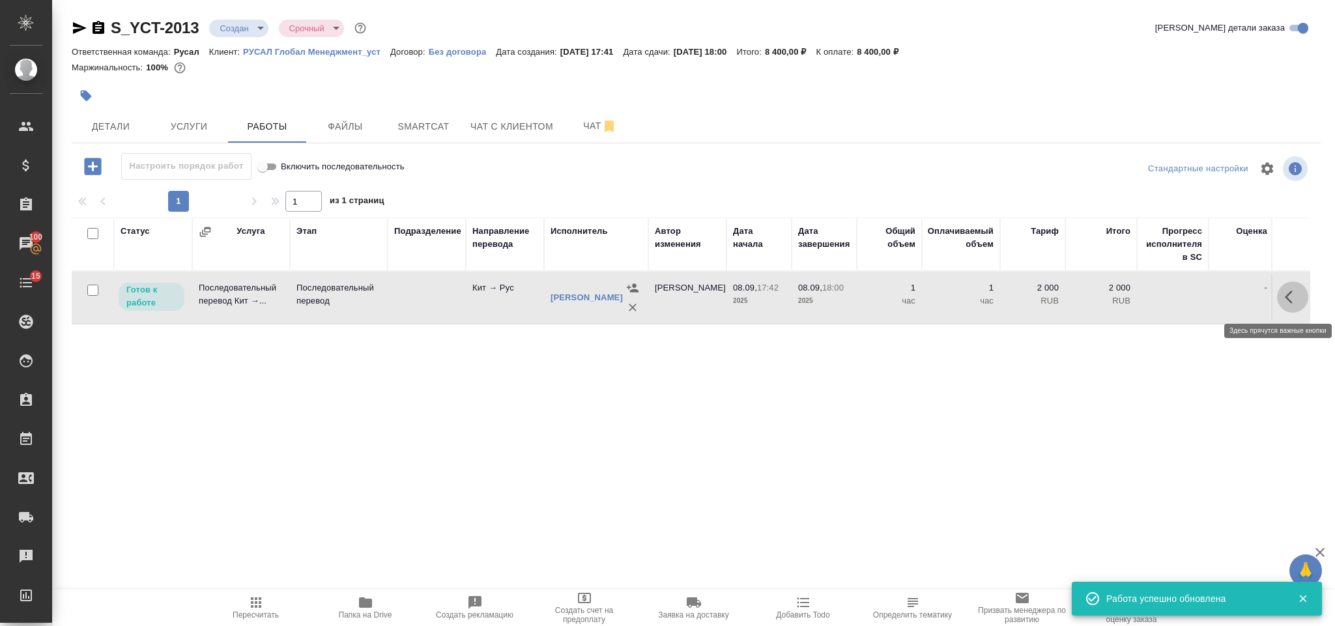
click at [1300, 287] on button "button" at bounding box center [1292, 296] width 31 height 31
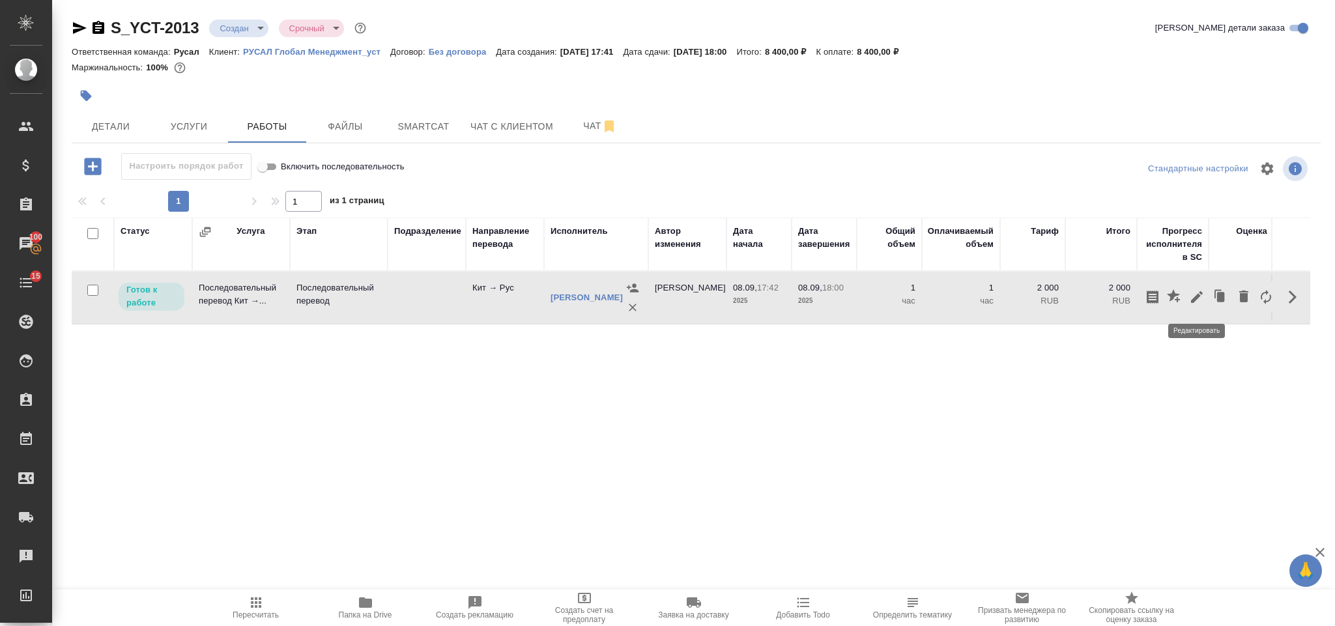
click at [1196, 296] on icon "button" at bounding box center [1197, 297] width 16 height 16
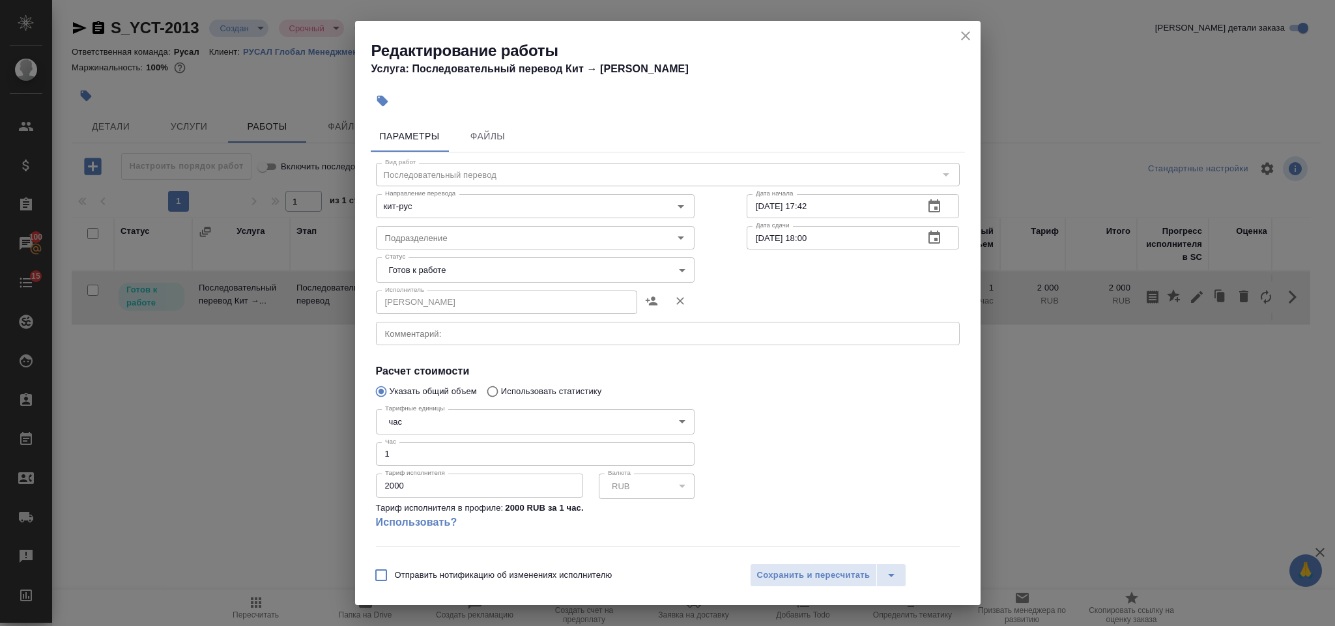
click at [413, 274] on body "🙏 .cls-1 fill:#fff; AWATERA [PERSON_NAME] Спецификации Заказы 100 Чаты 15 Todo …" at bounding box center [667, 313] width 1335 height 626
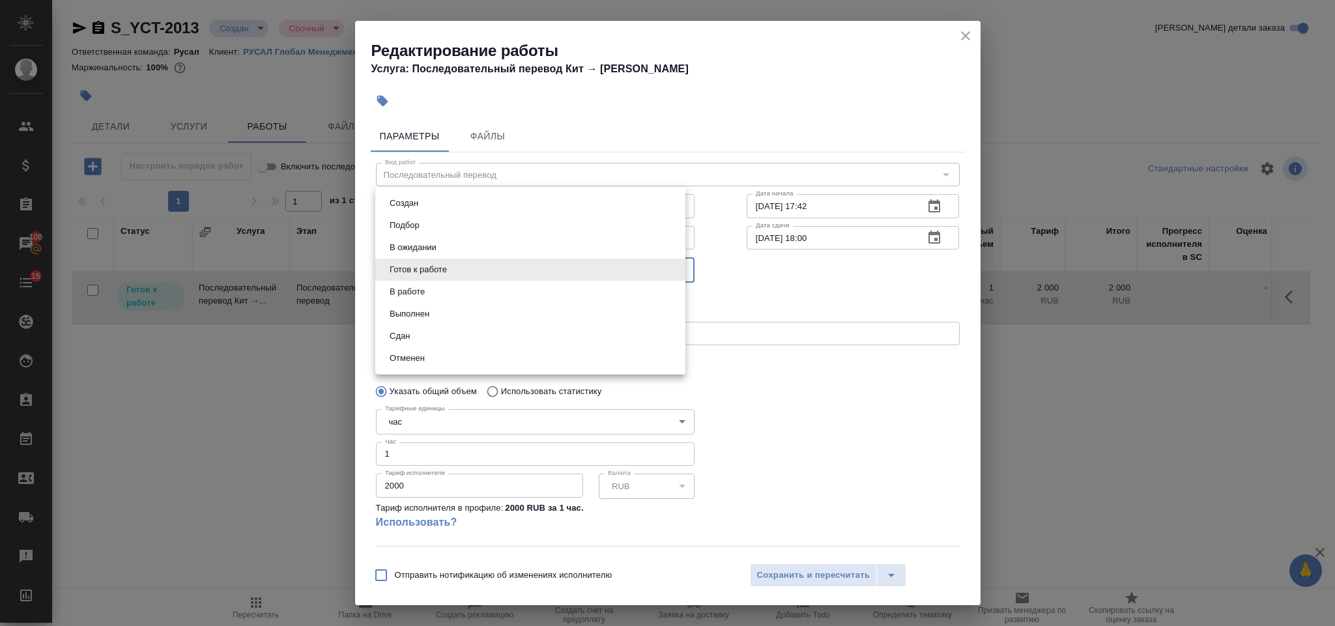
click at [417, 336] on li "Сдан" at bounding box center [530, 336] width 310 height 22
type input "closed"
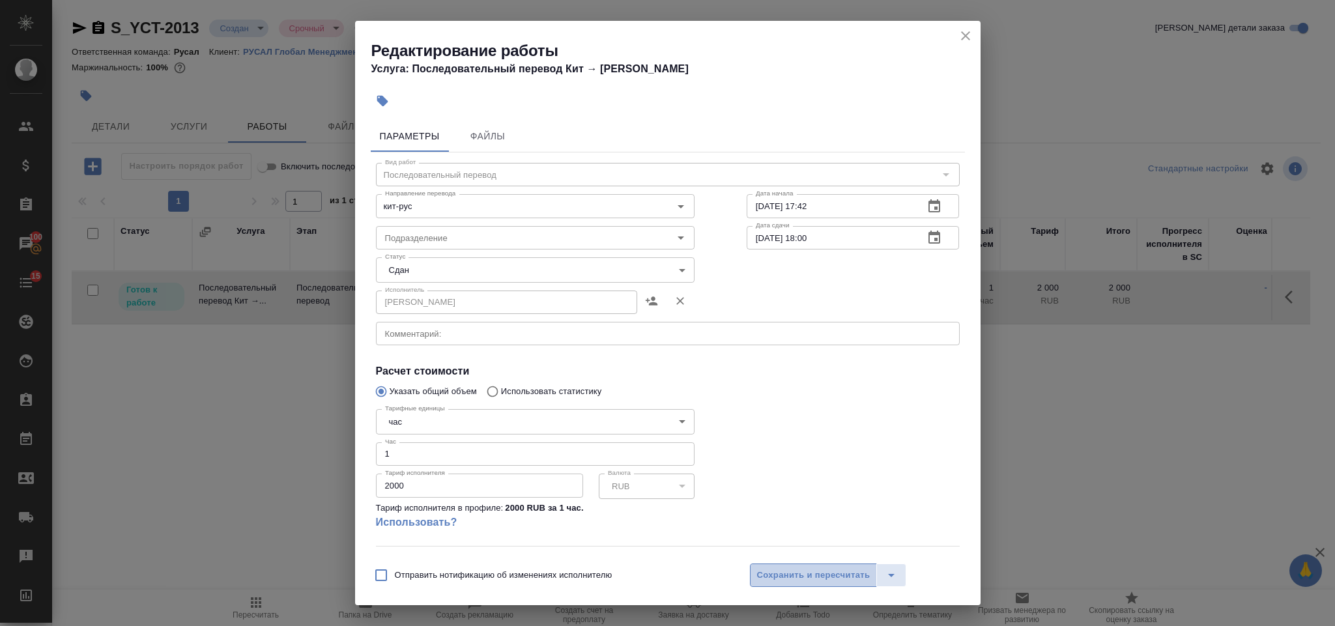
click at [827, 575] on span "Сохранить и пересчитать" at bounding box center [813, 575] width 113 height 15
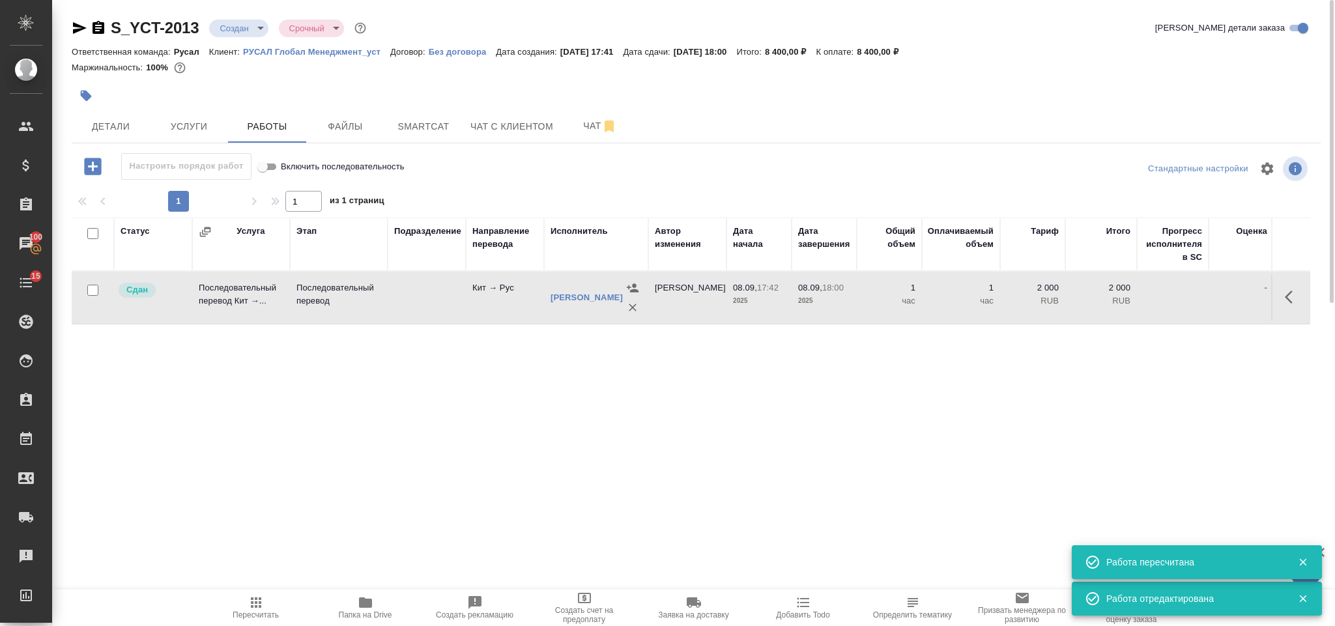
click at [259, 602] on icon "button" at bounding box center [256, 602] width 10 height 10
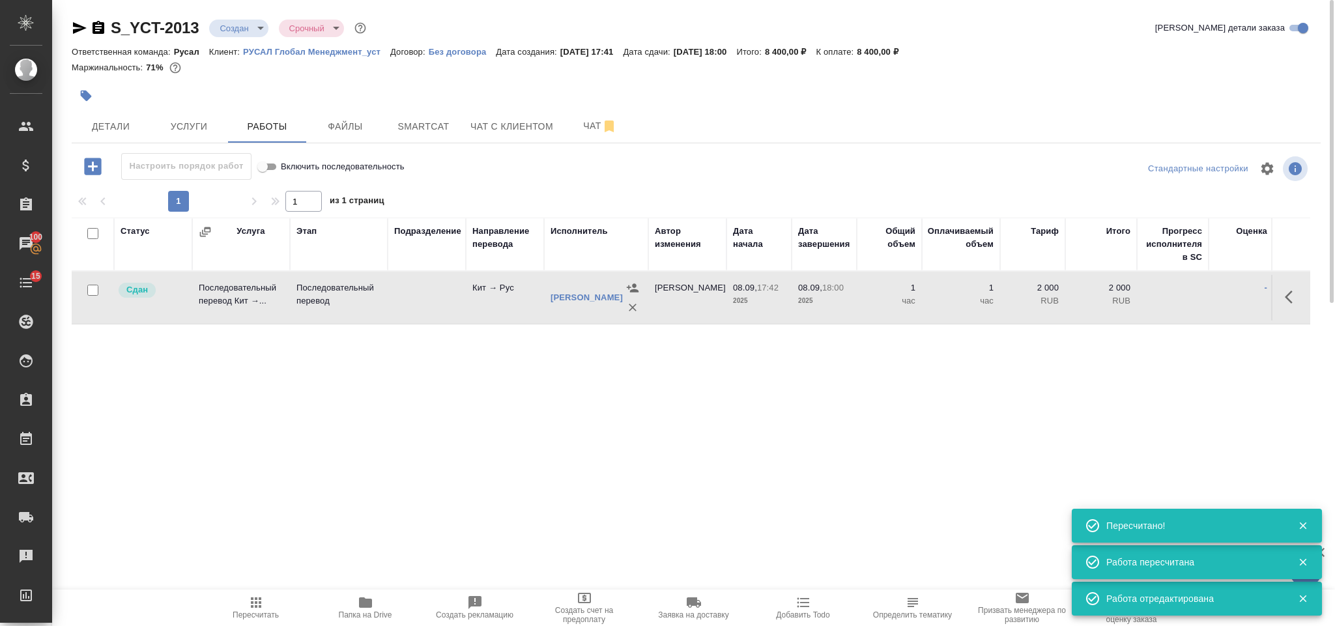
click at [233, 29] on body "🙏 .cls-1 fill:#fff; AWATERA [PERSON_NAME] Спецификации Заказы 100 Чаты 15 Todo …" at bounding box center [667, 313] width 1335 height 626
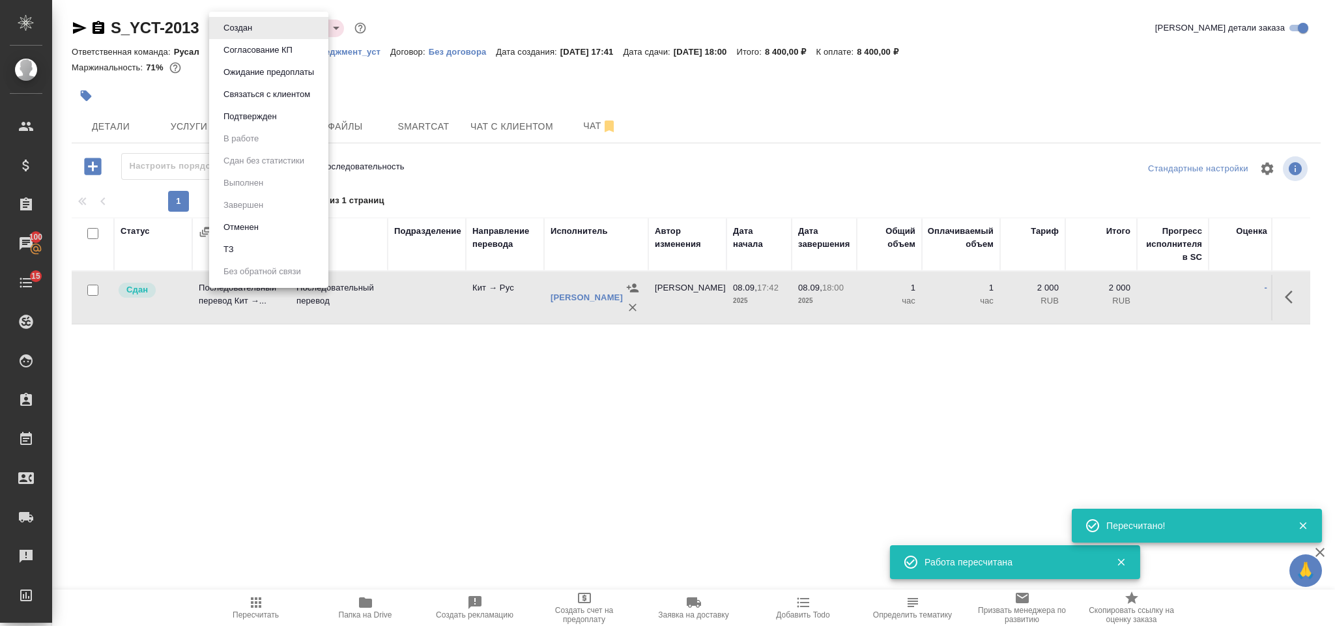
click at [258, 118] on button "Подтвержден" at bounding box center [249, 116] width 61 height 14
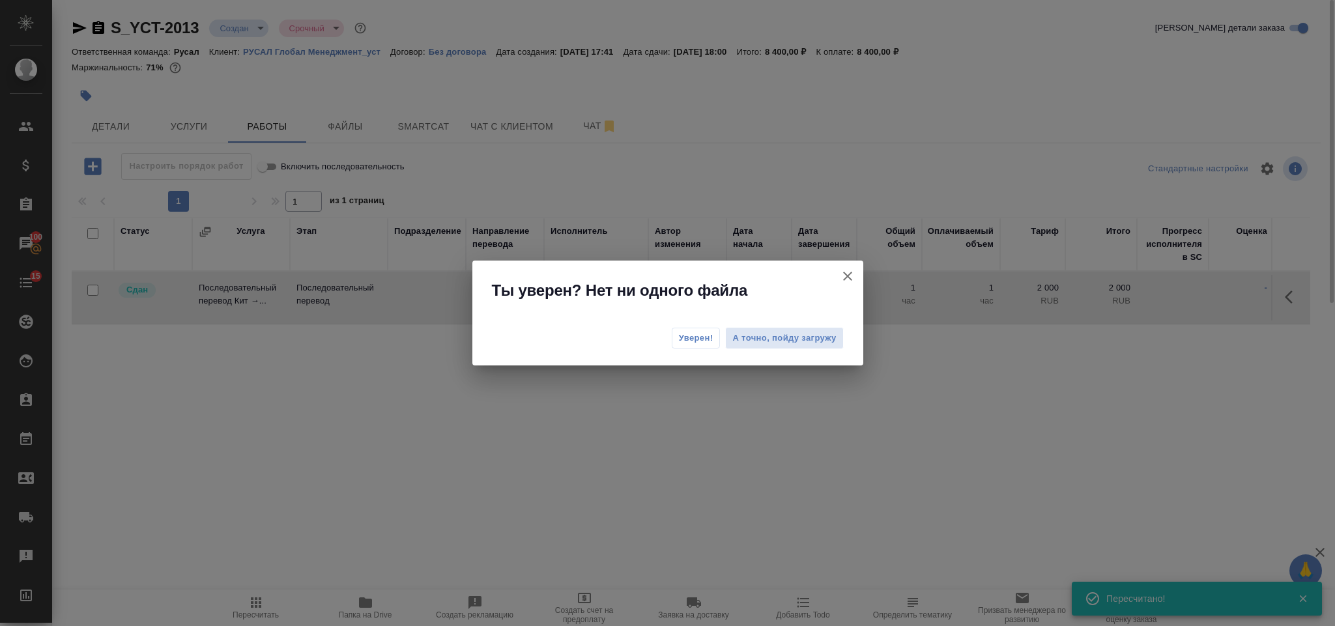
click at [675, 337] on button "Уверен!" at bounding box center [696, 338] width 49 height 21
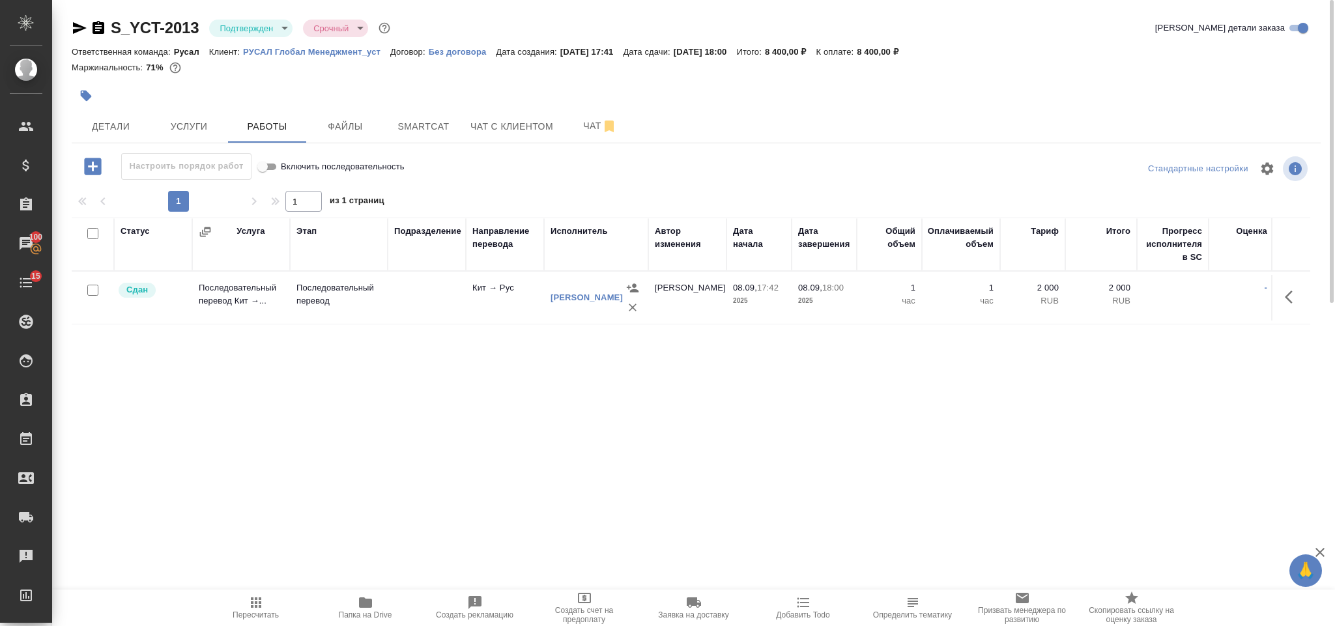
click at [281, 28] on body "🙏 .cls-1 fill:#fff; AWATERA [PERSON_NAME] Спецификации Заказы 100 Чаты 15 Todo …" at bounding box center [667, 313] width 1335 height 626
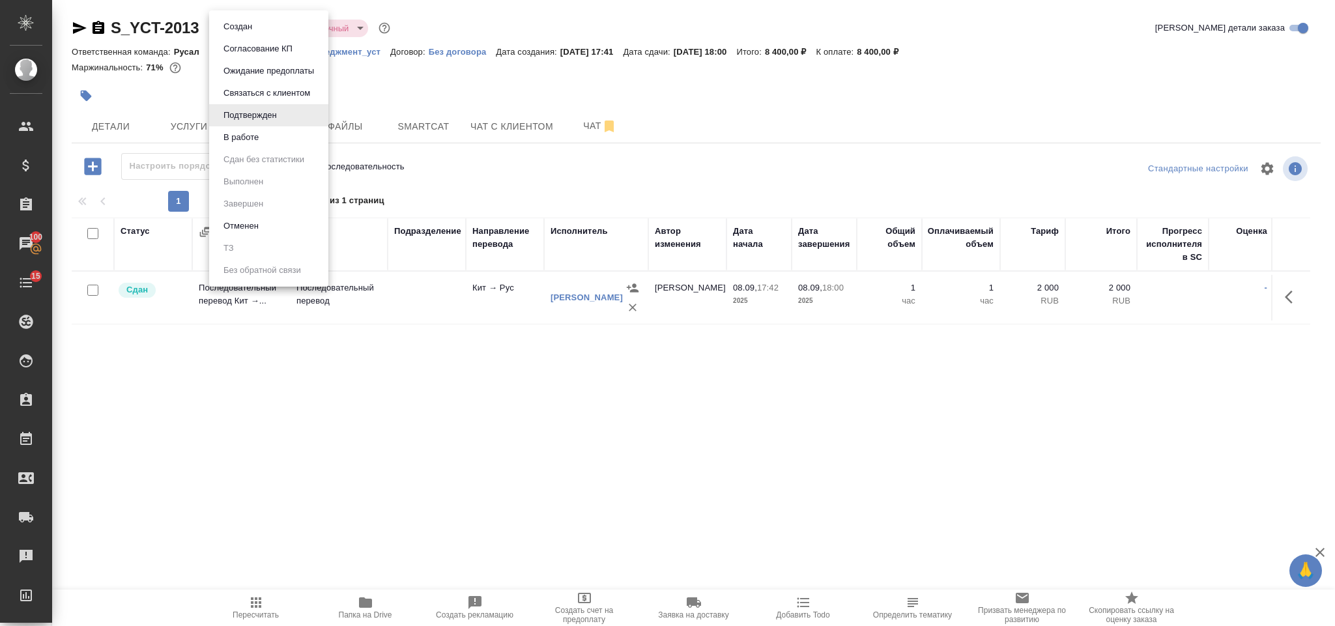
click at [298, 137] on li "В работе" at bounding box center [268, 137] width 119 height 22
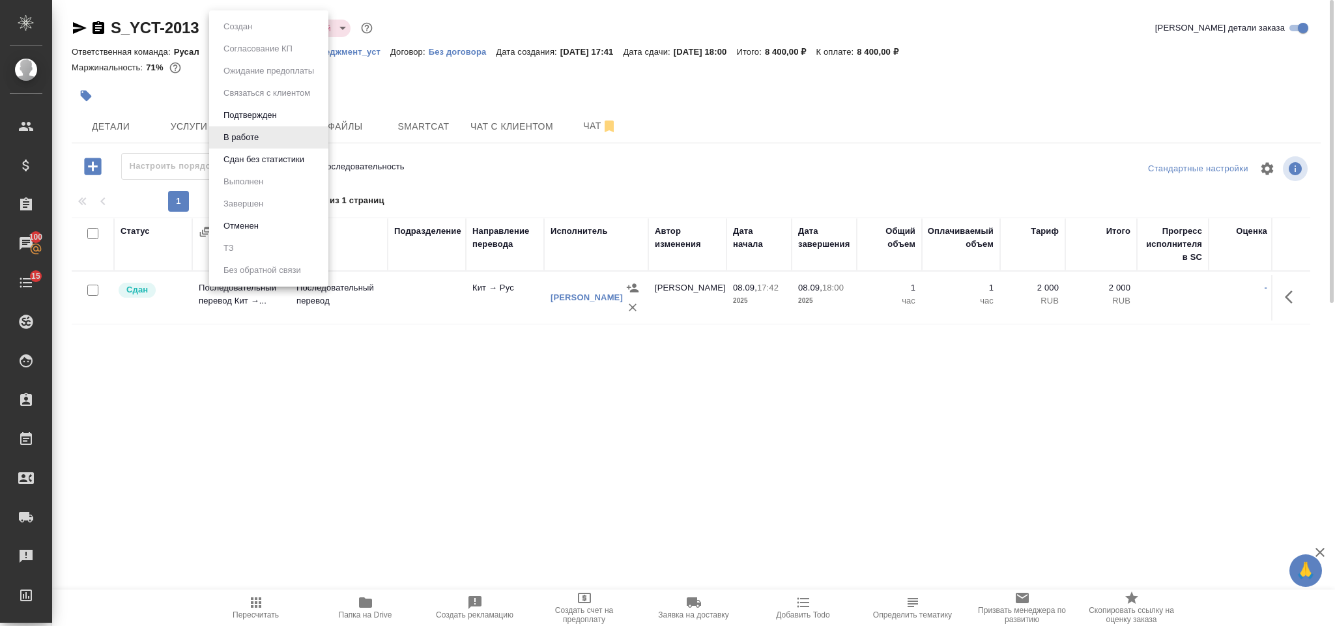
click at [241, 31] on body "🙏 .cls-1 fill:#fff; AWATERA [PERSON_NAME] Спецификации Заказы 100 Чаты 15 Todo …" at bounding box center [667, 313] width 1335 height 626
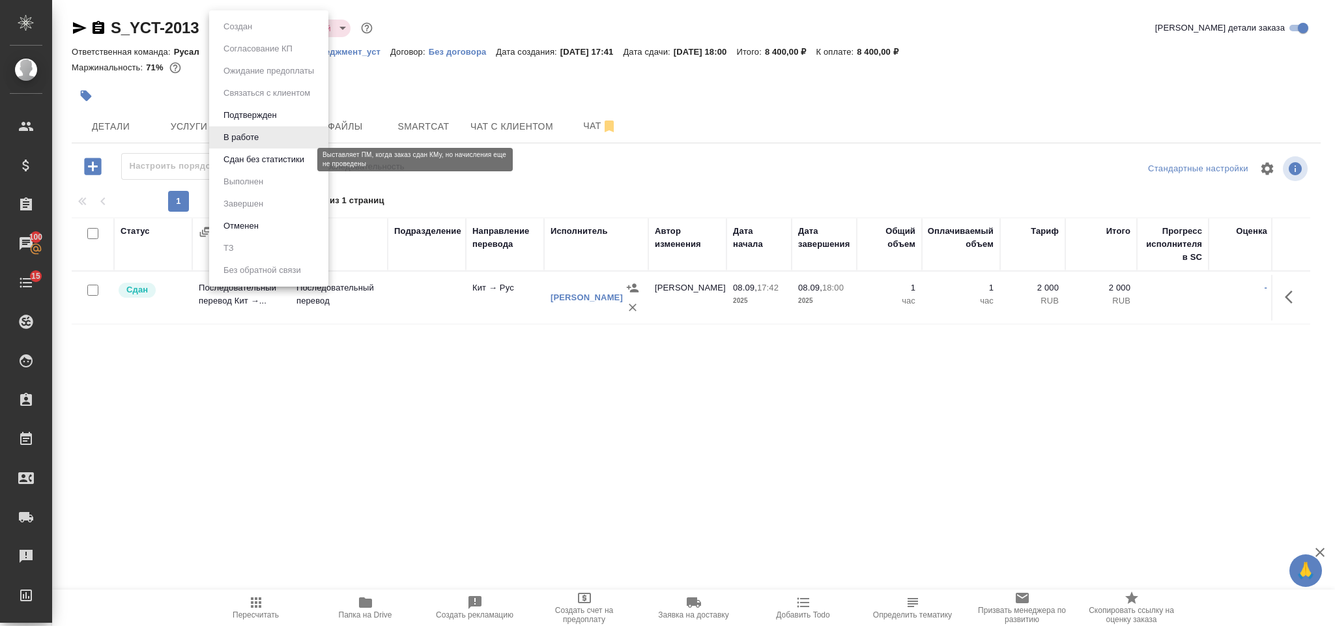
click at [243, 152] on button "Сдан без статистики" at bounding box center [263, 159] width 89 height 14
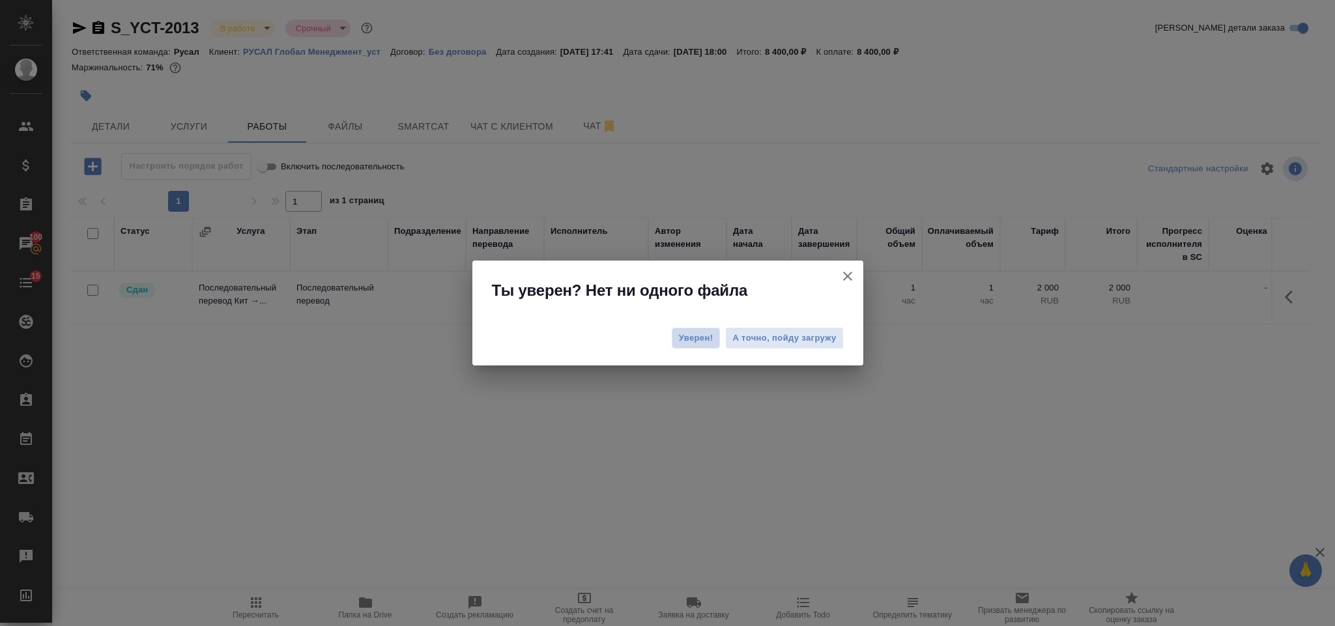
click at [703, 348] on button "Уверен!" at bounding box center [696, 338] width 49 height 21
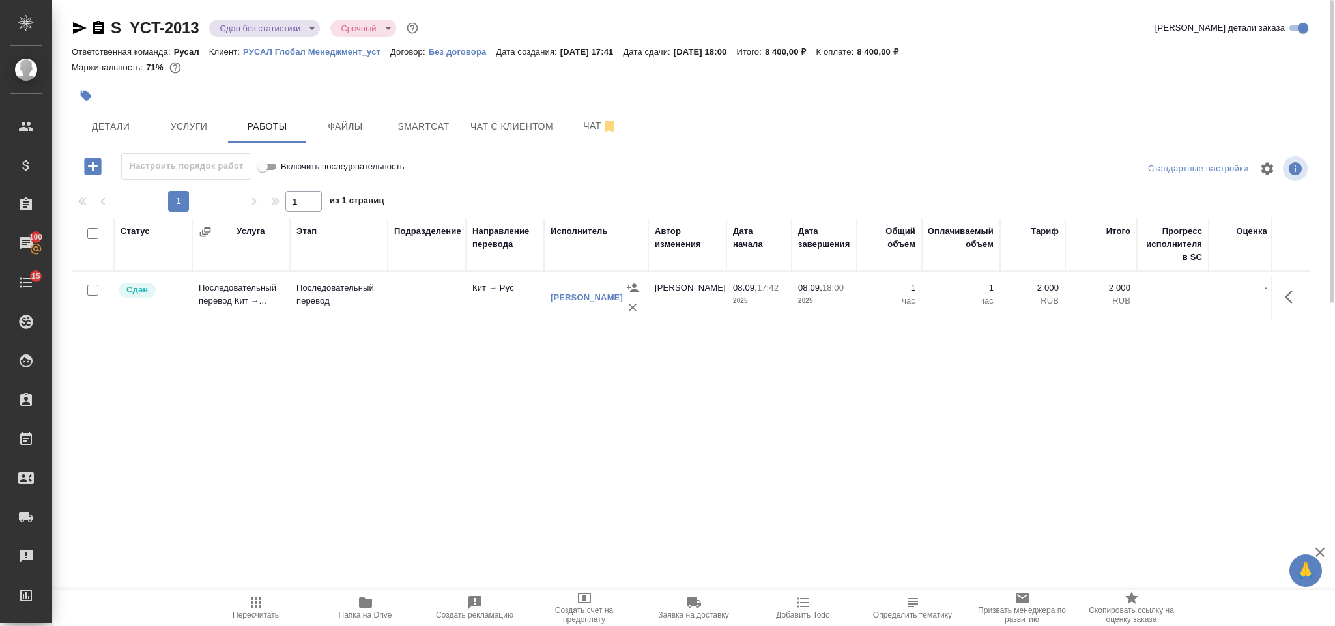
click at [277, 23] on body "🙏 .cls-1 fill:#fff; AWATERA [PERSON_NAME] Спецификации Заказы 100 Чаты 15 Todo …" at bounding box center [667, 313] width 1335 height 626
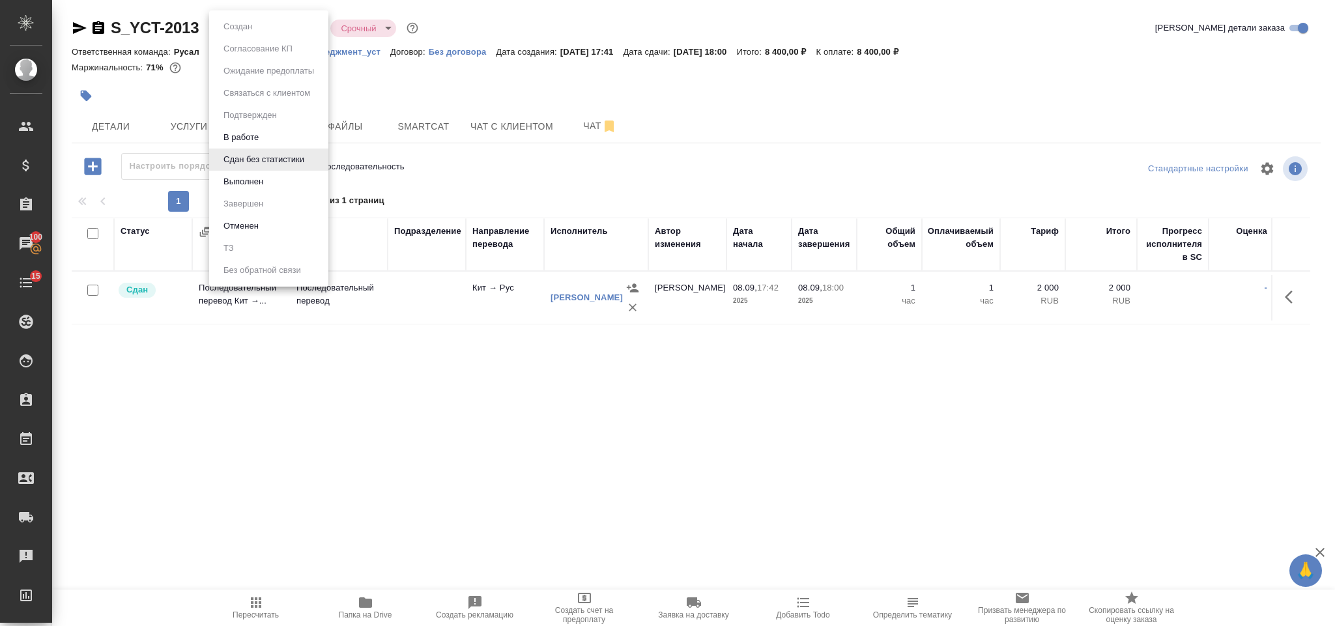
click at [307, 180] on li "Выполнен" at bounding box center [268, 182] width 119 height 22
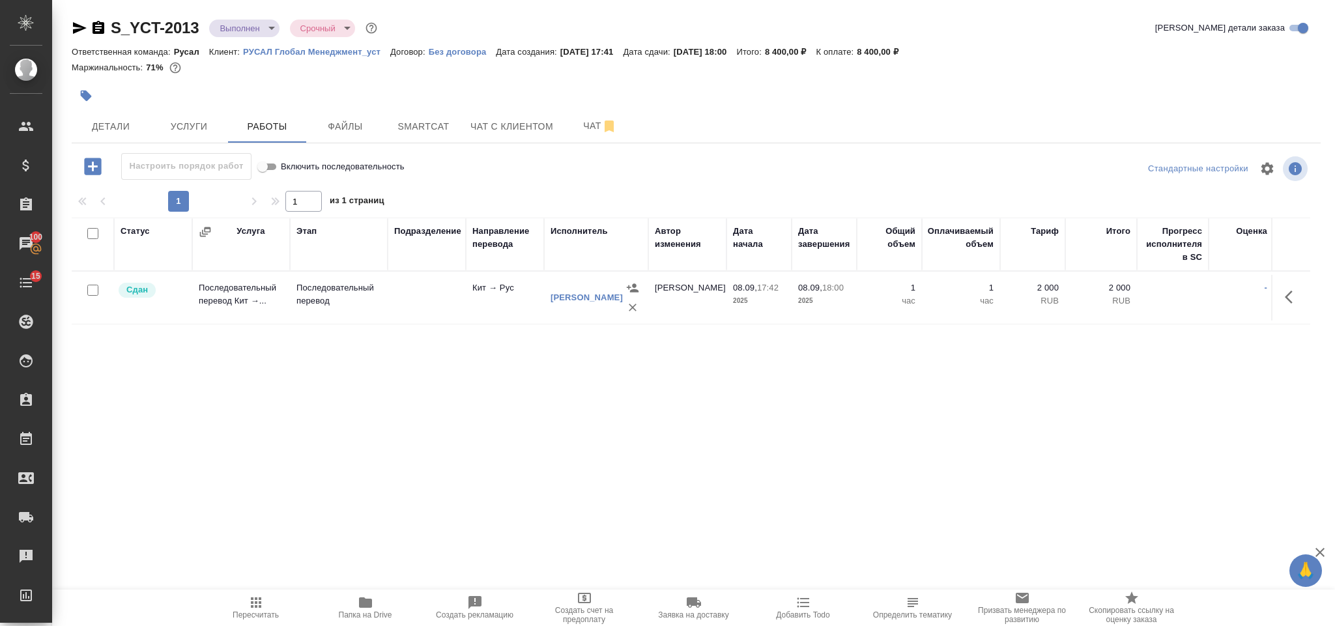
click at [253, 28] on body "🙏 .cls-1 fill:#fff; AWATERA Gorlenko [PERSON_NAME] Спецификации Заказы 100 Чаты…" at bounding box center [667, 313] width 1335 height 626
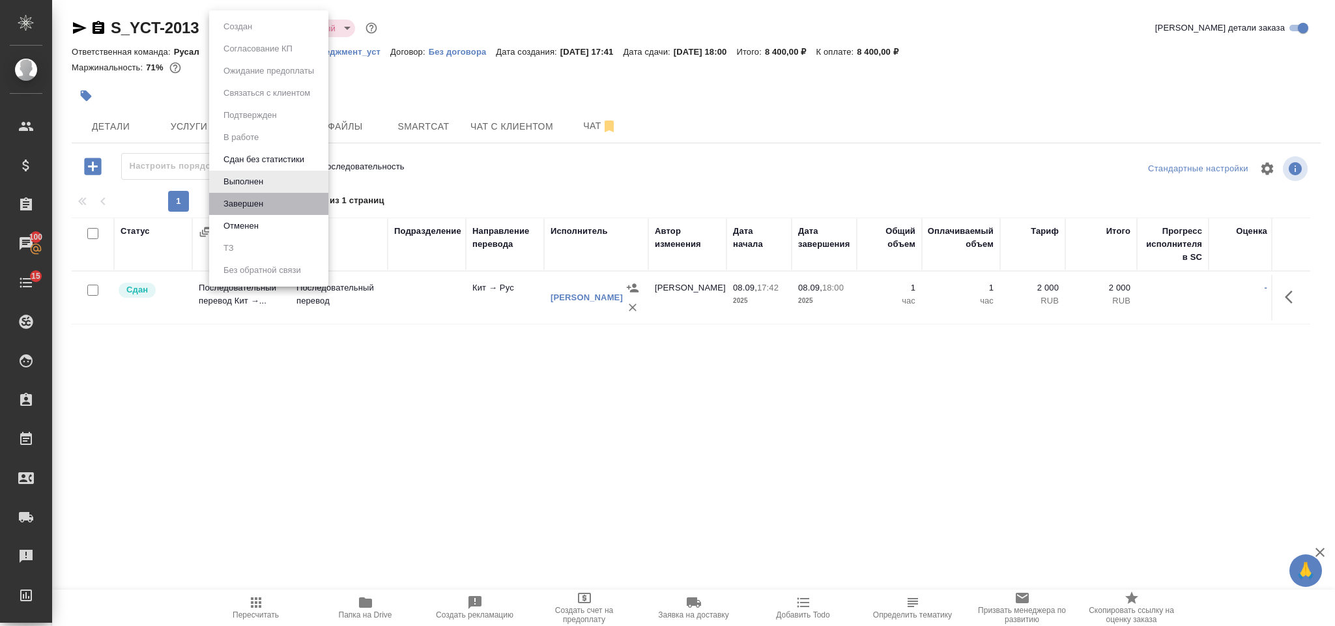
click at [264, 211] on li "Завершен" at bounding box center [268, 204] width 119 height 22
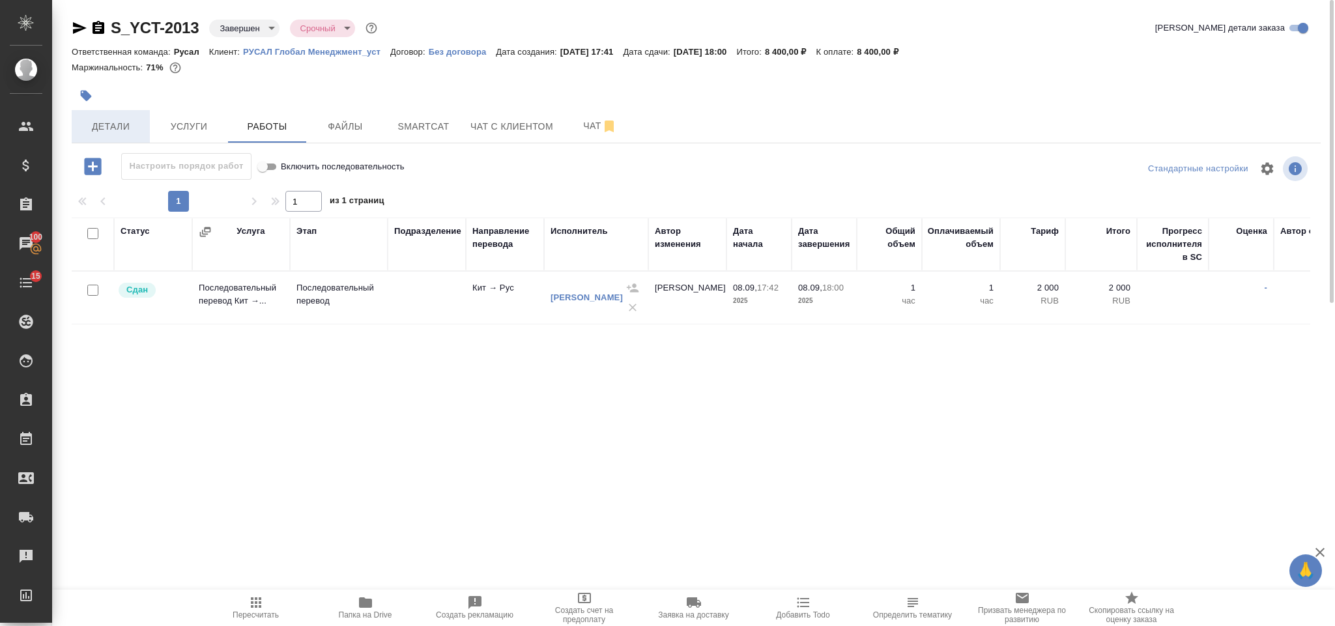
click at [117, 128] on span "Детали" at bounding box center [110, 127] width 63 height 16
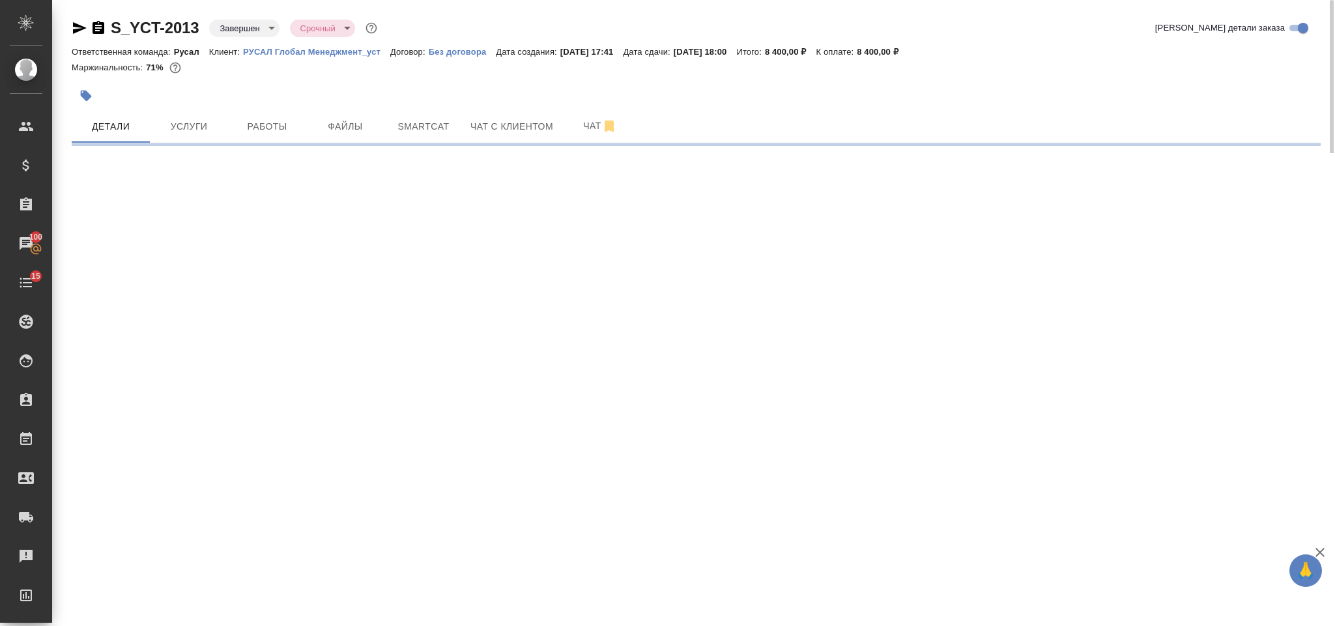
select select "RU"
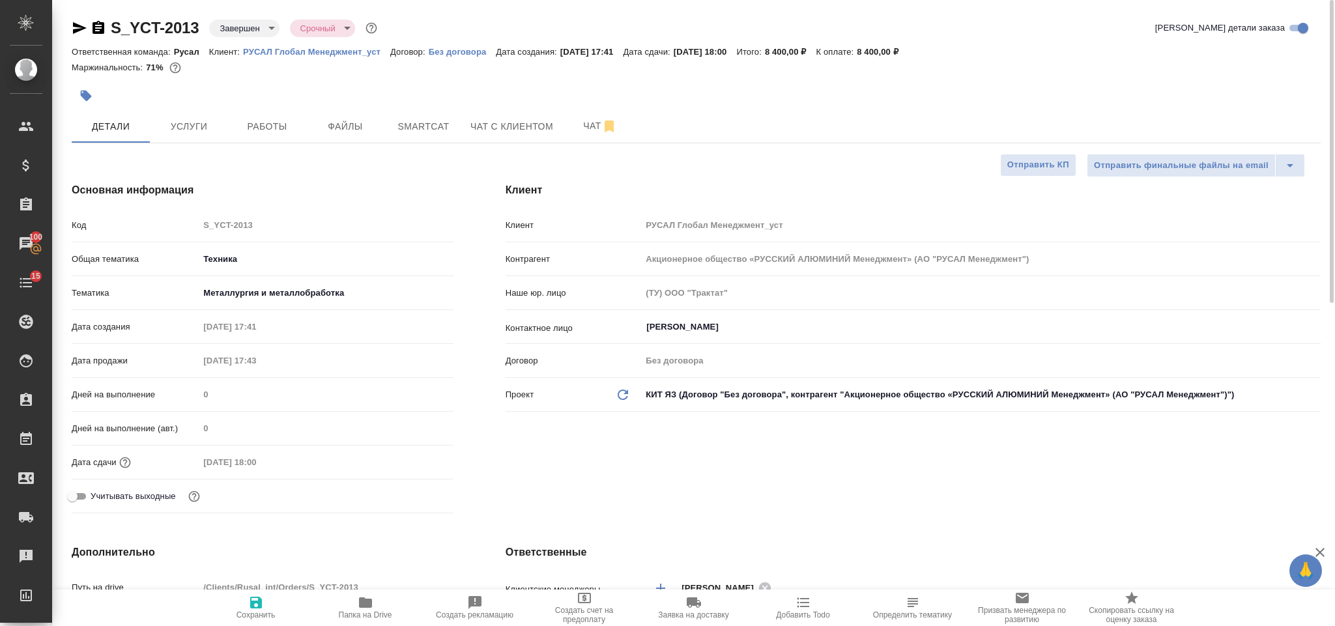
type textarea "x"
click at [94, 29] on icon "button" at bounding box center [98, 27] width 12 height 13
